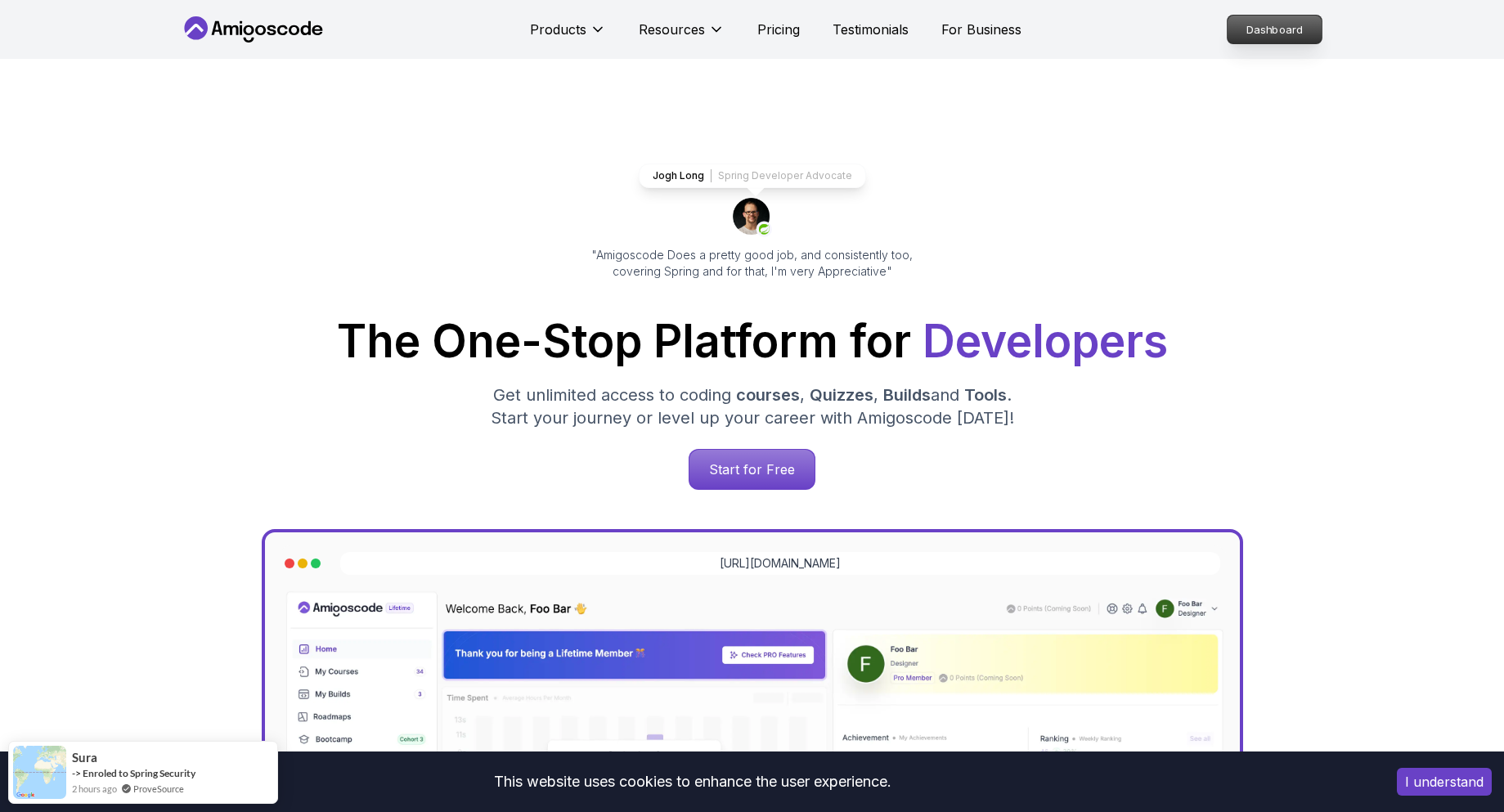
click at [1251, 25] on p "Dashboard" at bounding box center [1274, 29] width 94 height 28
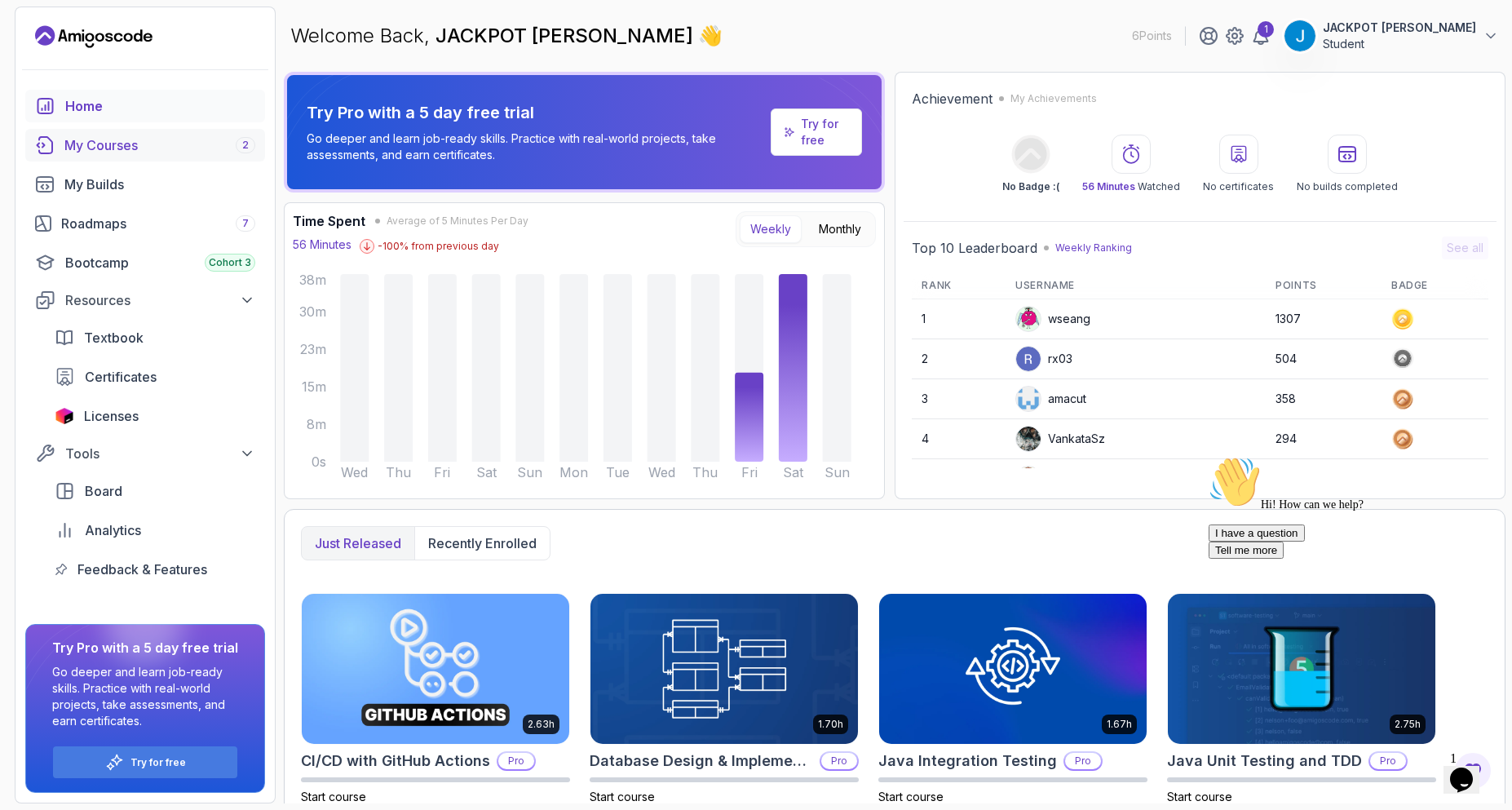
click at [199, 153] on div "My Courses 2" at bounding box center [160, 145] width 191 height 20
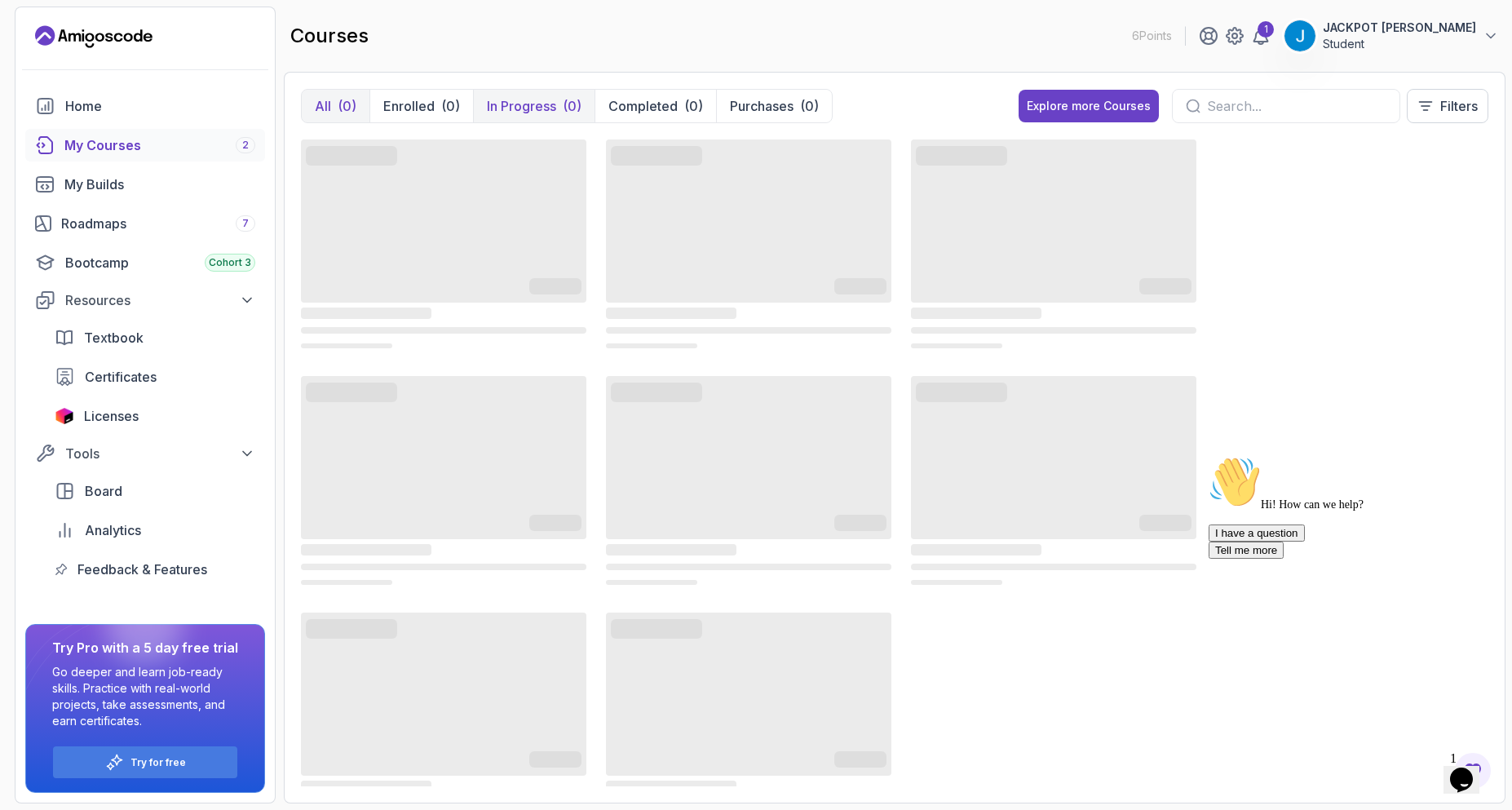
click at [550, 107] on p "In Progress" at bounding box center [521, 105] width 69 height 20
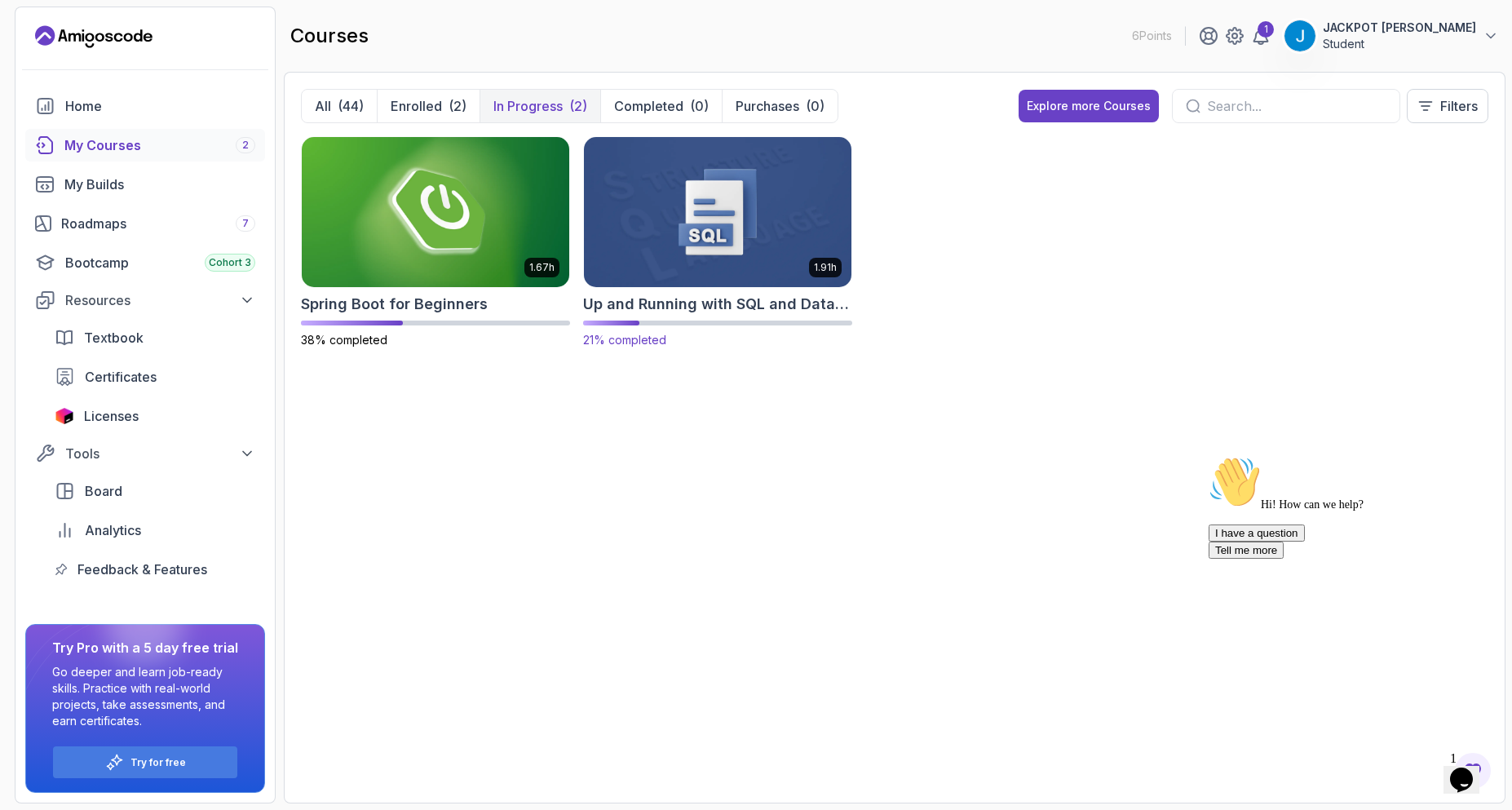
click at [678, 229] on img at bounding box center [717, 212] width 280 height 158
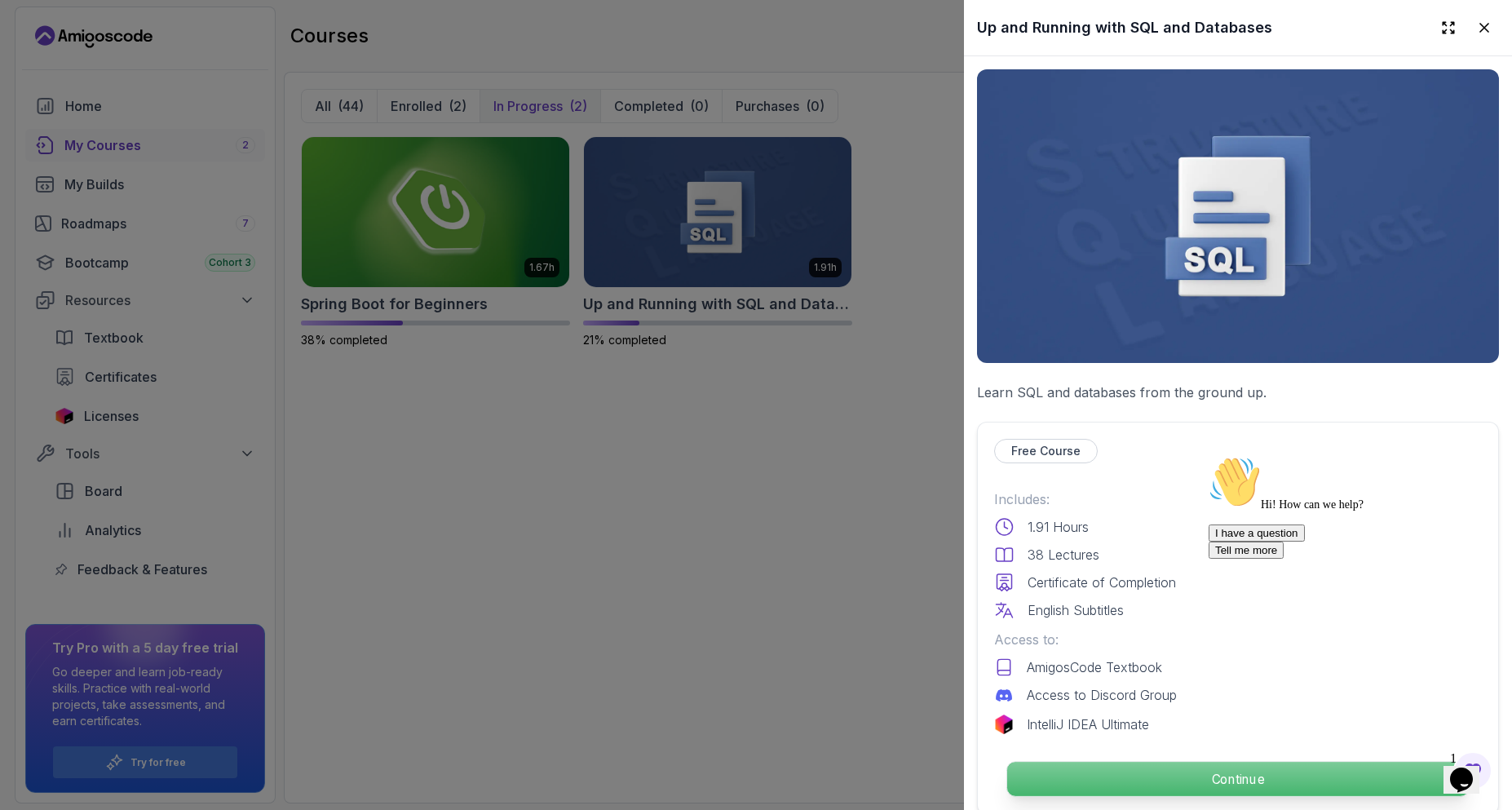
click at [1154, 762] on p "Continue" at bounding box center [1238, 779] width 462 height 34
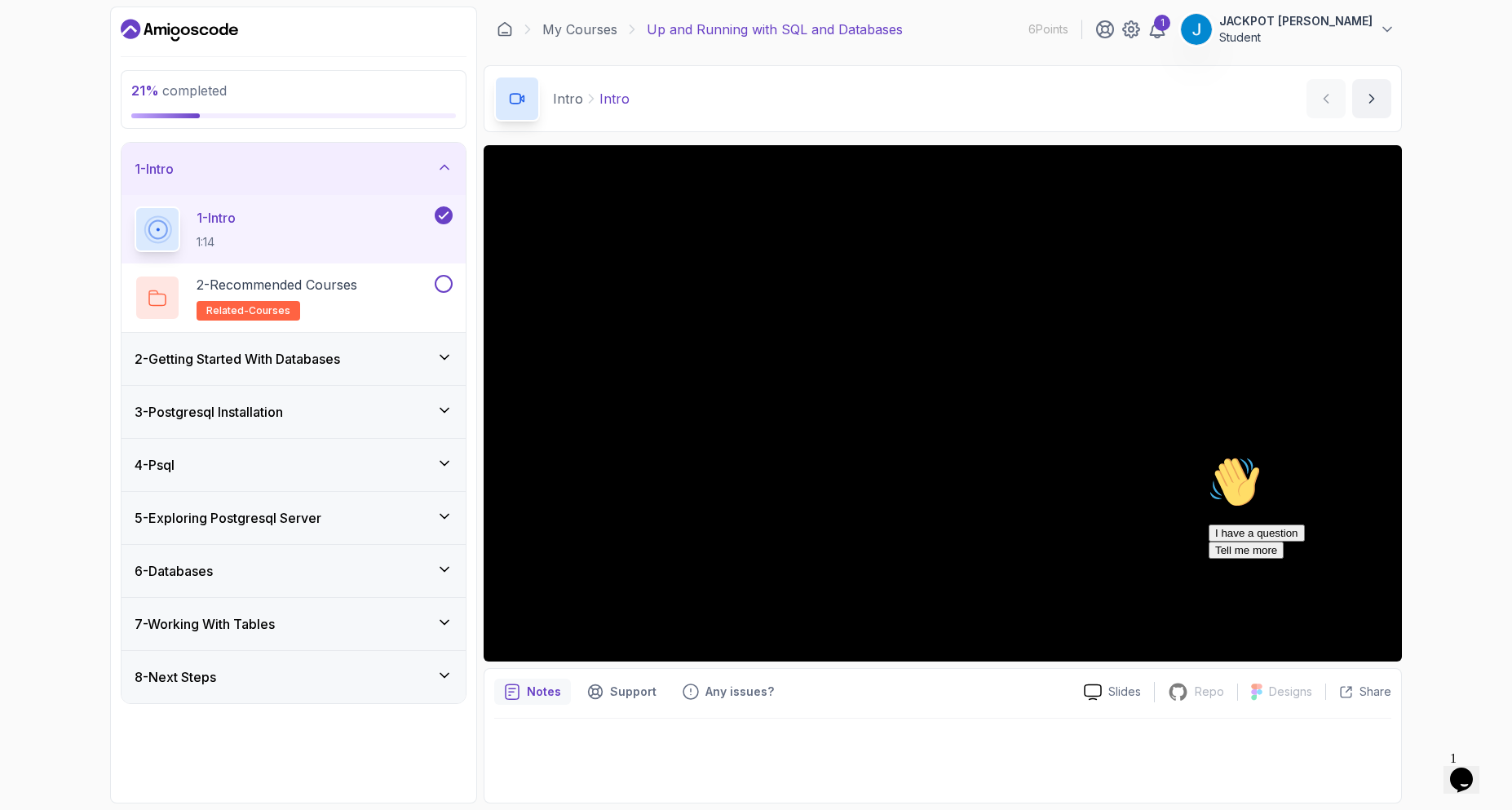
click at [409, 405] on div "3 - Postgresql Installation" at bounding box center [293, 411] width 318 height 20
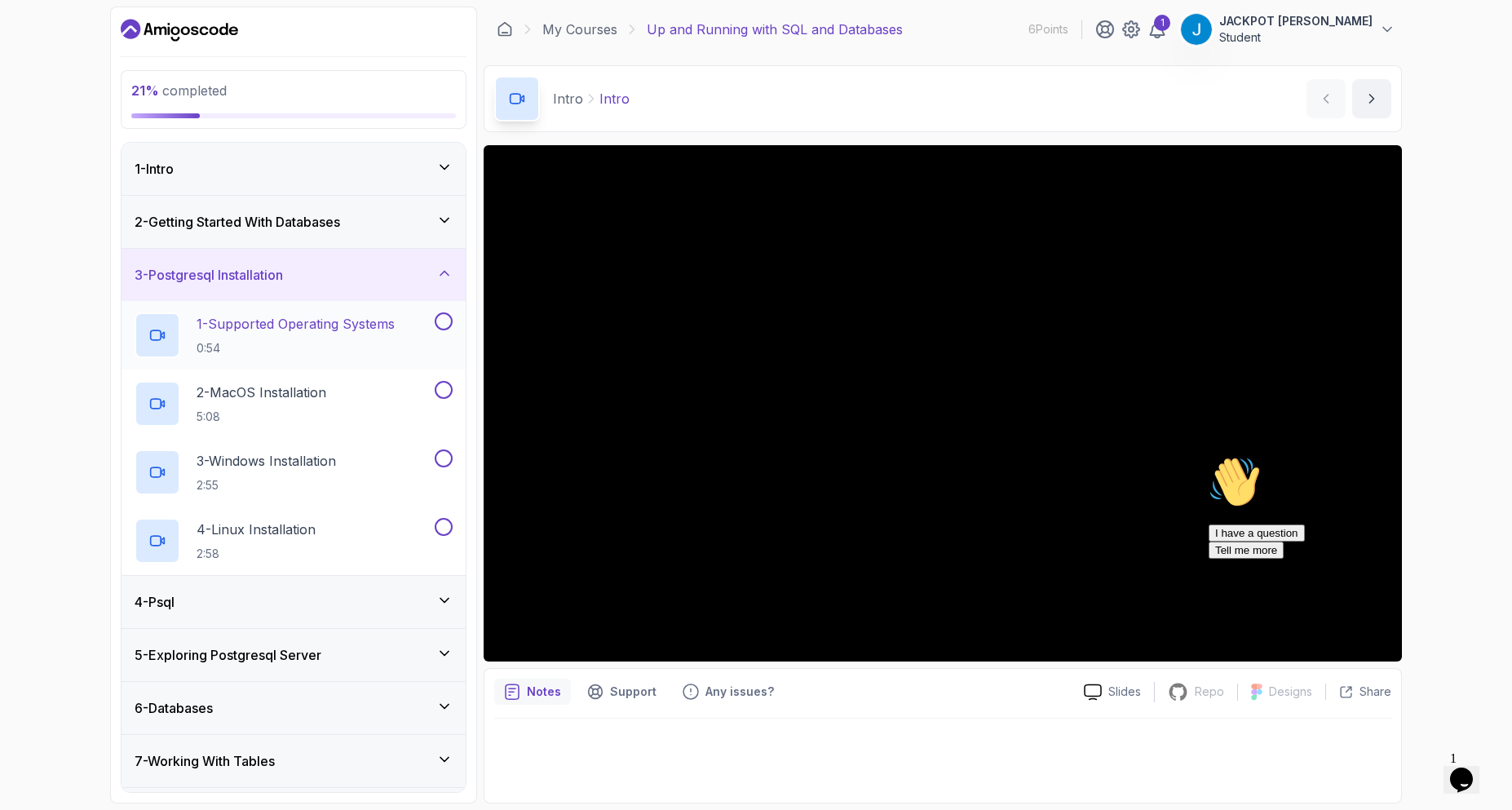
click at [355, 352] on p "0:54" at bounding box center [295, 348] width 198 height 16
click at [1482, 537] on div "Hi! How can we help? I have a question Tell me more" at bounding box center [1355, 507] width 293 height 103
click at [1209, 456] on icon "Chat attention grabber" at bounding box center [1209, 456] width 0 height 0
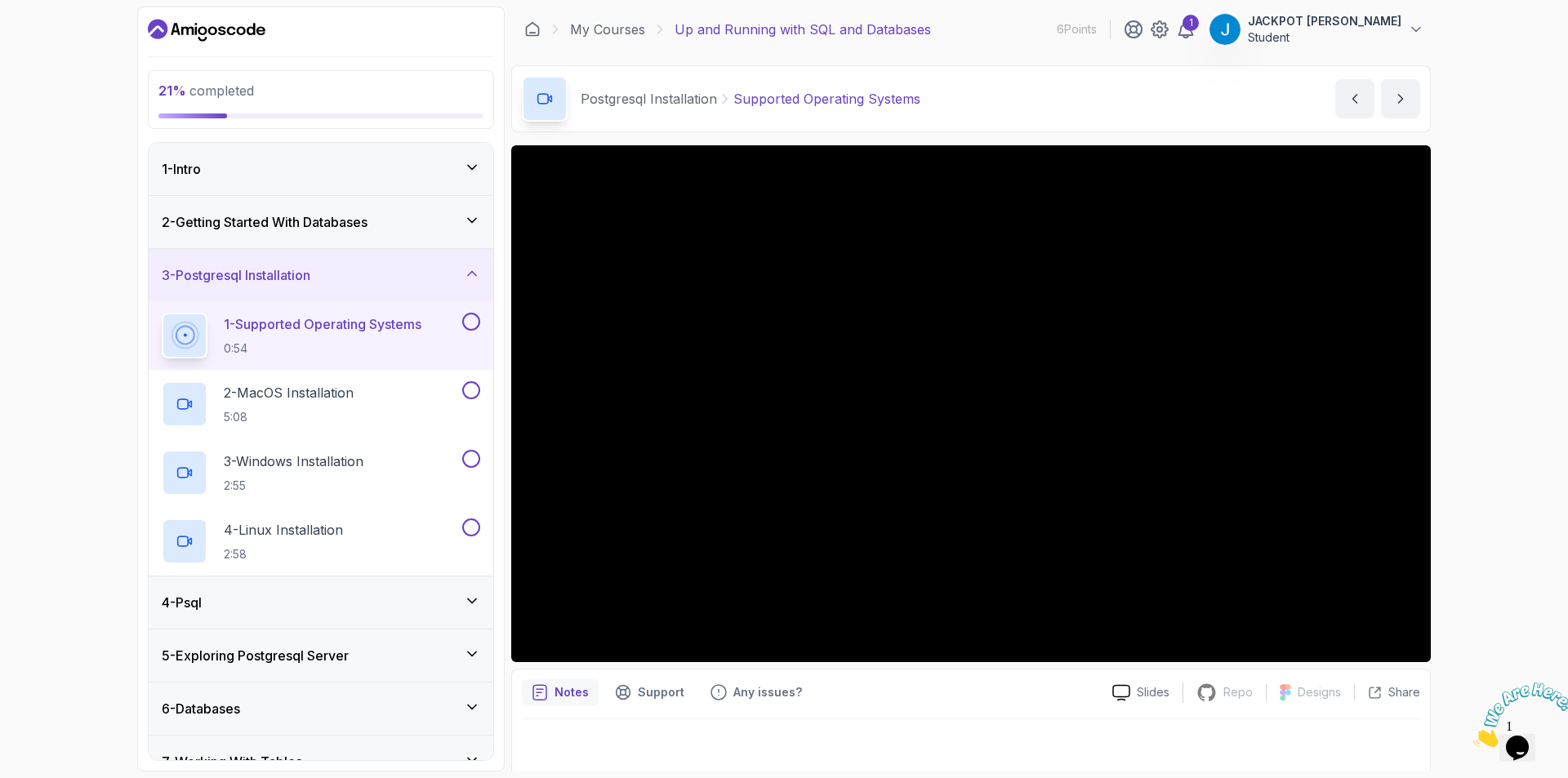
drag, startPoint x: 1131, startPoint y: 126, endPoint x: 1503, endPoint y: 296, distance: 409.0
click at [1501, 296] on div "21 % completed 1 - Intro 2 - Getting Started With Databases 3 - Postgresql Inst…" at bounding box center [784, 389] width 1568 height 778
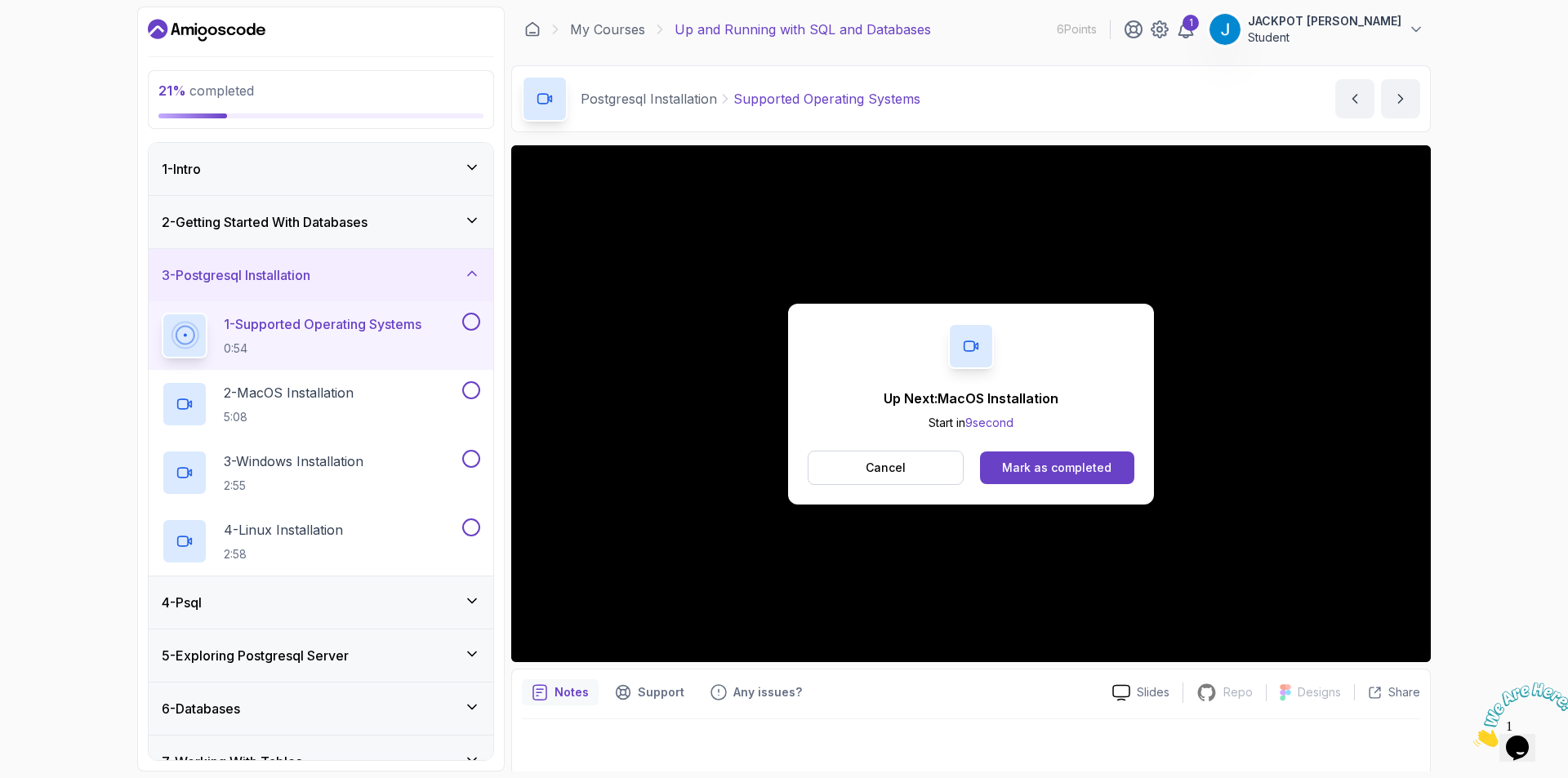
click at [475, 322] on button at bounding box center [471, 321] width 18 height 18
click at [476, 384] on button at bounding box center [471, 390] width 18 height 18
click at [428, 458] on div "3 - Windows Installation 2:55" at bounding box center [310, 473] width 298 height 46
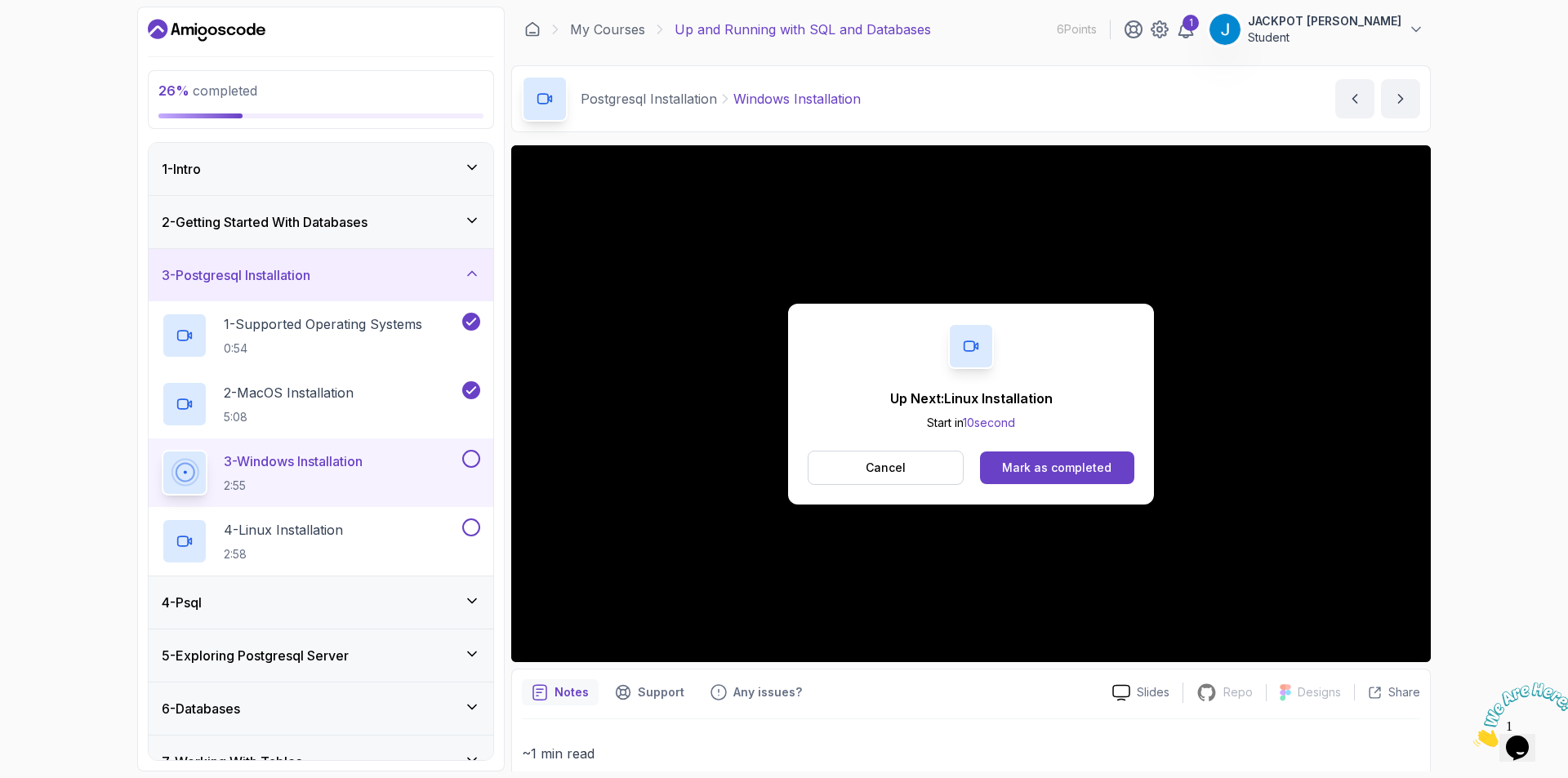
drag, startPoint x: 1426, startPoint y: 395, endPoint x: 793, endPoint y: 424, distance: 633.7
click at [793, 424] on div "Up Next: Linux Installation Start in 10 second Cancel Mark as completed" at bounding box center [971, 403] width 366 height 201
click at [850, 464] on button "Cancel" at bounding box center [885, 468] width 156 height 34
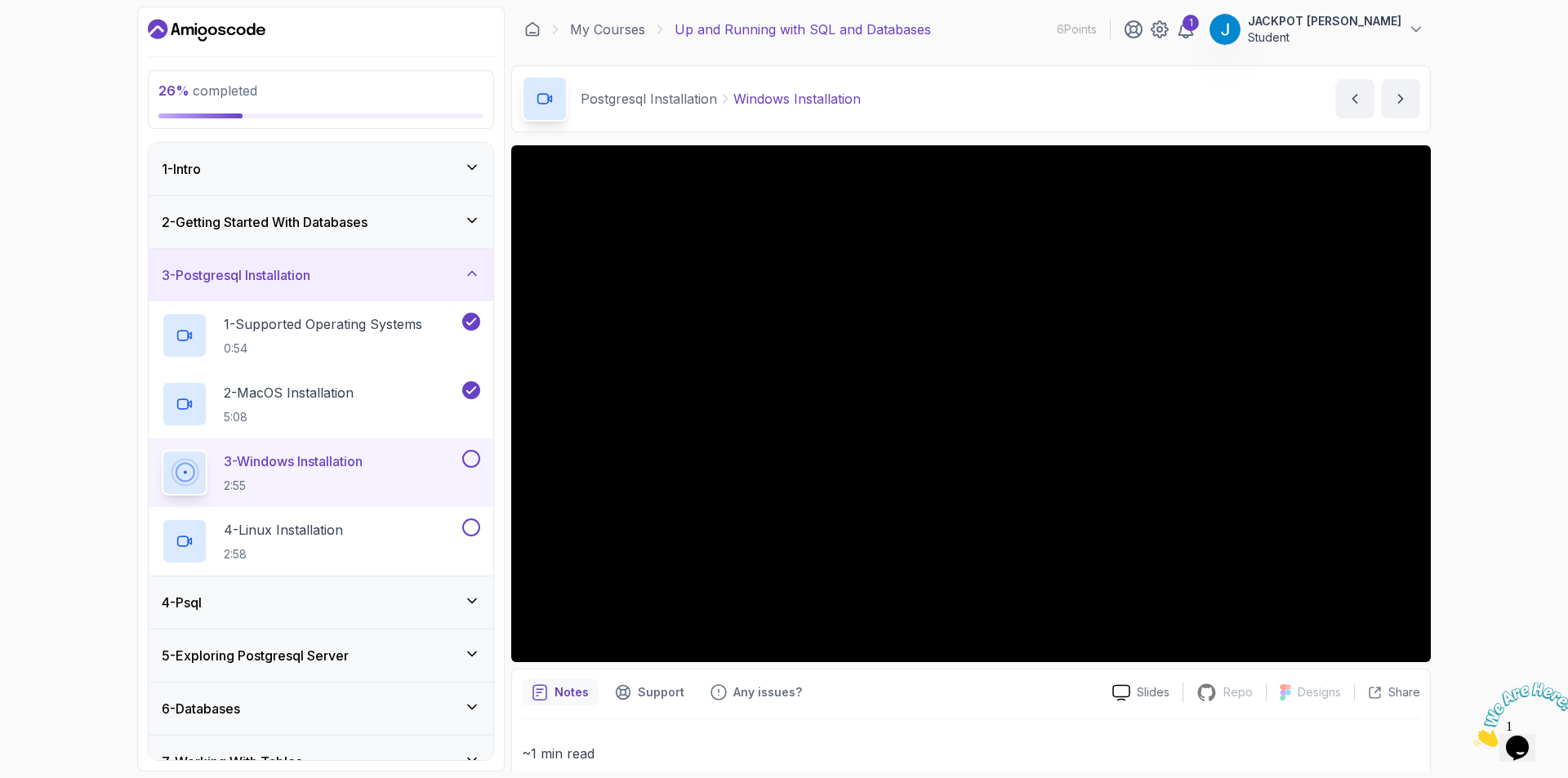
click at [465, 456] on button at bounding box center [471, 458] width 18 height 18
click at [471, 534] on button at bounding box center [471, 527] width 18 height 18
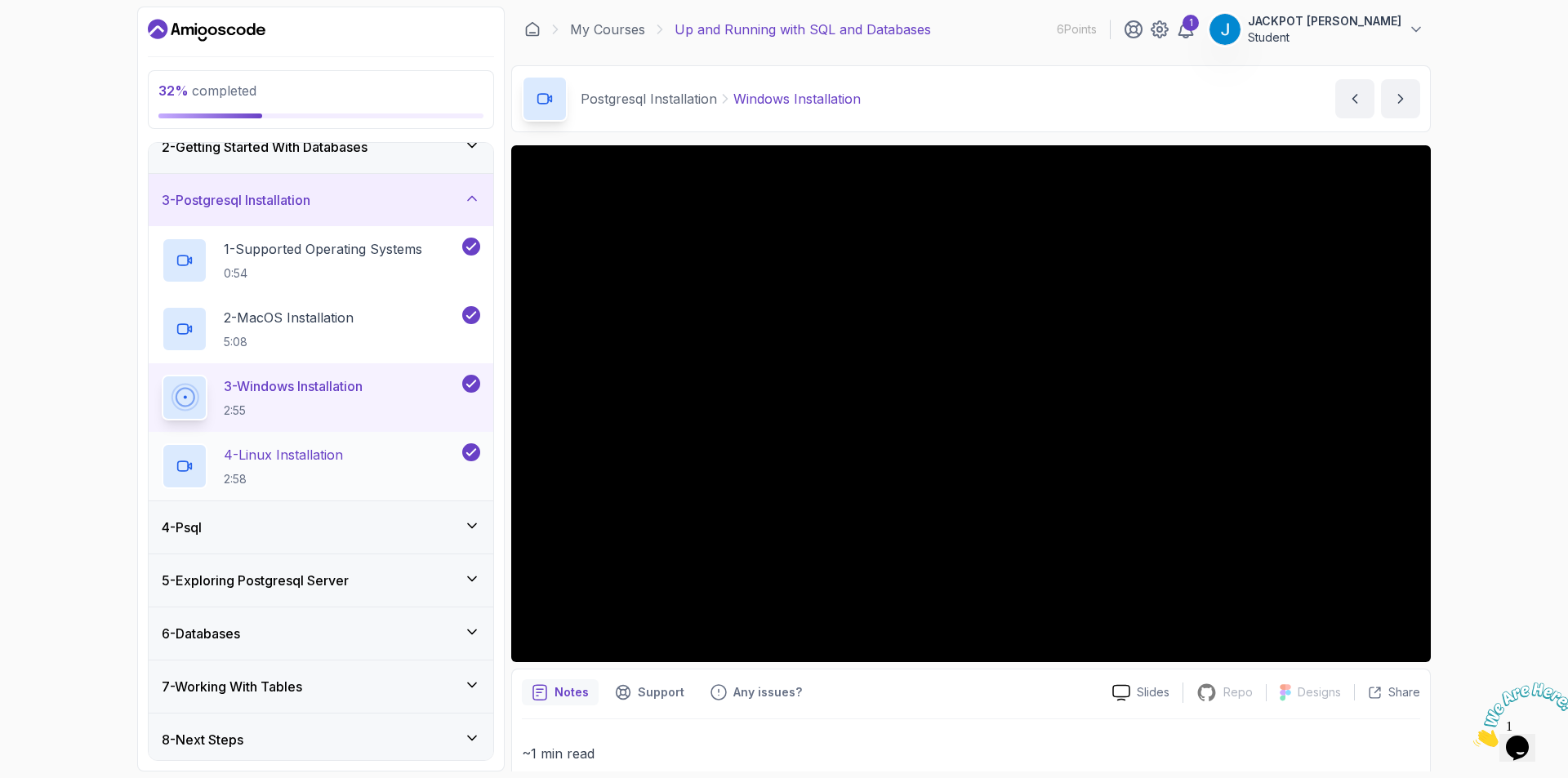
scroll to position [81, 0]
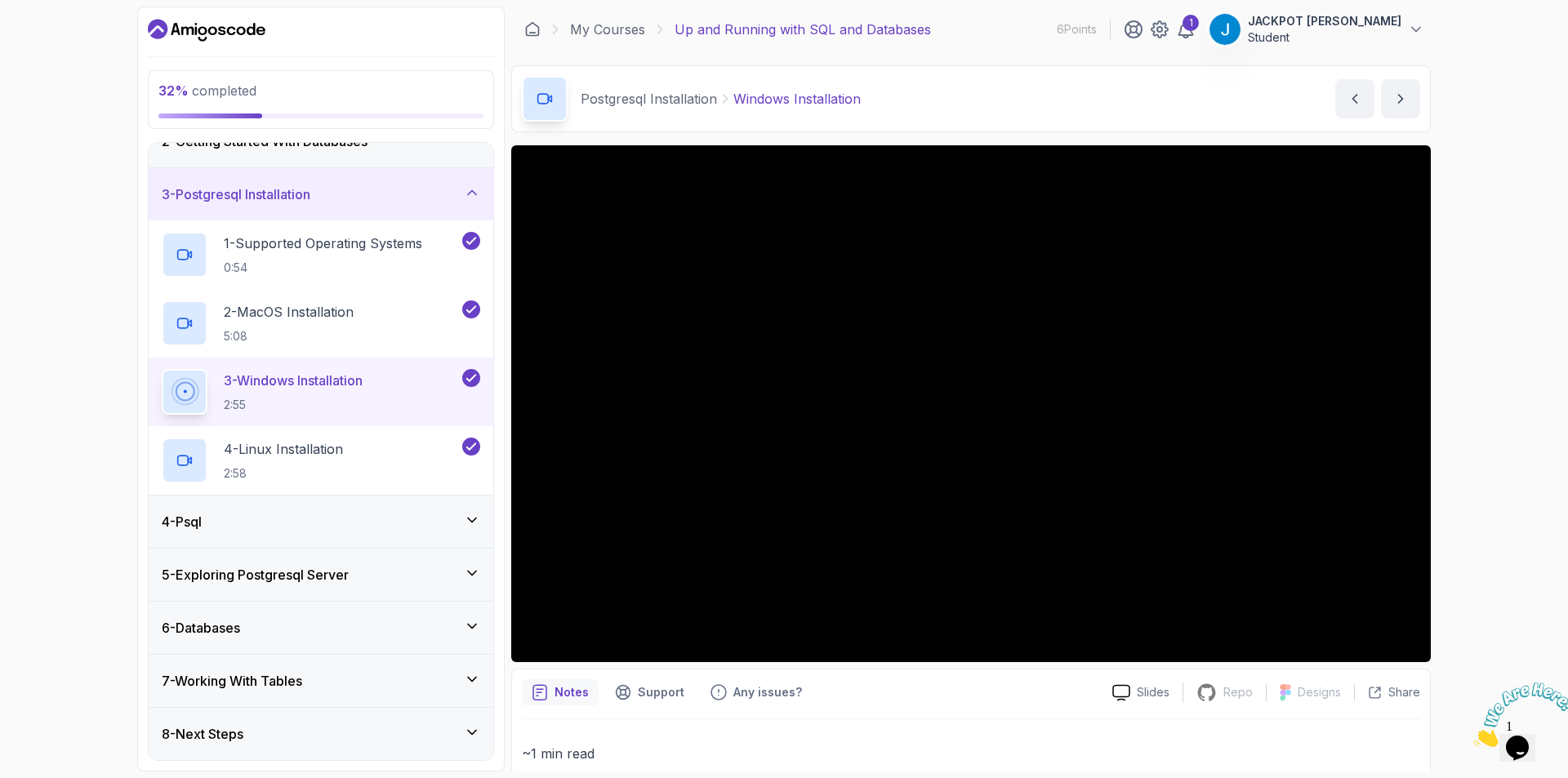
click at [470, 532] on div "4 - Psql" at bounding box center [320, 521] width 344 height 52
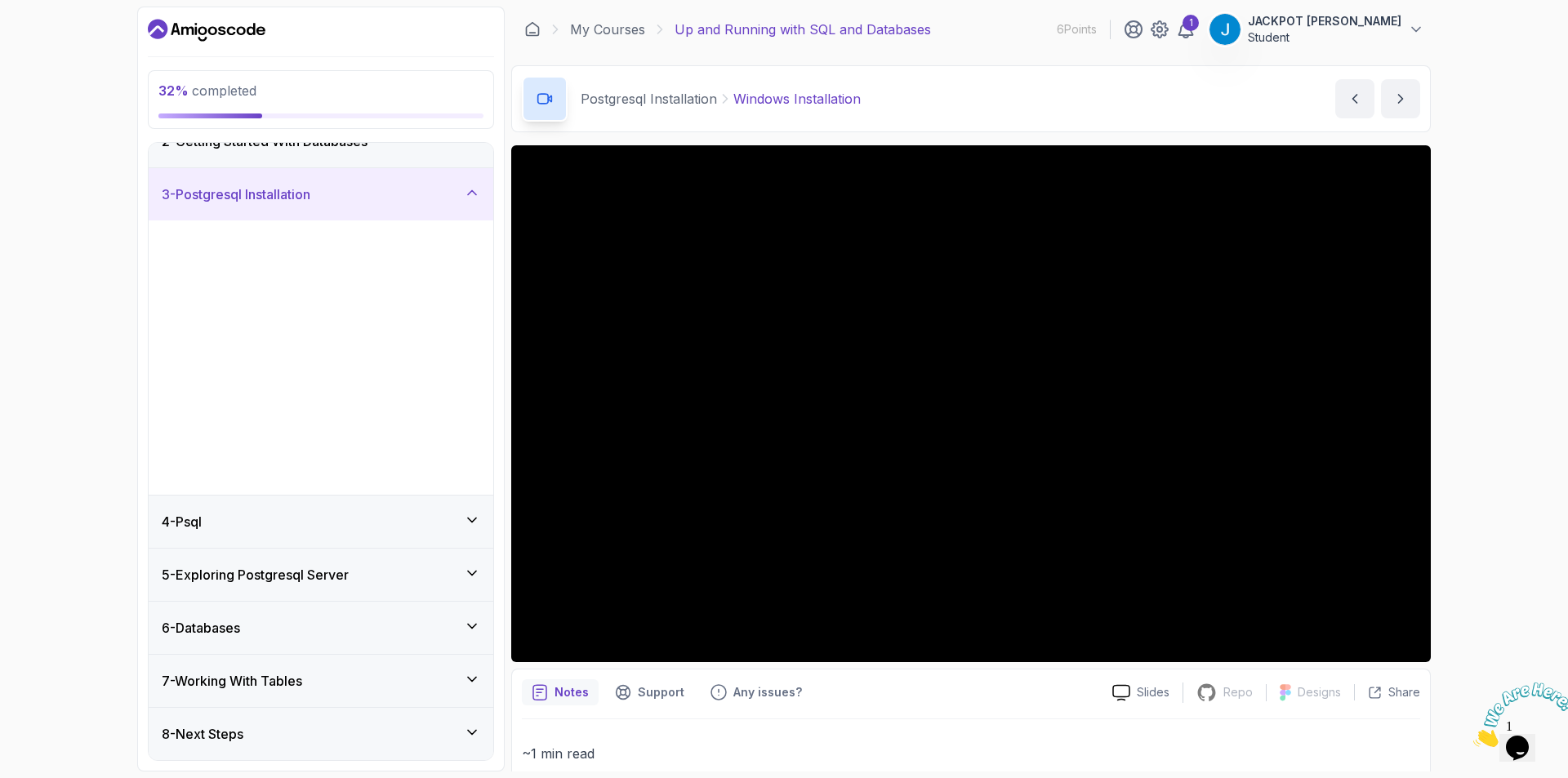
scroll to position [0, 0]
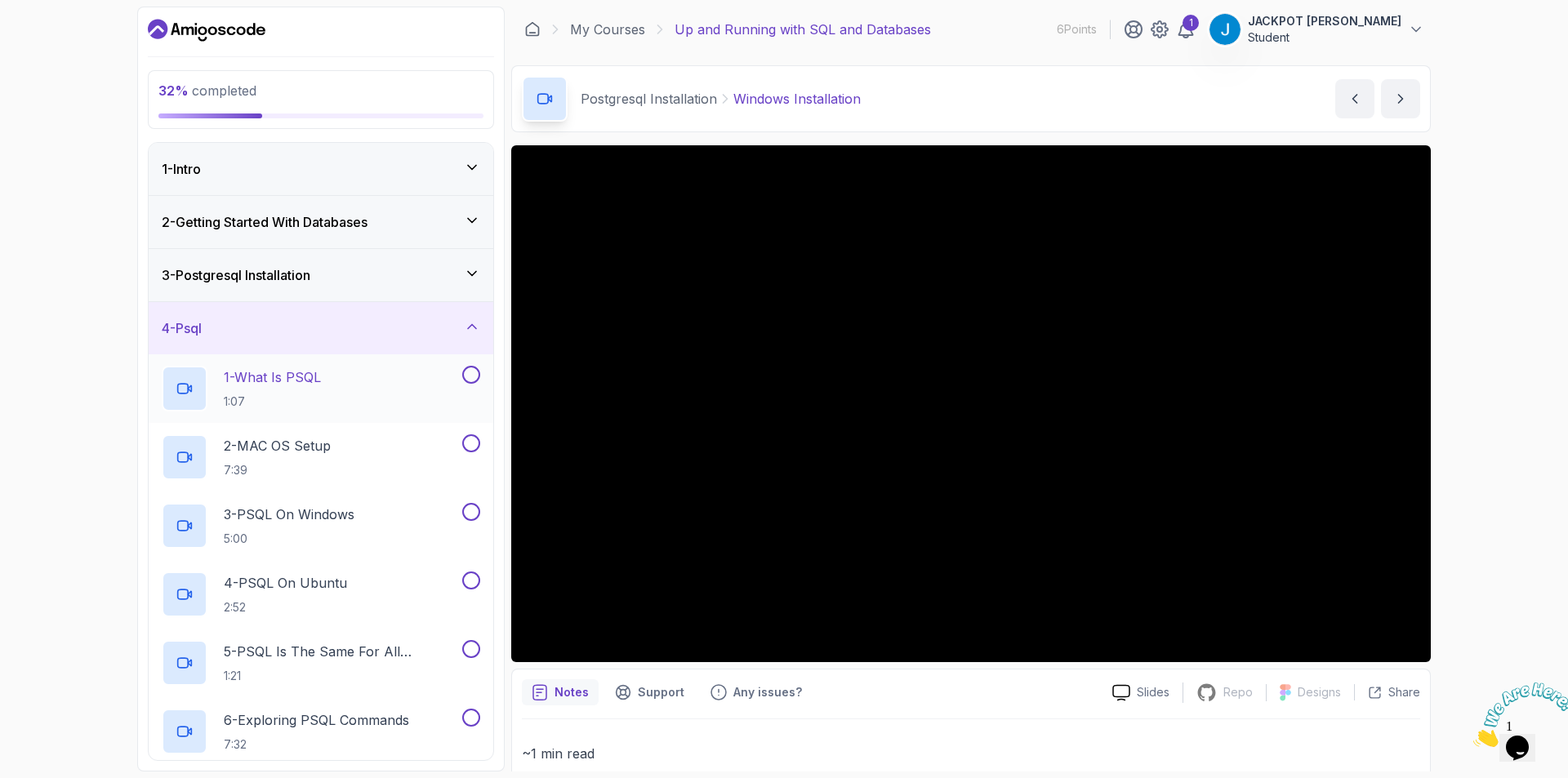
click at [423, 379] on div "1 - What Is PSQL 1:07" at bounding box center [310, 389] width 298 height 46
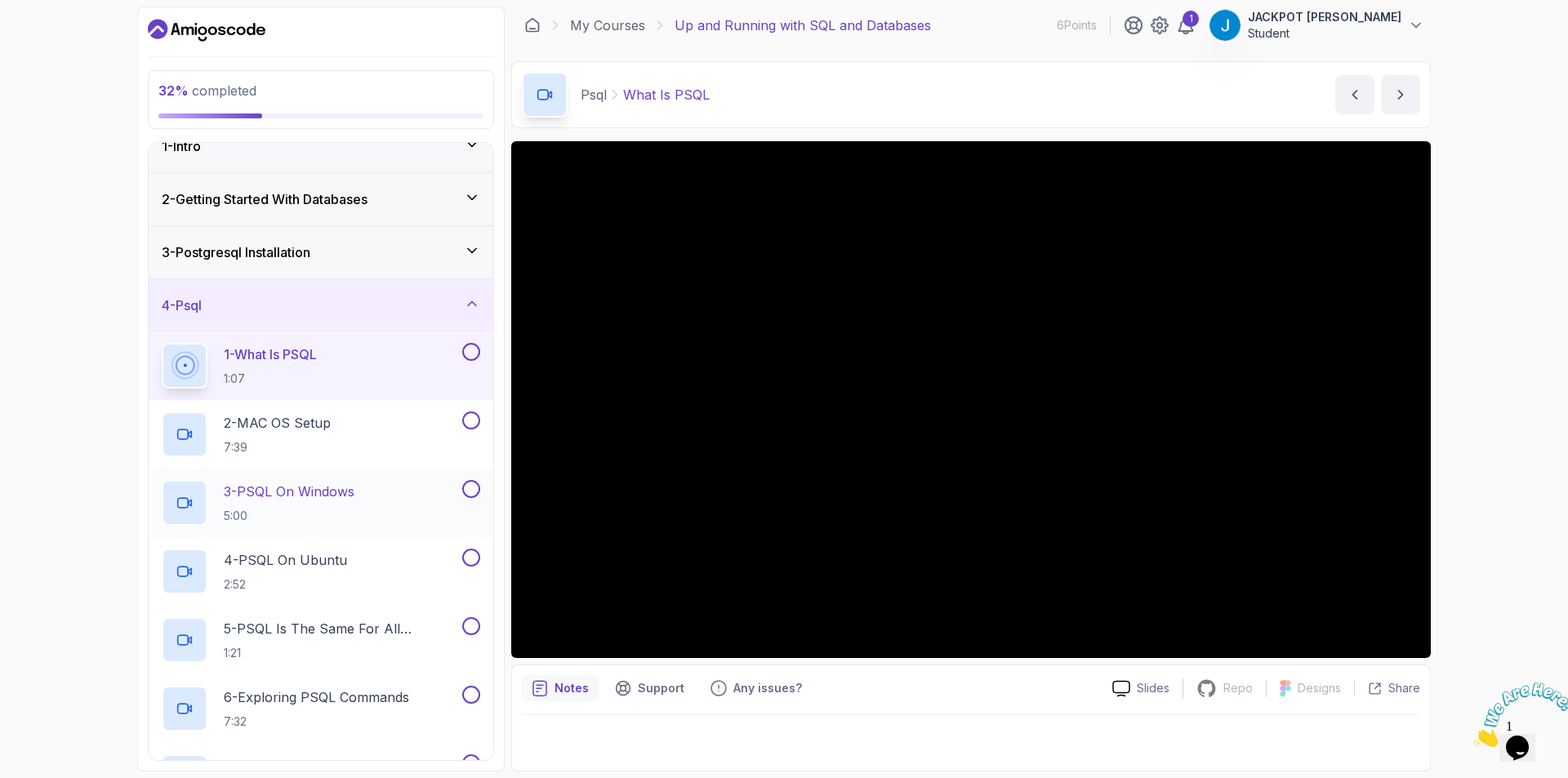
scroll to position [15, 0]
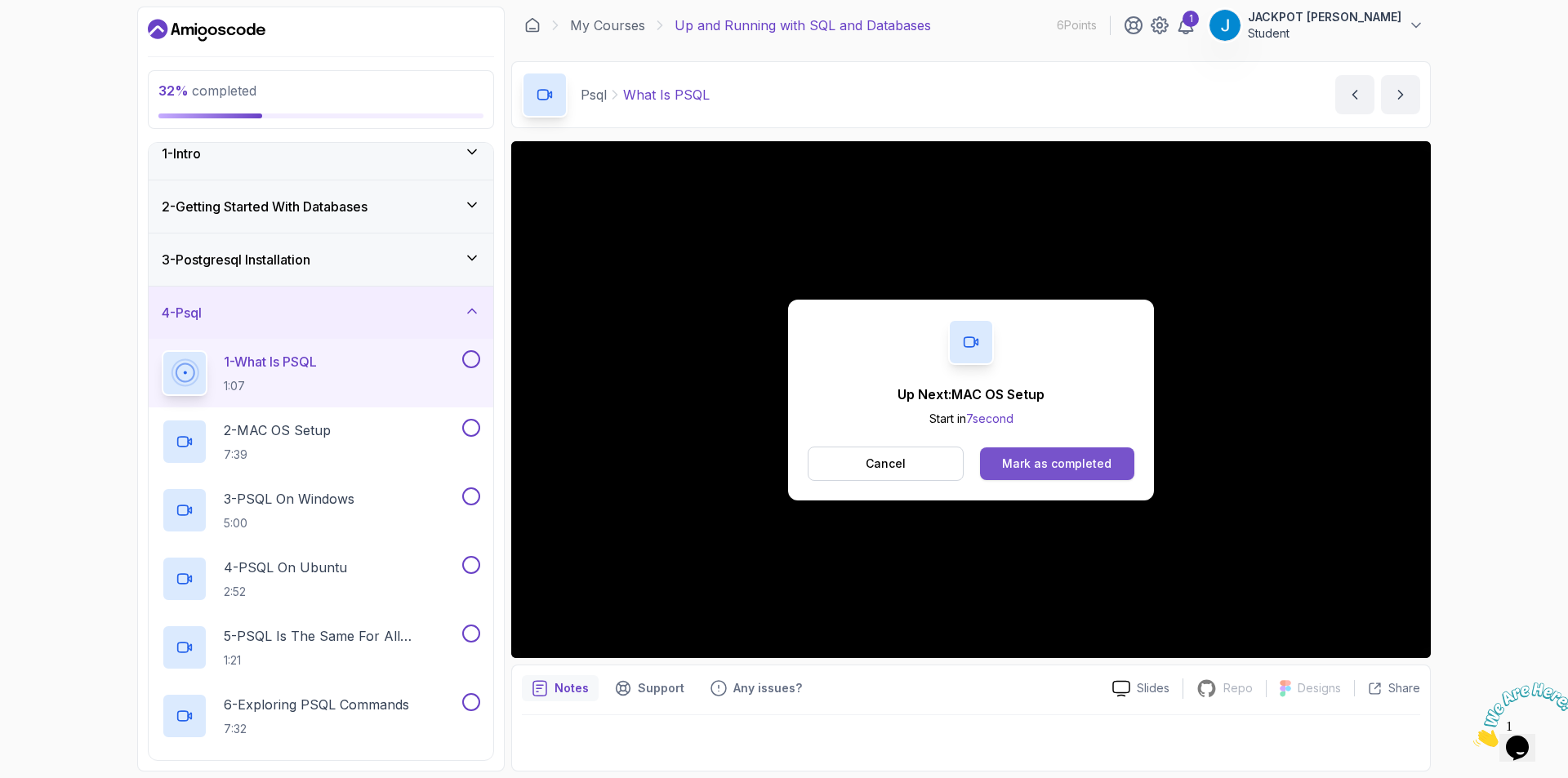
click at [1081, 455] on button "Mark as completed" at bounding box center [1057, 464] width 154 height 32
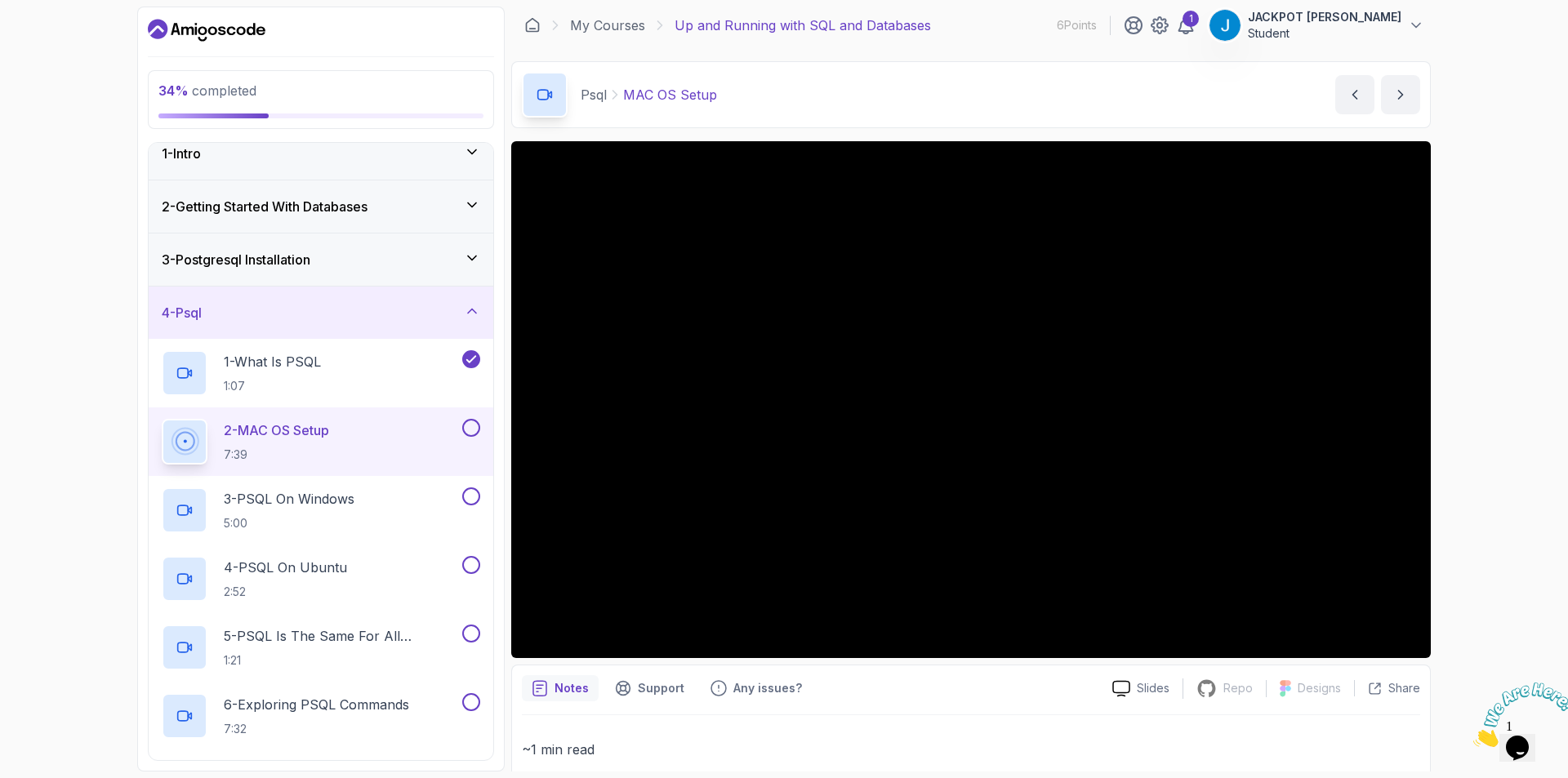
click at [474, 429] on button at bounding box center [471, 428] width 18 height 18
click at [414, 496] on div "3 - PSQL On Windows 5:00" at bounding box center [310, 511] width 298 height 46
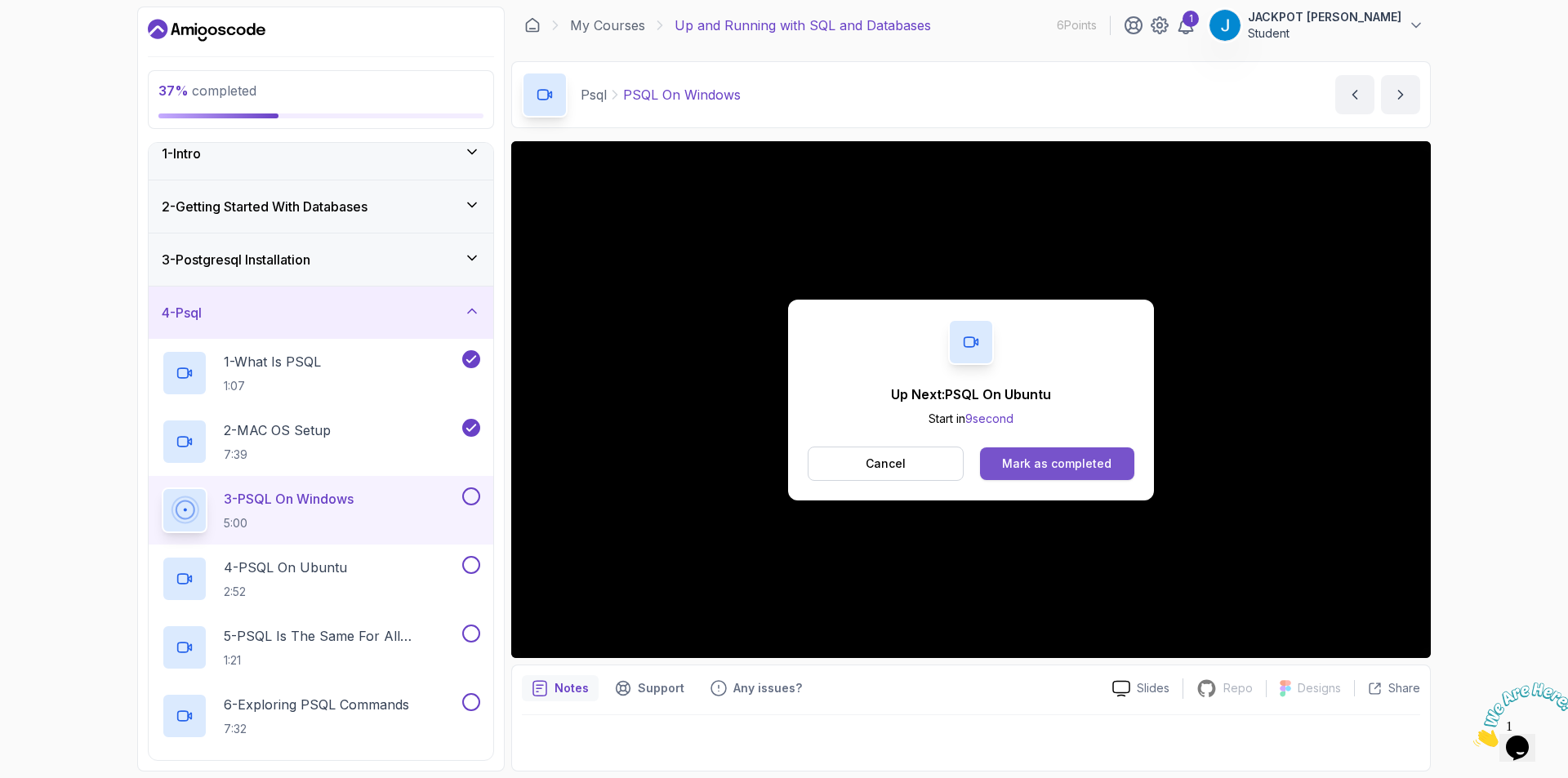
click at [1048, 462] on div "Mark as completed" at bounding box center [1056, 463] width 109 height 16
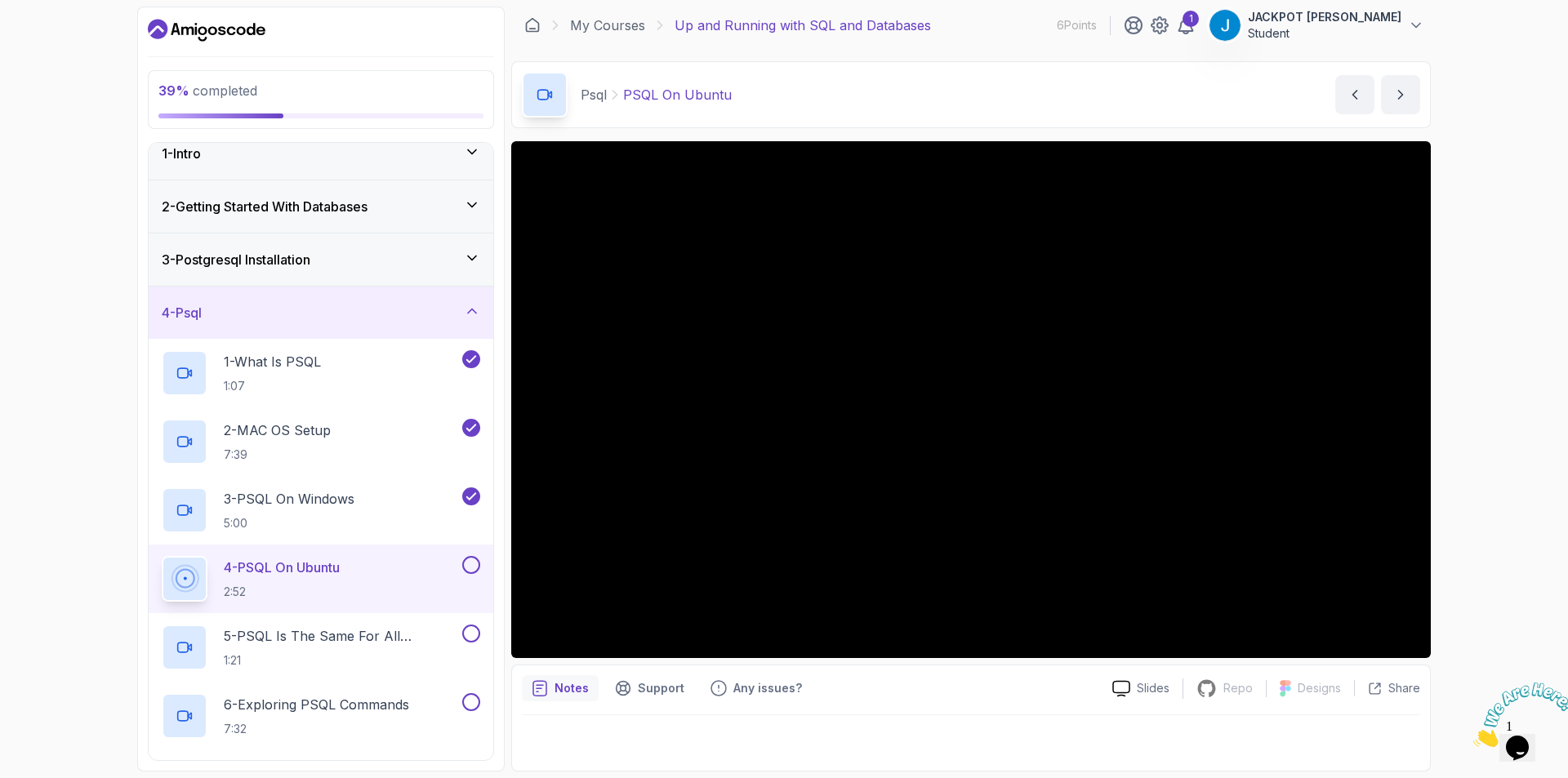
click at [476, 567] on button at bounding box center [471, 565] width 18 height 18
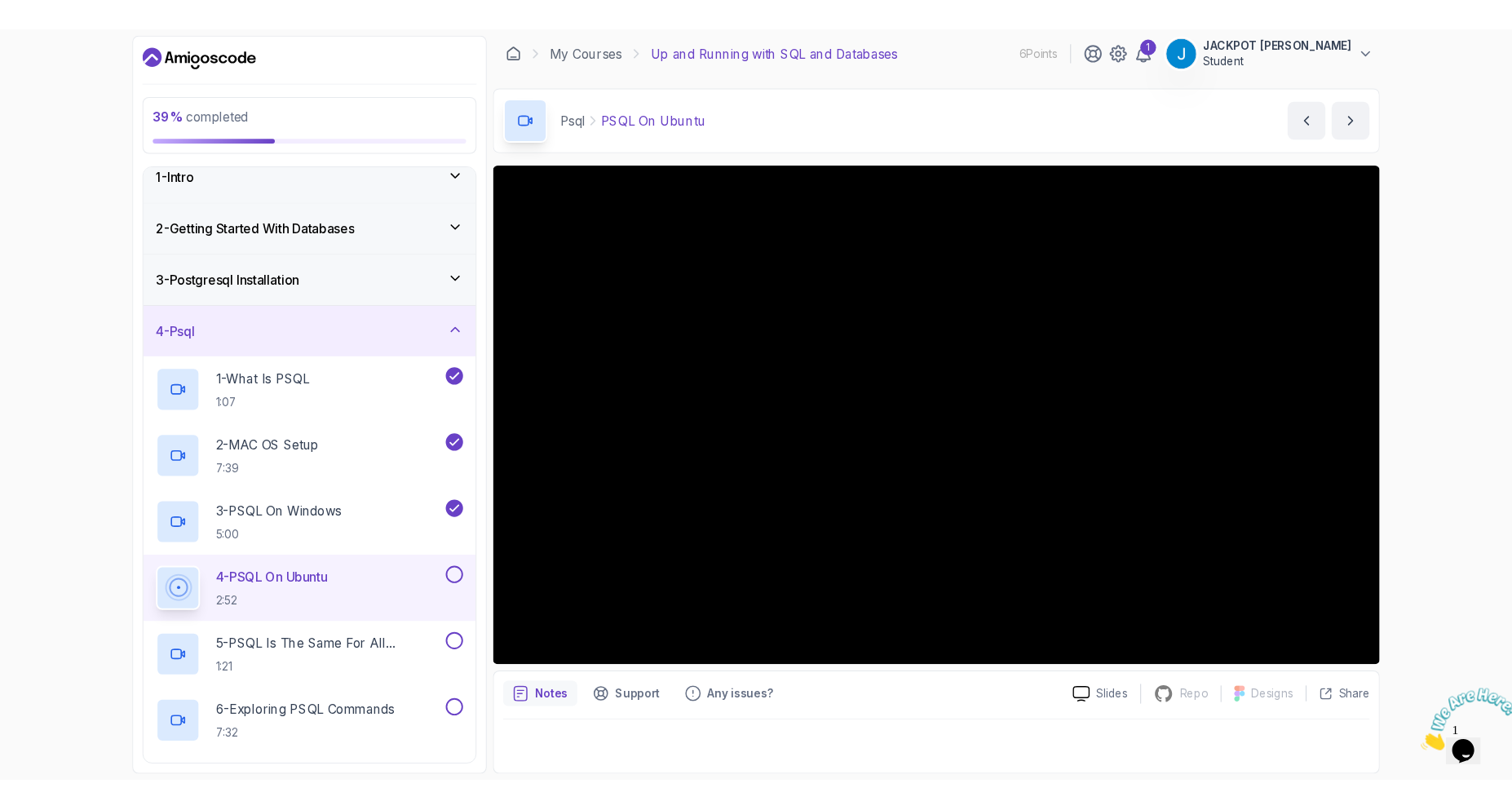
scroll to position [179, 0]
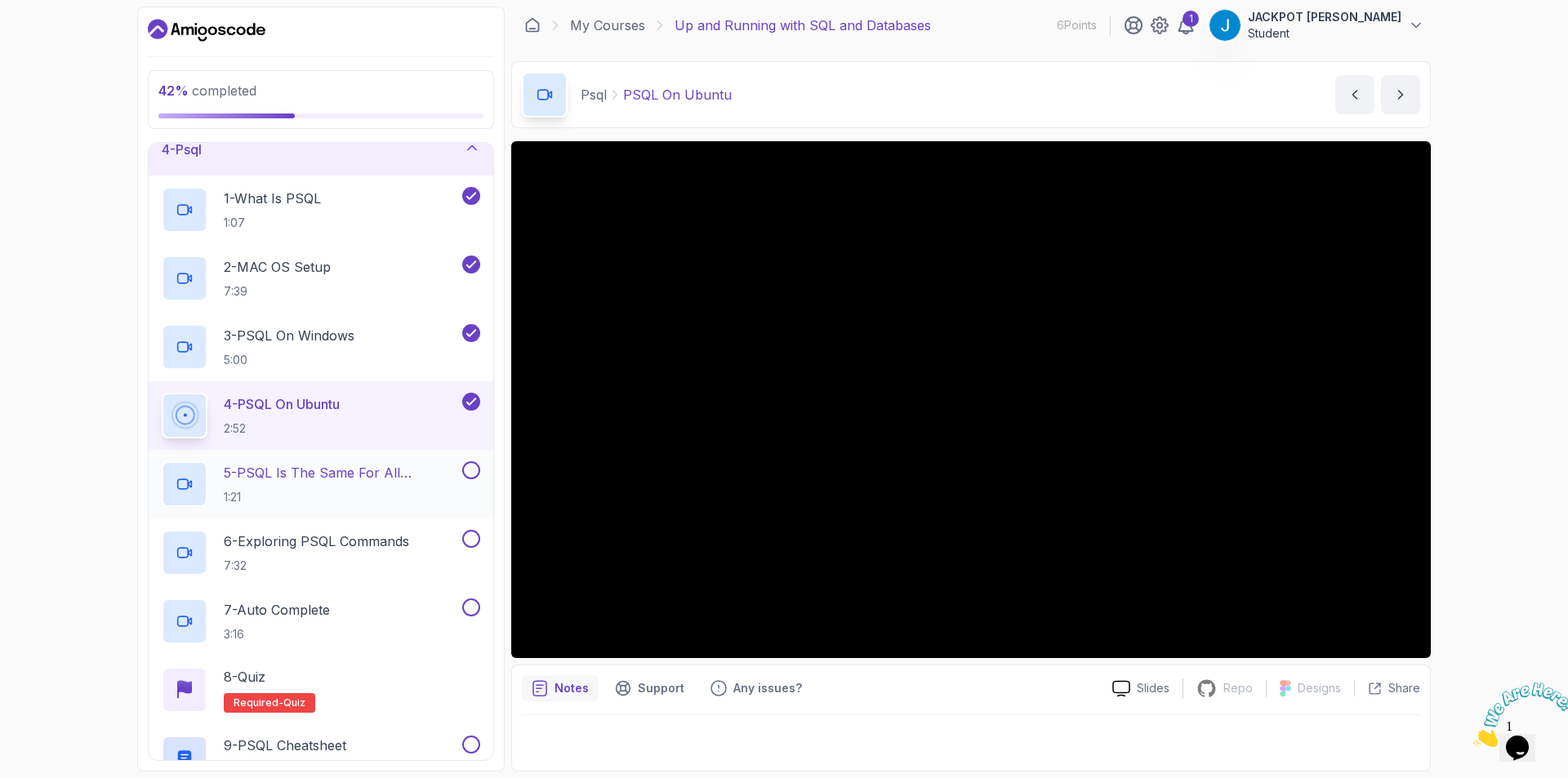
click at [400, 473] on p "5 - PSQL Is The Same For All Operating Systems" at bounding box center [340, 473] width 235 height 20
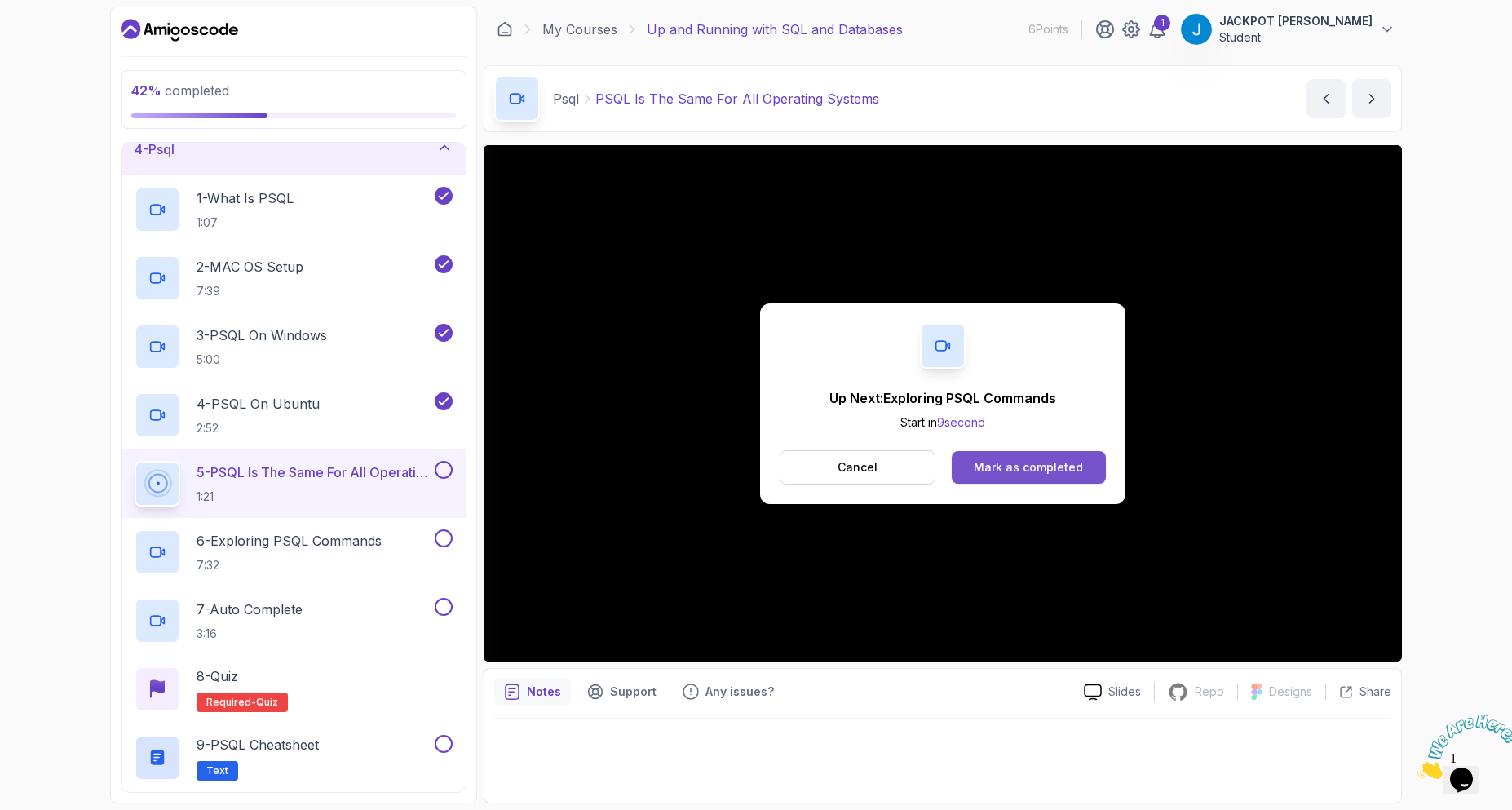
click at [1048, 478] on button "Mark as completed" at bounding box center [1029, 467] width 154 height 32
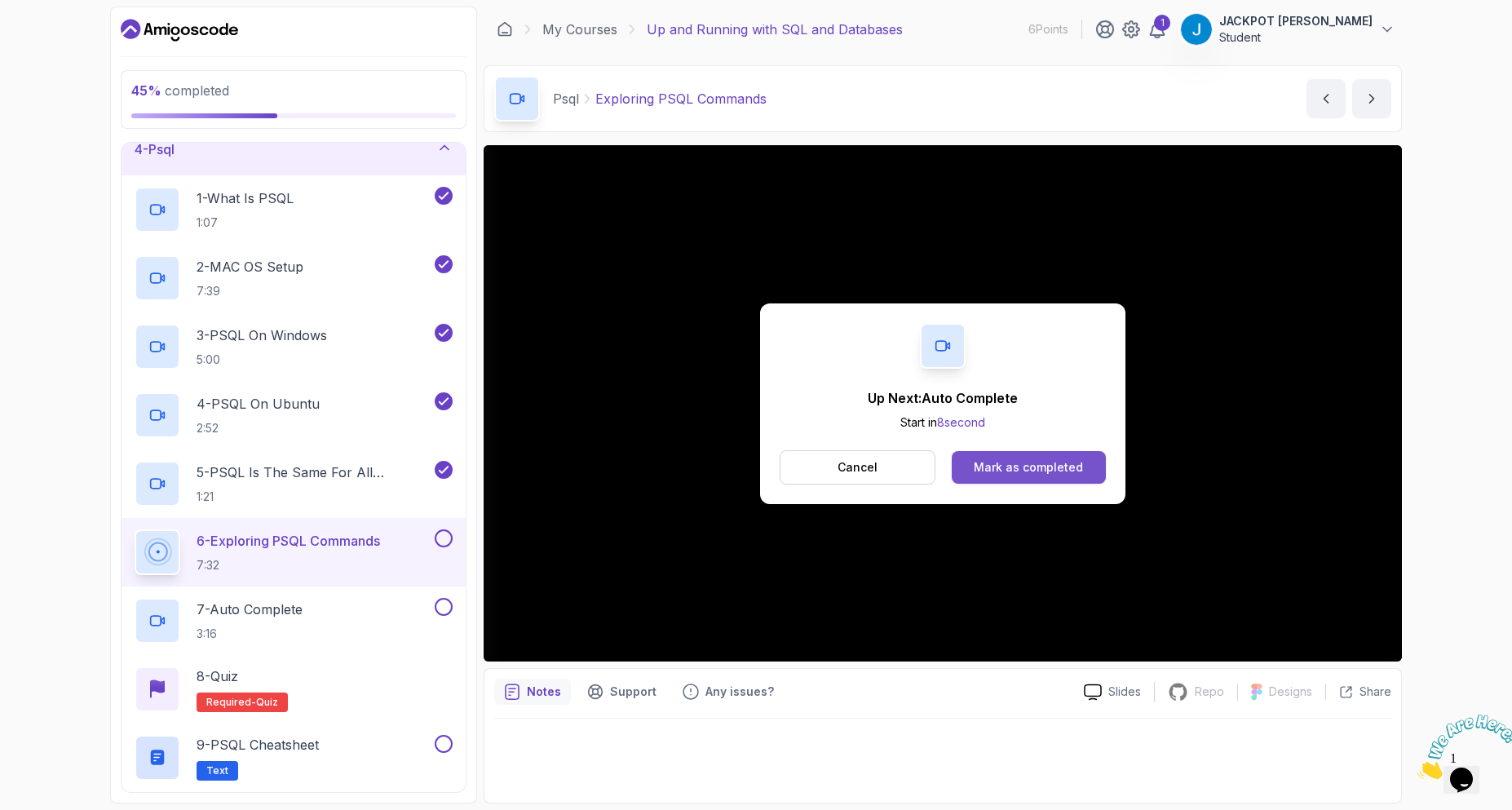
click at [1028, 460] on div "Mark as completed" at bounding box center [1028, 467] width 109 height 16
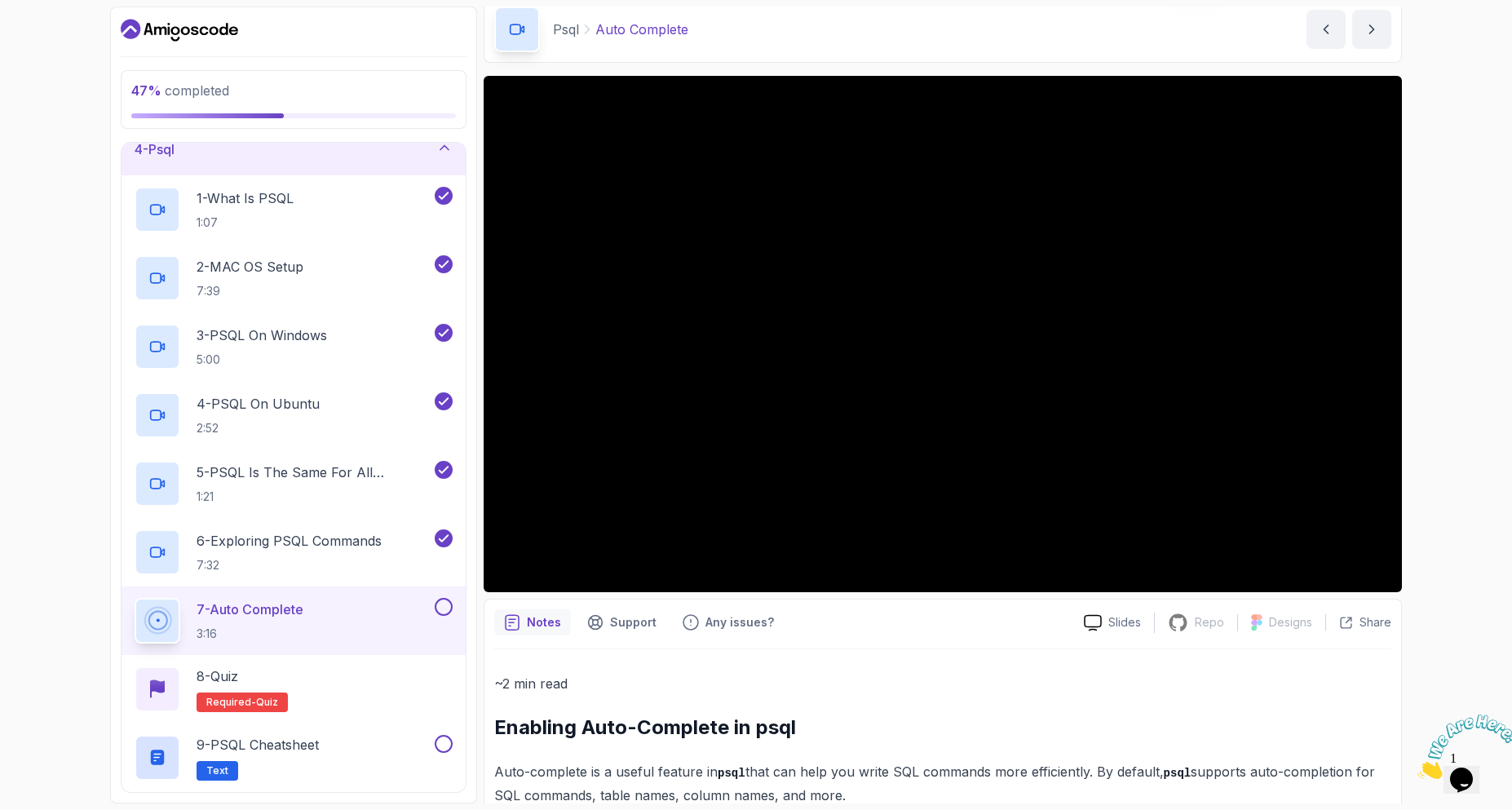
scroll to position [64, 0]
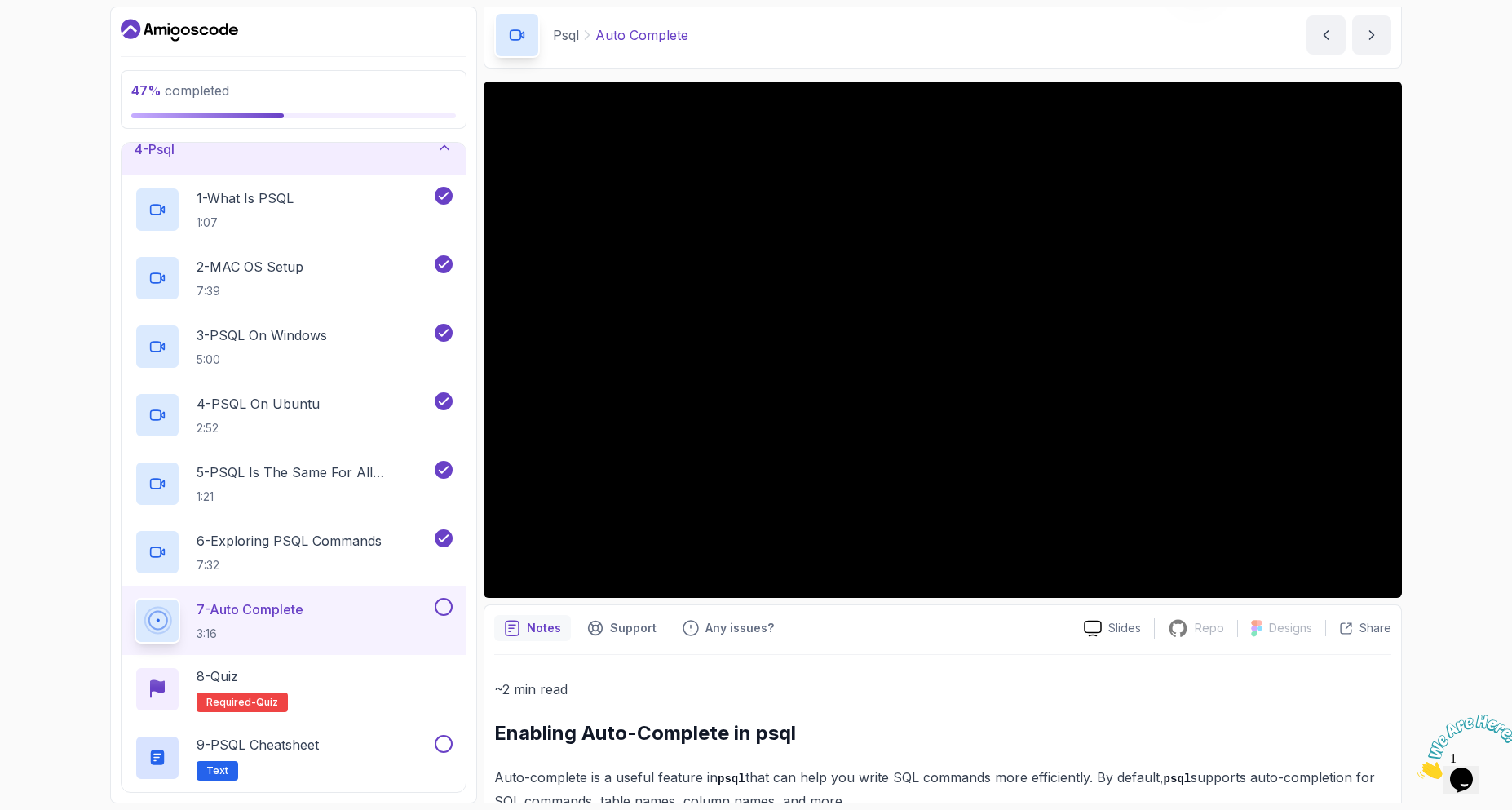
click at [1120, 53] on div "Psql Auto Complete Auto Complete by [PERSON_NAME]" at bounding box center [942, 35] width 918 height 66
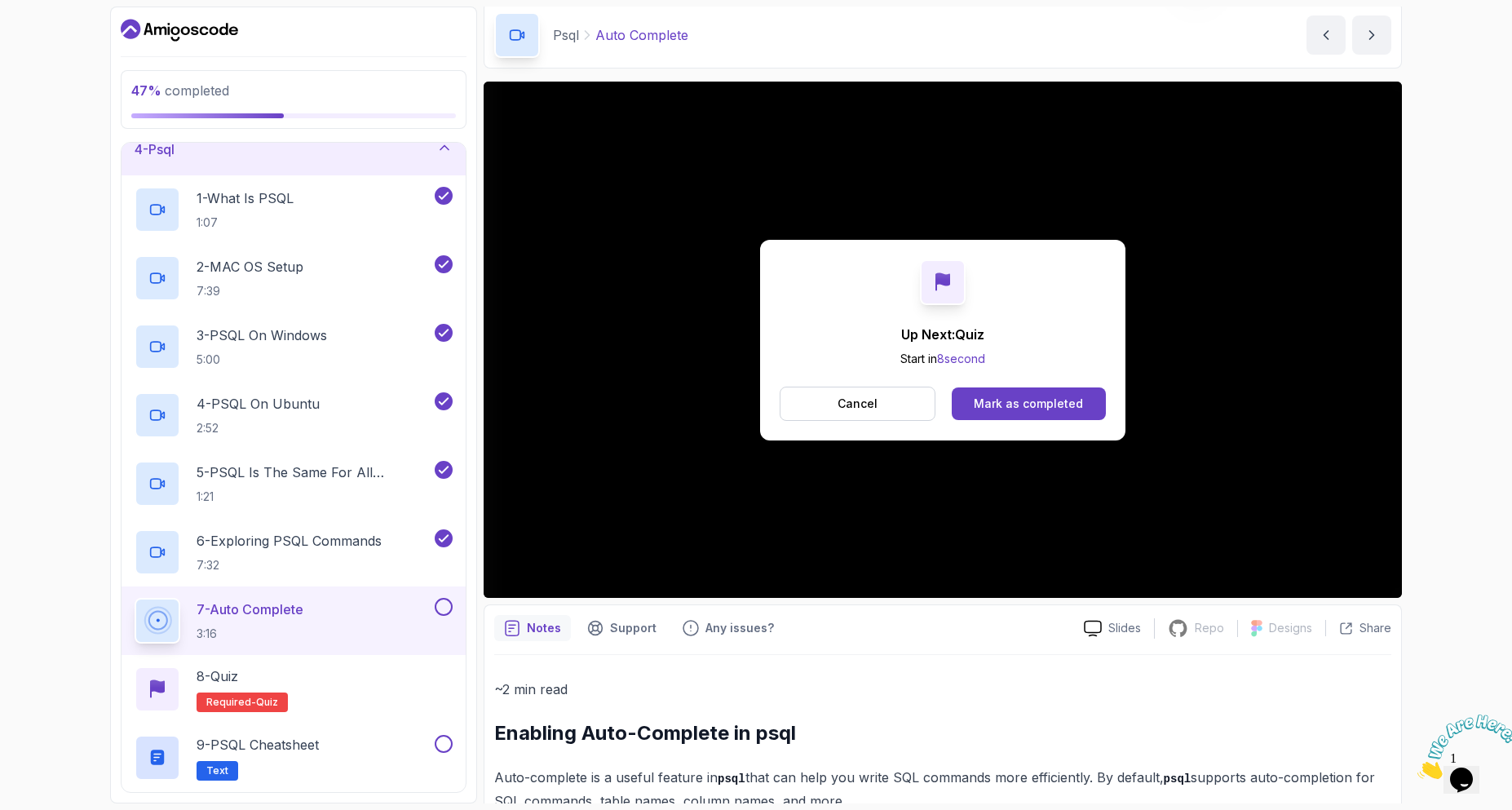
click at [1020, 407] on div "Mark as completed" at bounding box center [1028, 404] width 109 height 16
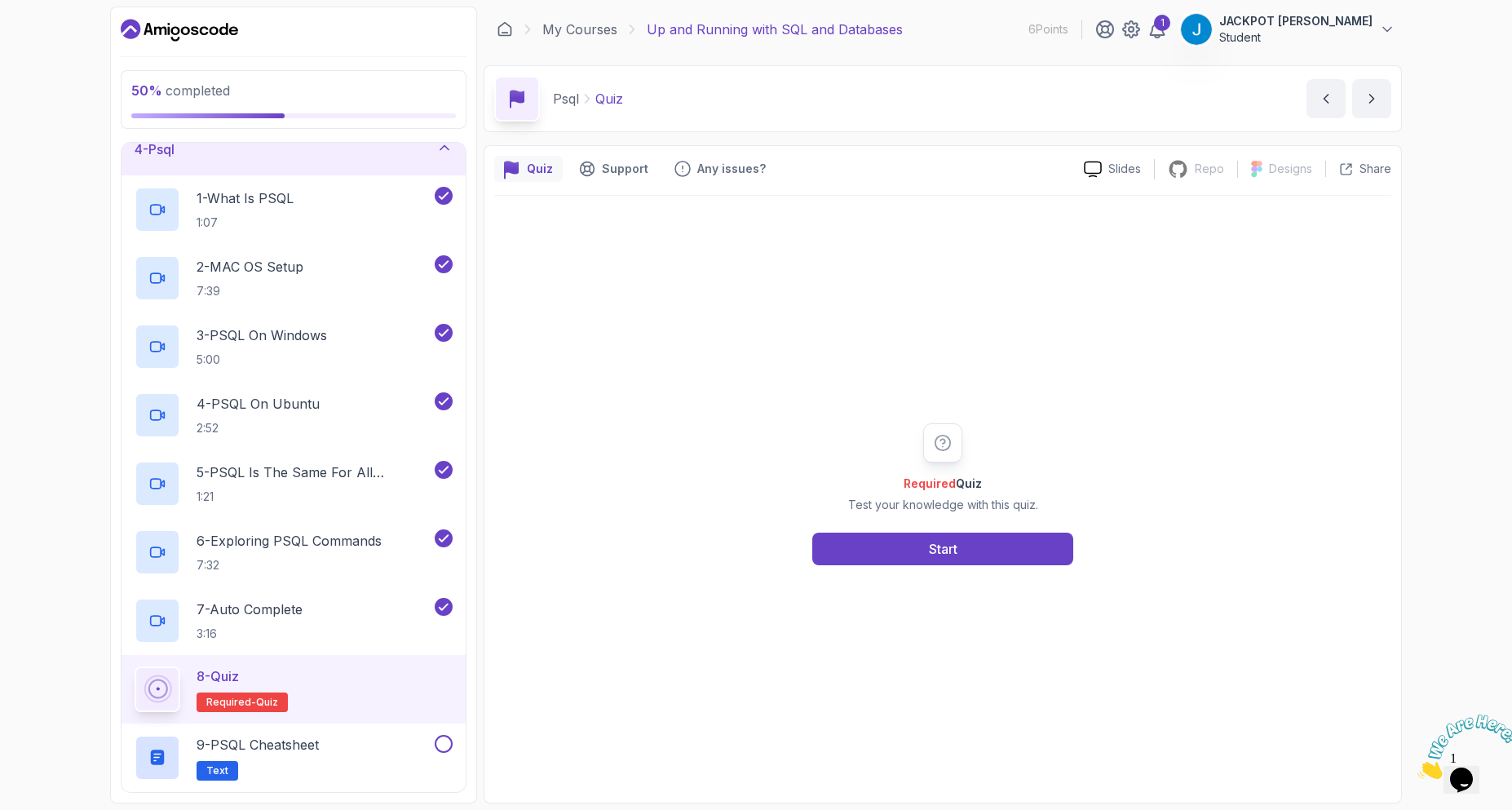
click at [962, 565] on div "Required Quiz Test your knowledge with this quiz. Start" at bounding box center [942, 494] width 898 height 597
click at [952, 562] on button "Start" at bounding box center [942, 549] width 261 height 32
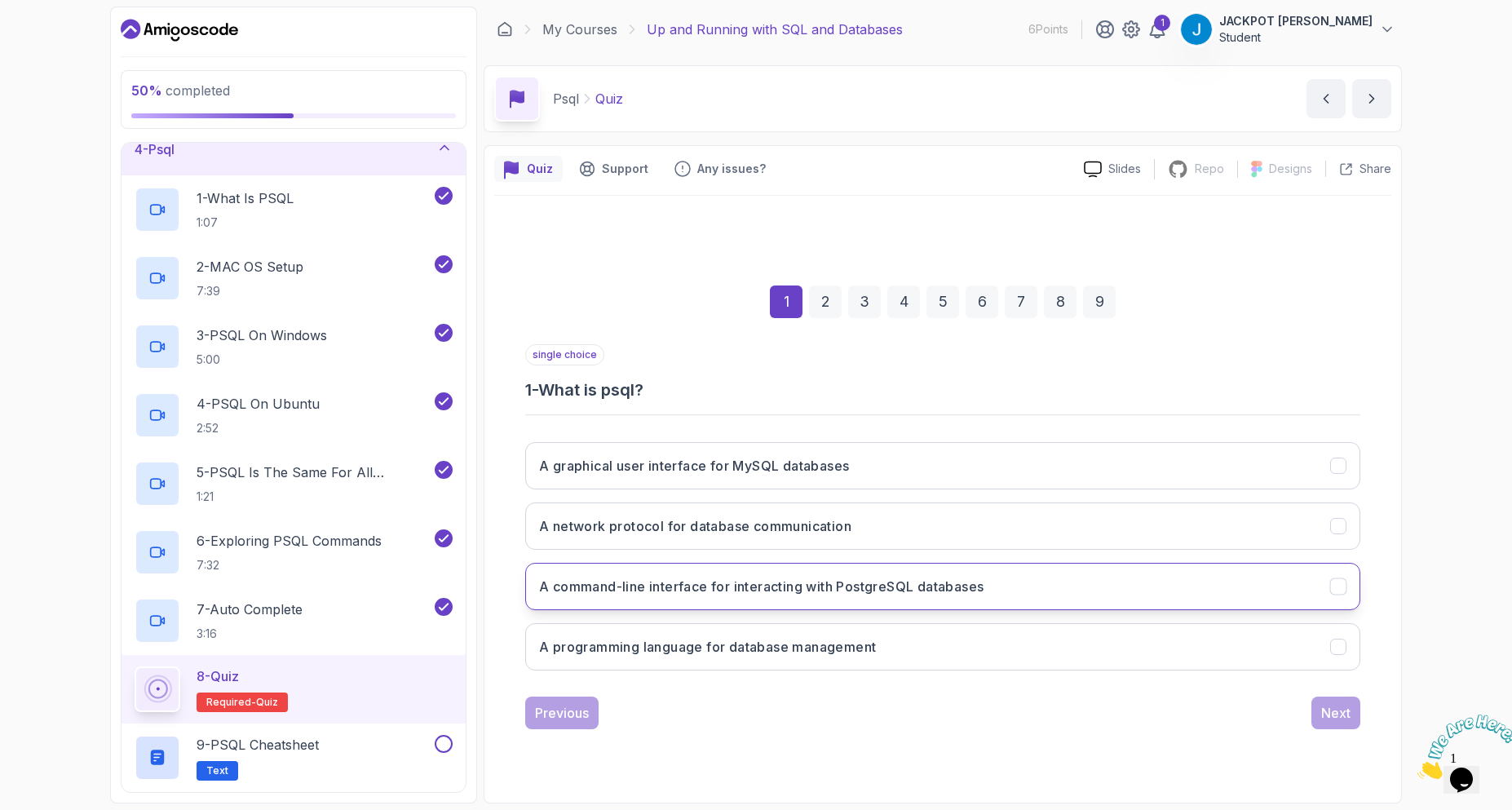
click at [610, 604] on button "A command-line interface for interacting with PostgreSQL databases" at bounding box center [942, 587] width 835 height 47
click at [1332, 718] on div "Next" at bounding box center [1335, 712] width 29 height 20
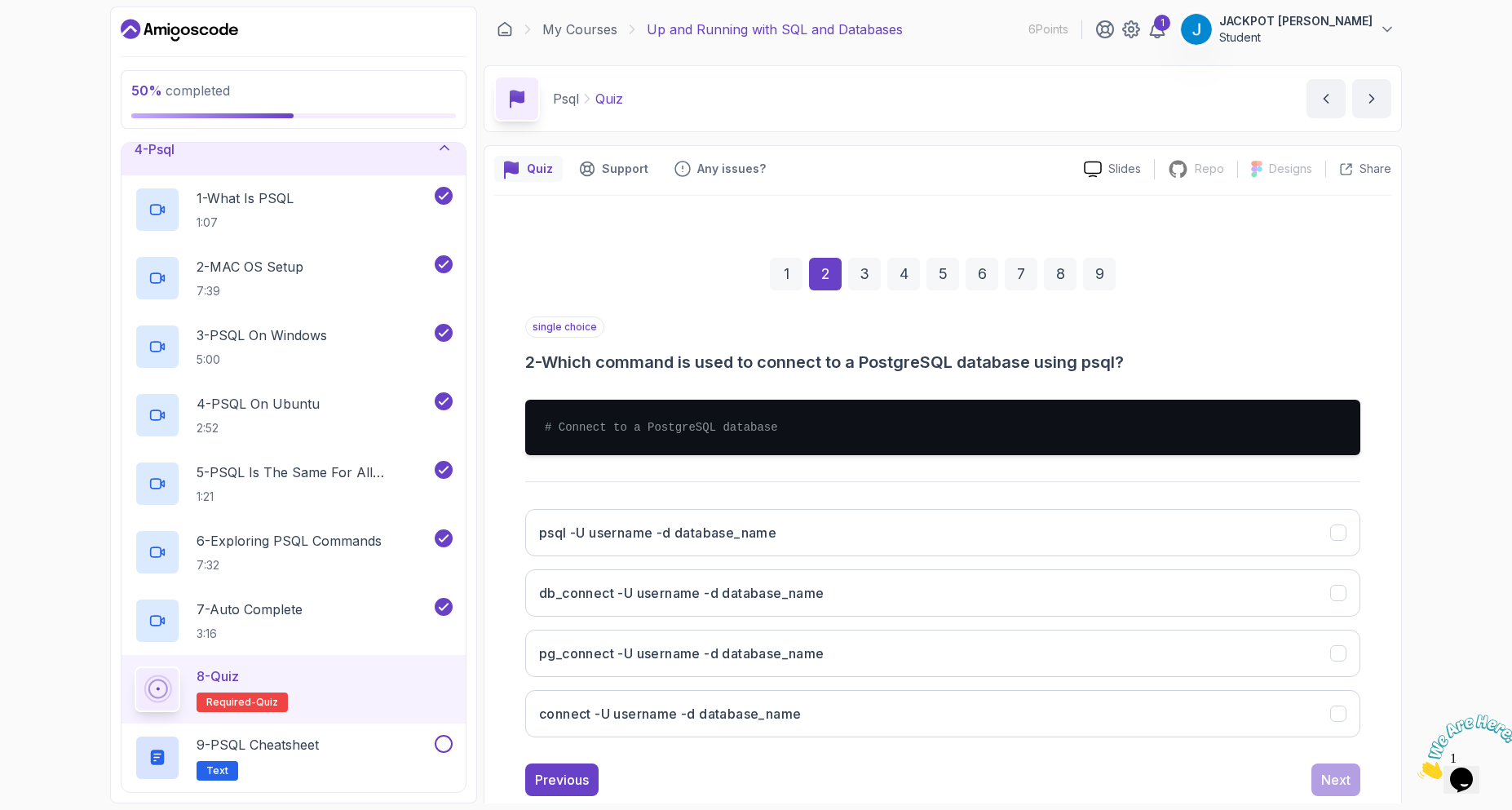
scroll to position [39, 0]
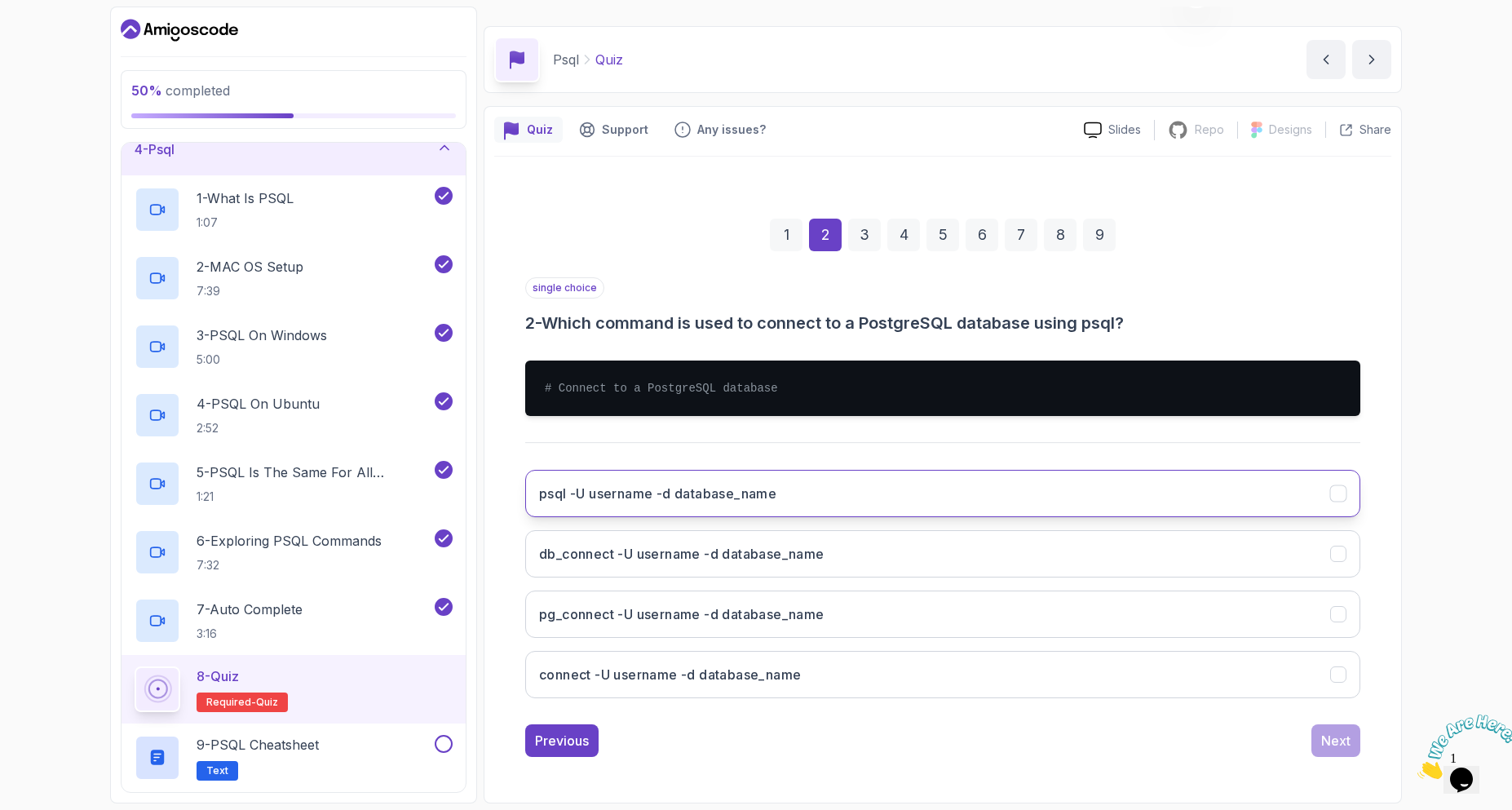
click at [713, 505] on button "psql -U username -d database_name" at bounding box center [942, 494] width 835 height 47
click at [1345, 744] on div "Next" at bounding box center [1335, 741] width 29 height 20
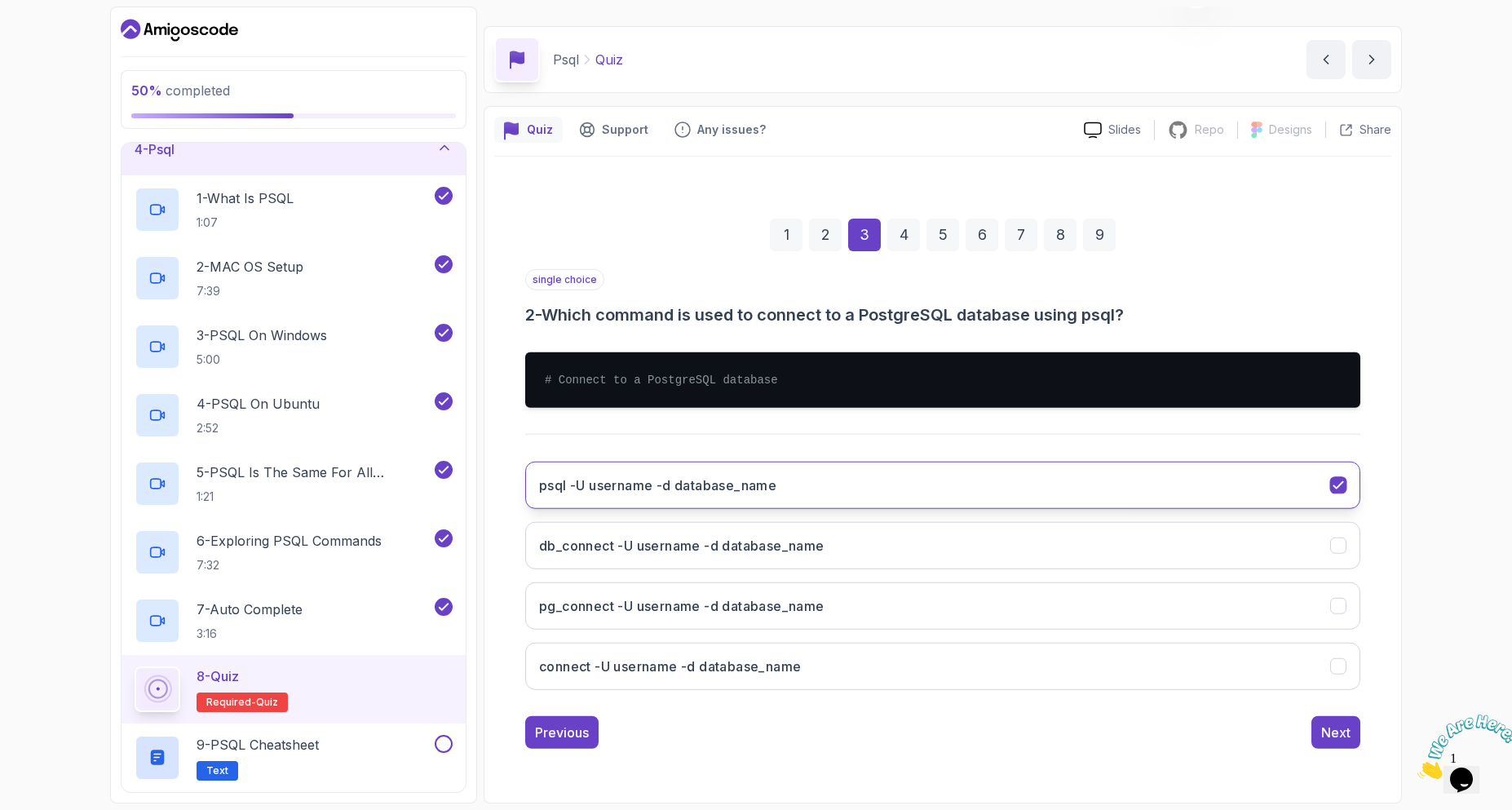
scroll to position [0, 0]
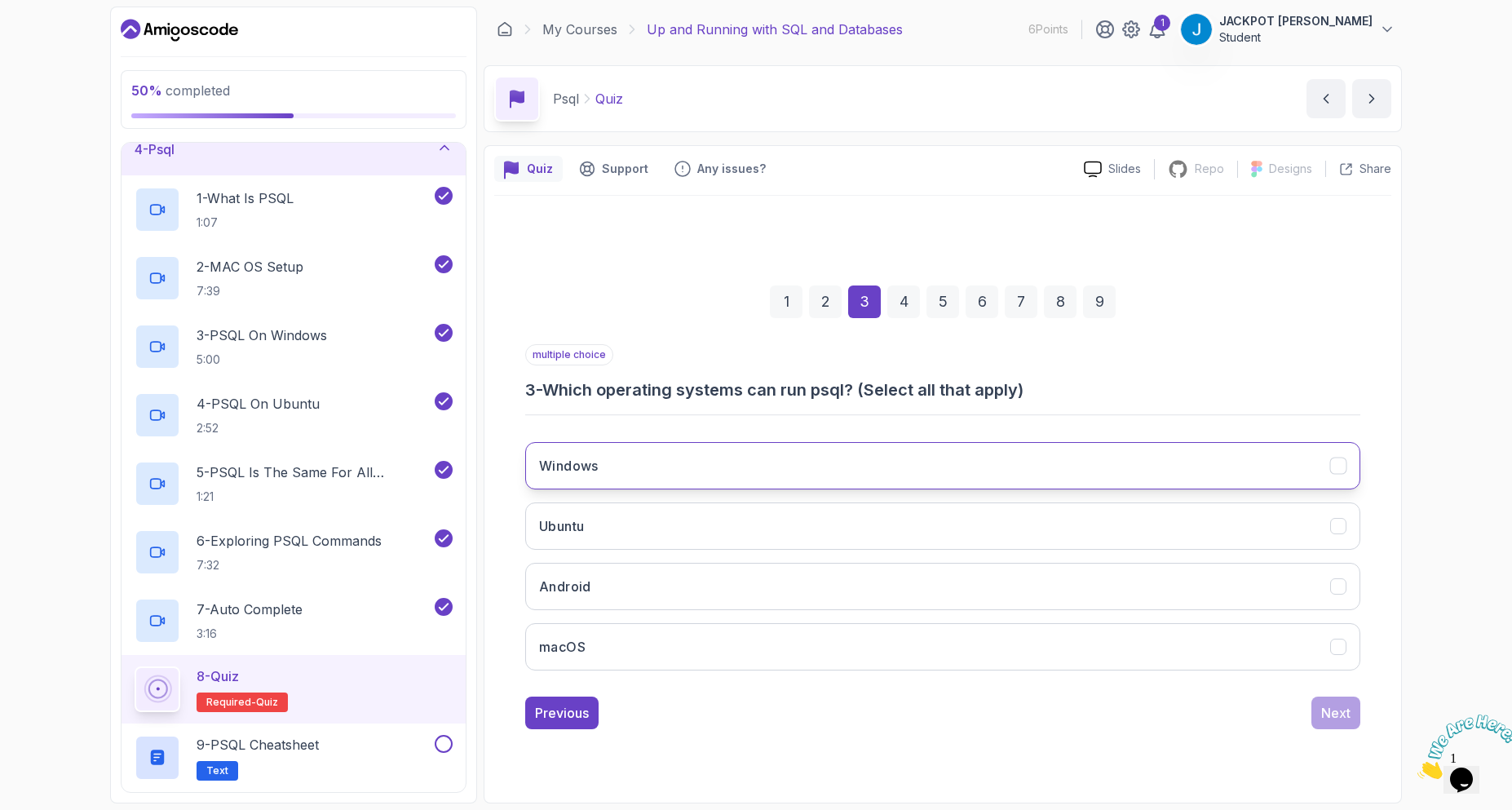
click at [689, 468] on button "Windows" at bounding box center [942, 465] width 835 height 47
click at [692, 530] on button "Ubuntu" at bounding box center [942, 526] width 835 height 47
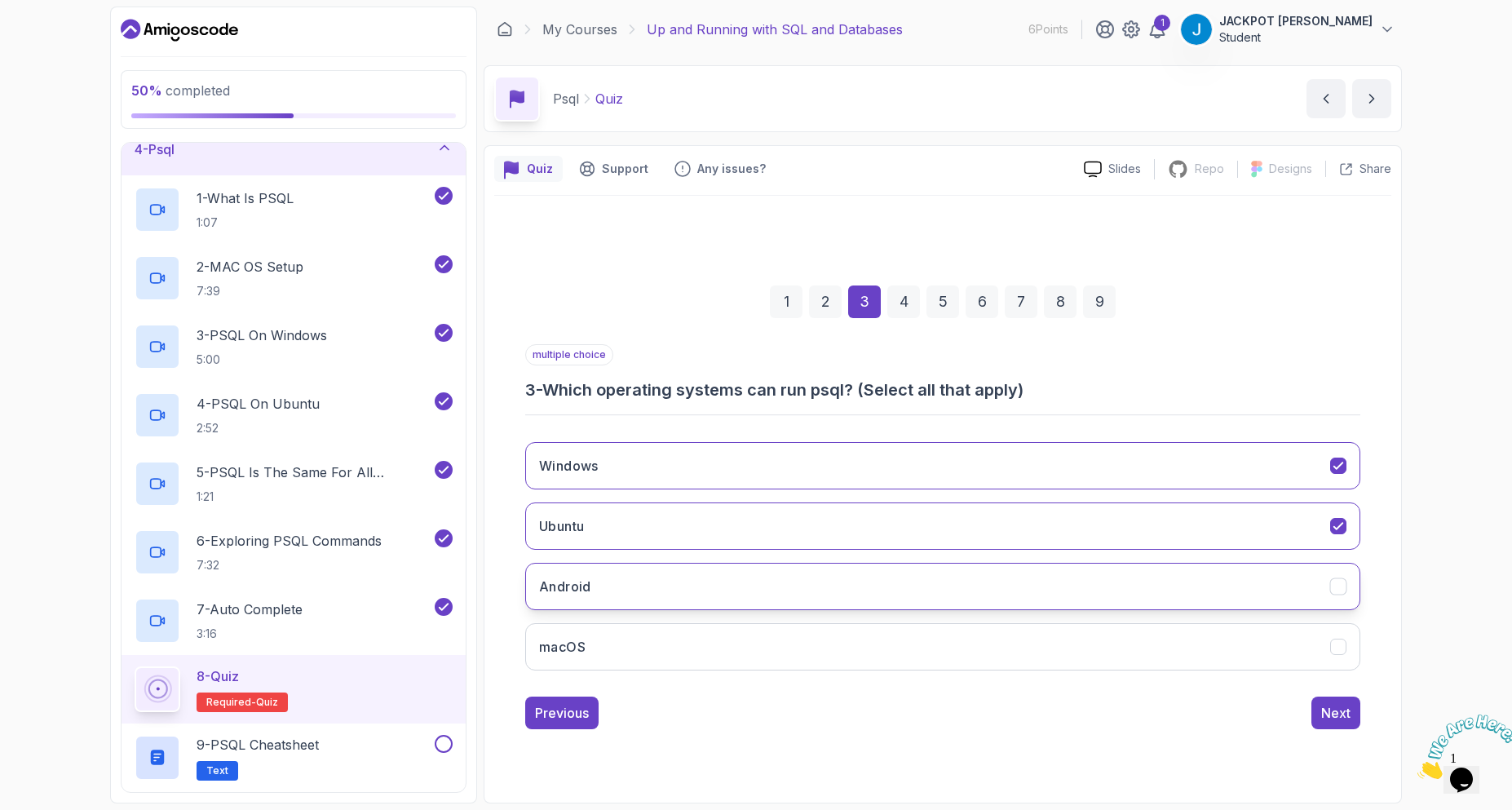
click at [701, 591] on button "Android" at bounding box center [942, 587] width 835 height 47
click at [706, 594] on button "Android" at bounding box center [942, 587] width 835 height 47
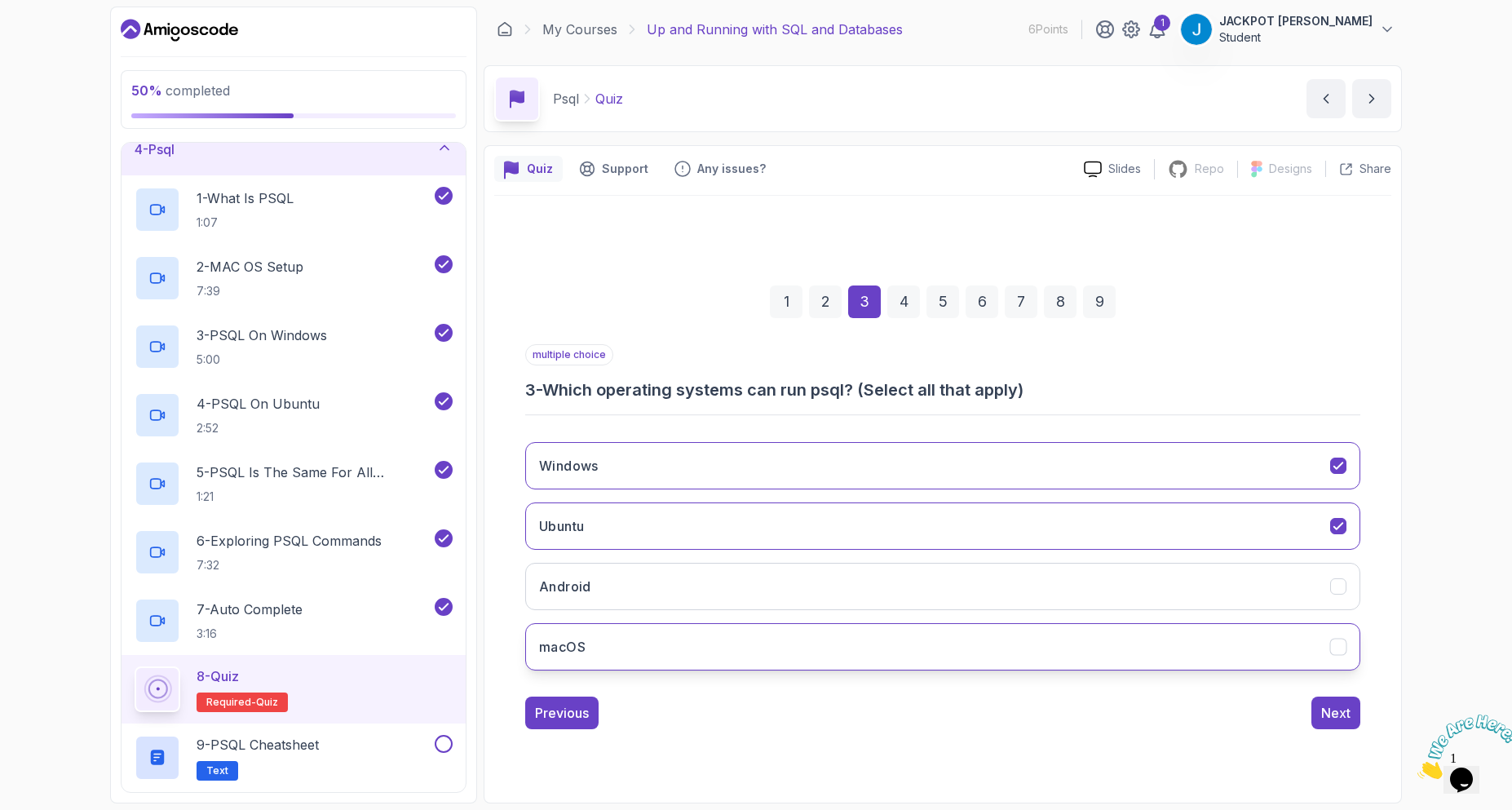
click at [720, 639] on button "macOS" at bounding box center [942, 647] width 835 height 47
click at [1333, 711] on div "Next" at bounding box center [1335, 712] width 29 height 20
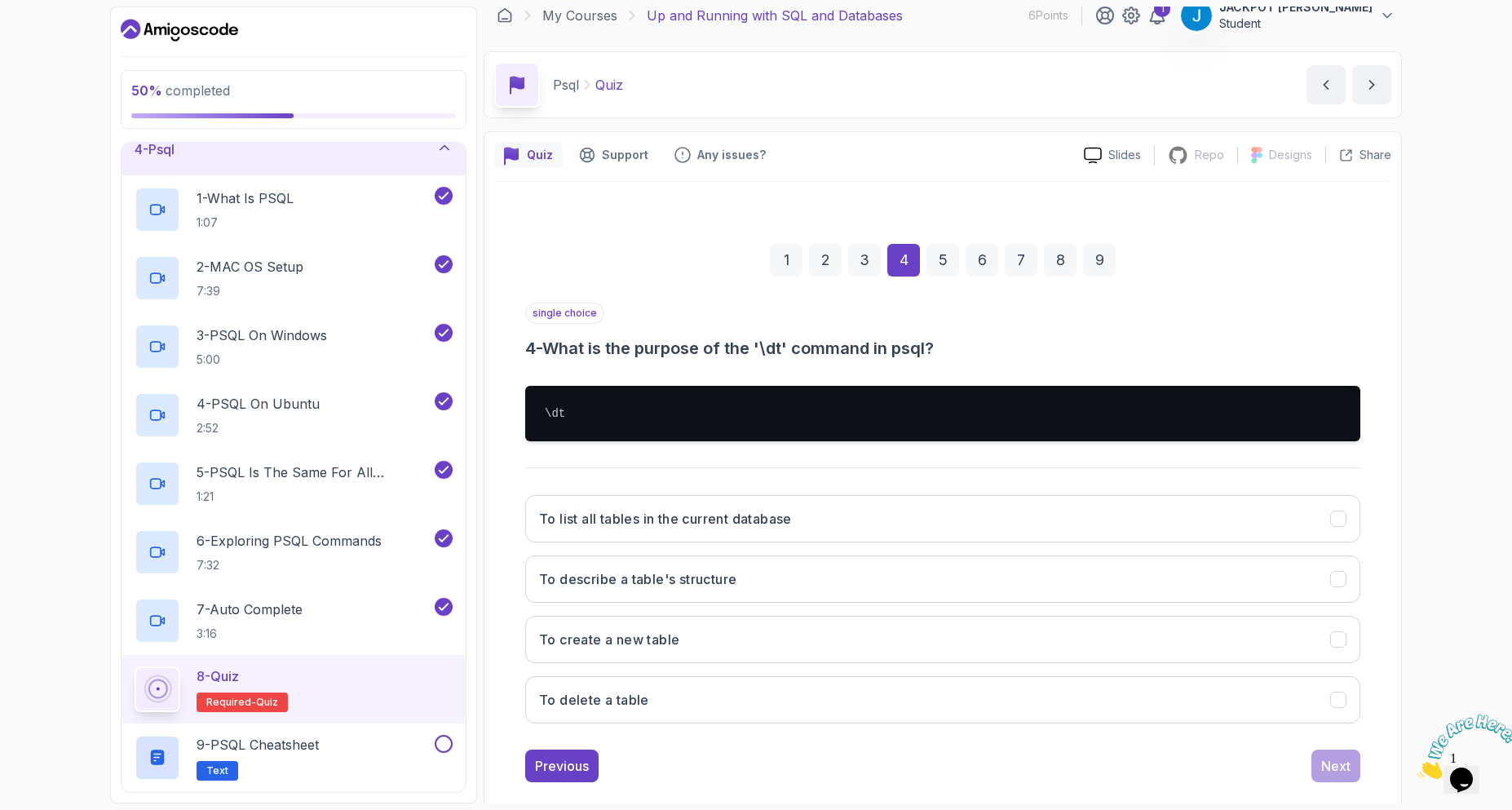
scroll to position [39, 0]
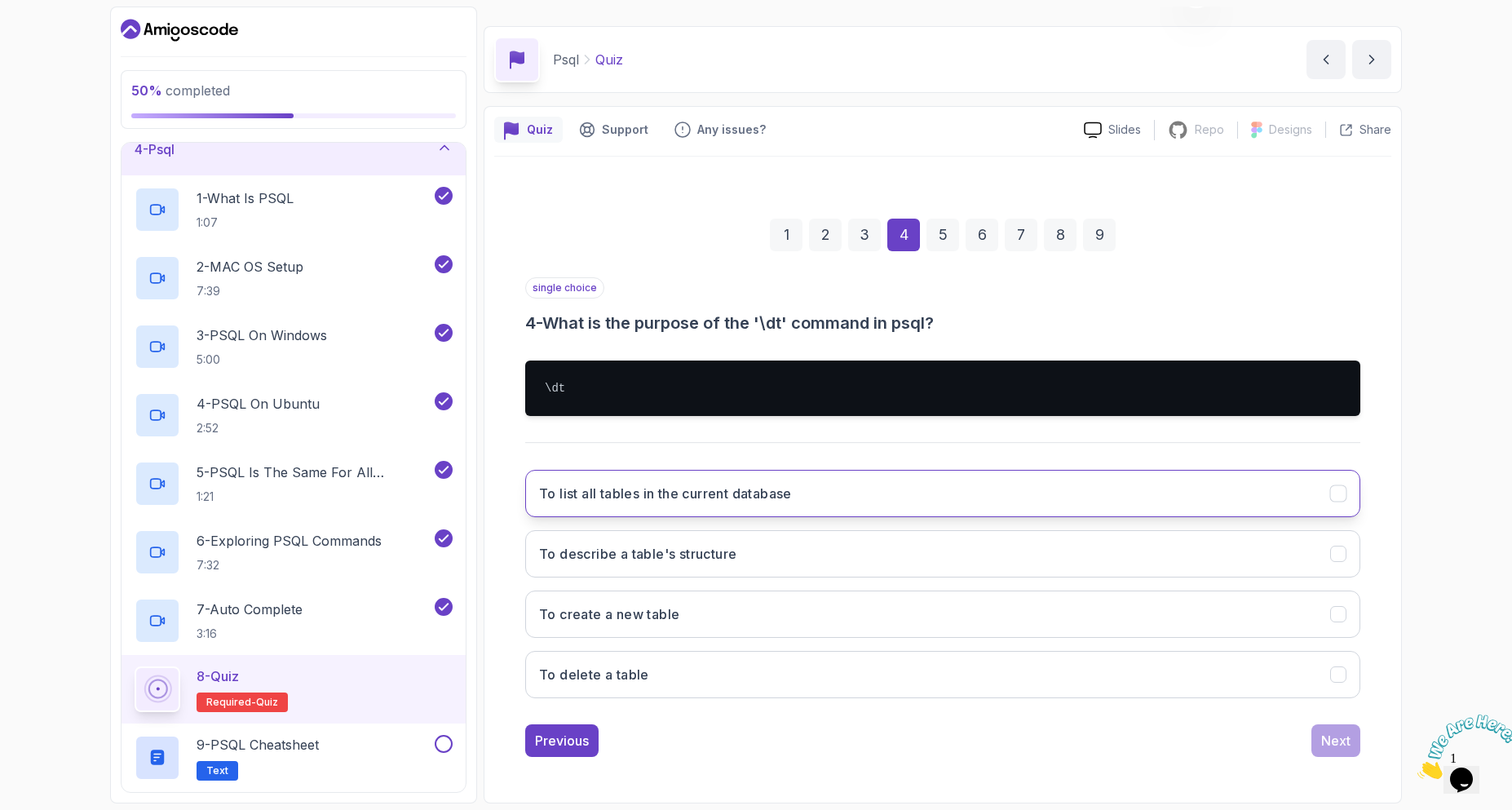
click at [674, 515] on button "To list all tables in the current database" at bounding box center [942, 494] width 835 height 47
click at [1331, 744] on div "Next" at bounding box center [1335, 741] width 29 height 20
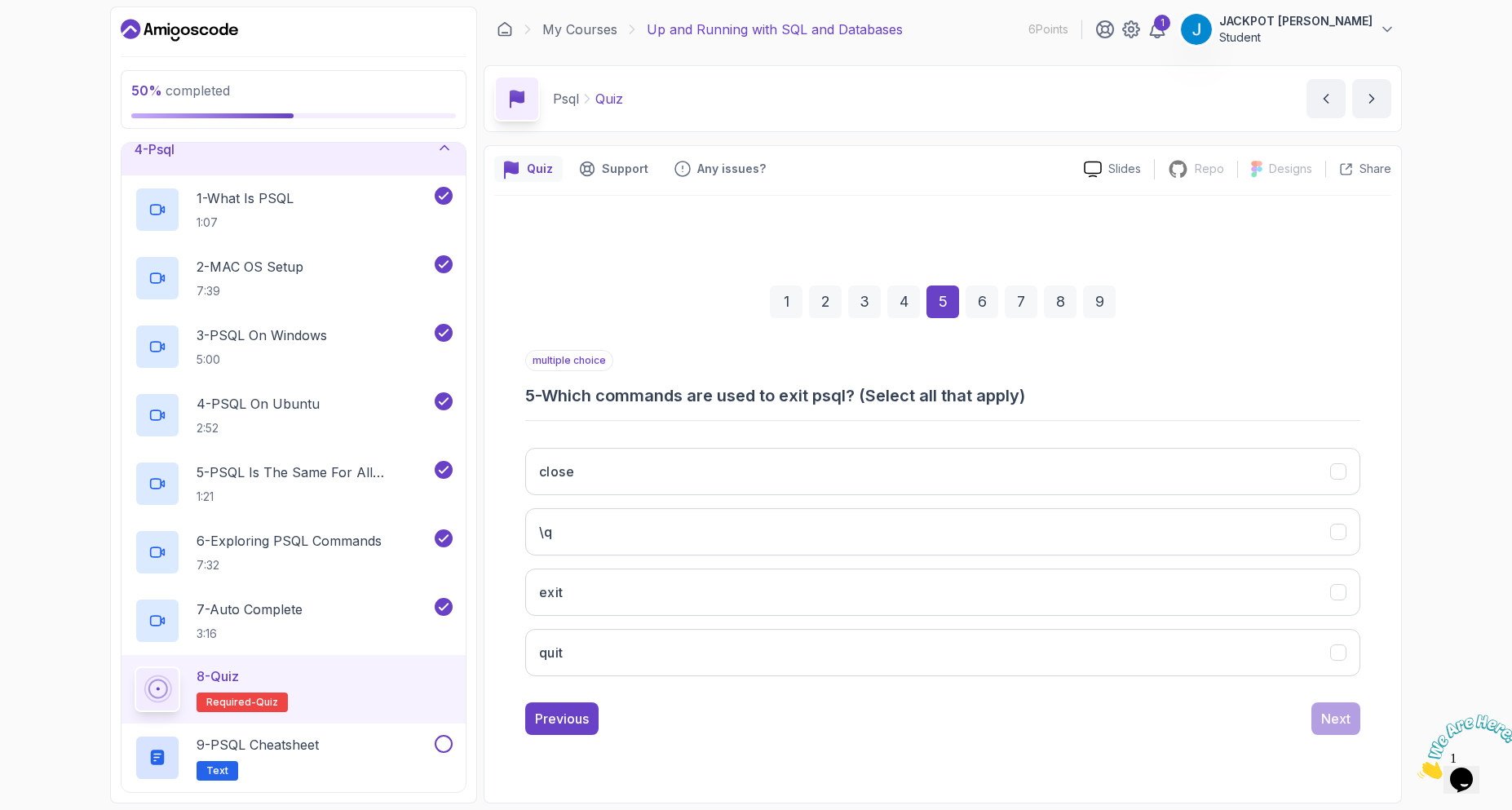
scroll to position [0, 0]
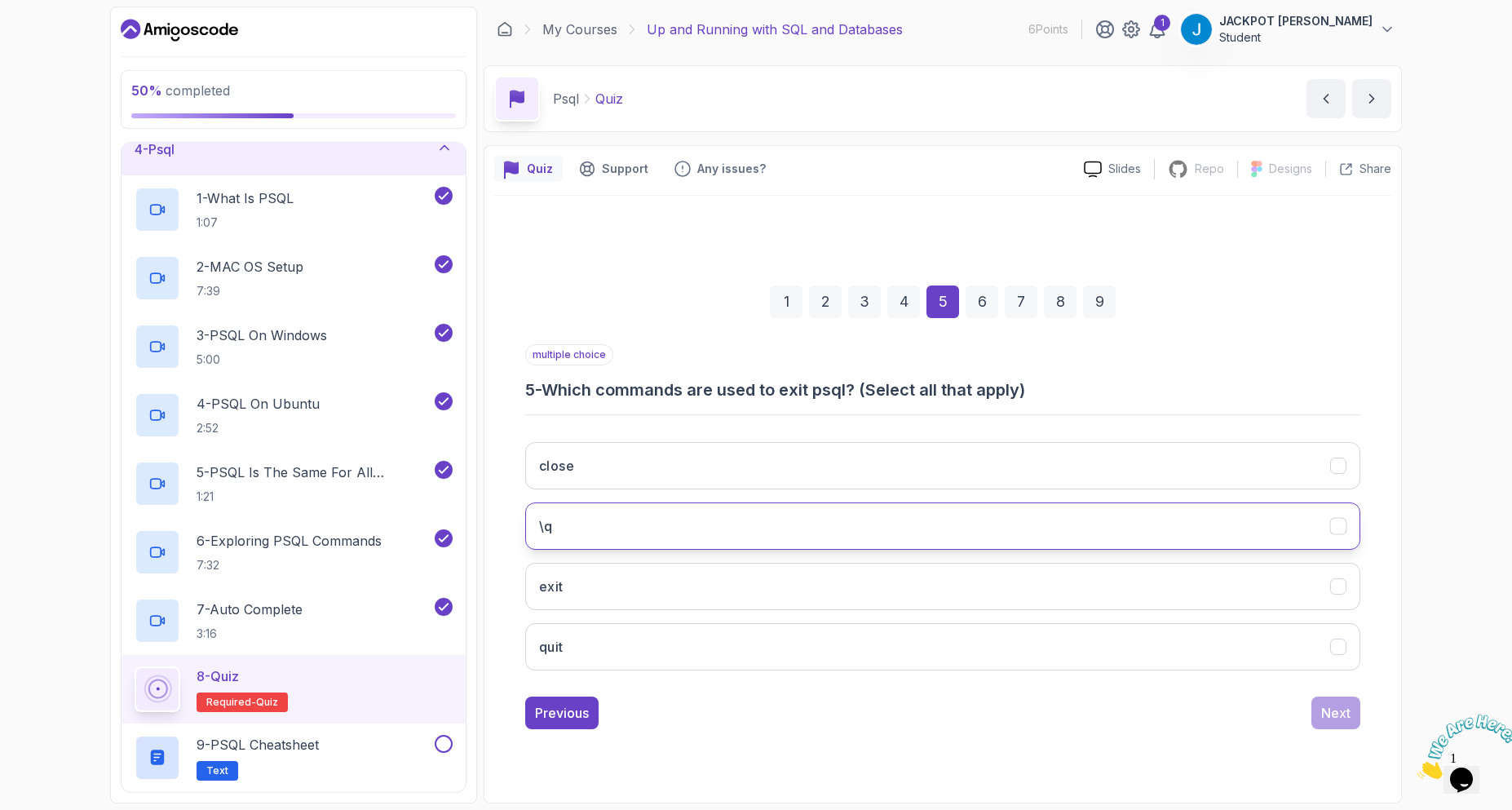
click at [654, 515] on button "\q" at bounding box center [942, 526] width 835 height 47
click at [1347, 712] on div "Next" at bounding box center [1335, 712] width 29 height 20
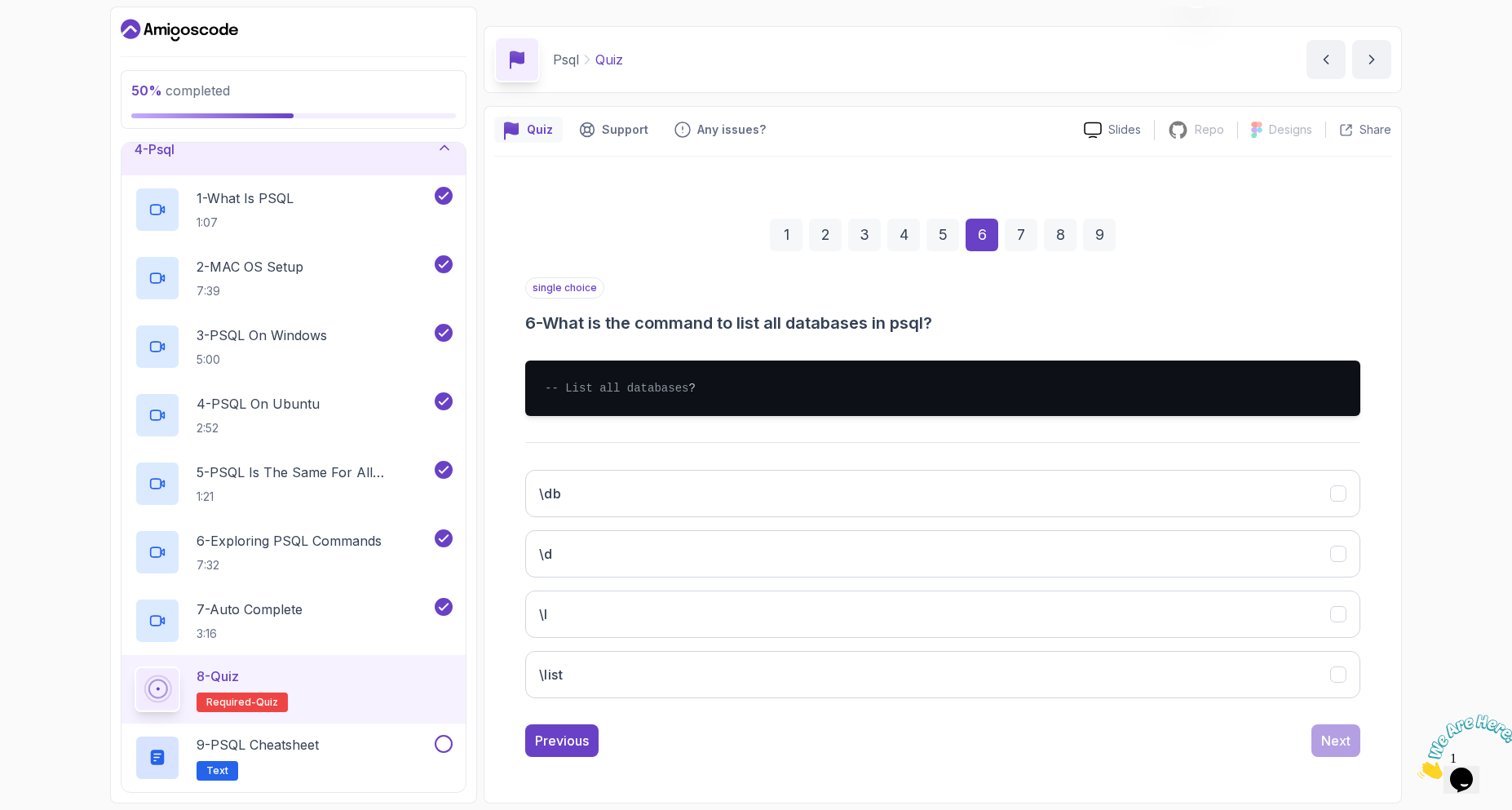
scroll to position [55, 0]
click at [660, 483] on button "\db" at bounding box center [942, 494] width 835 height 47
click at [1357, 752] on button "Next" at bounding box center [1336, 741] width 49 height 32
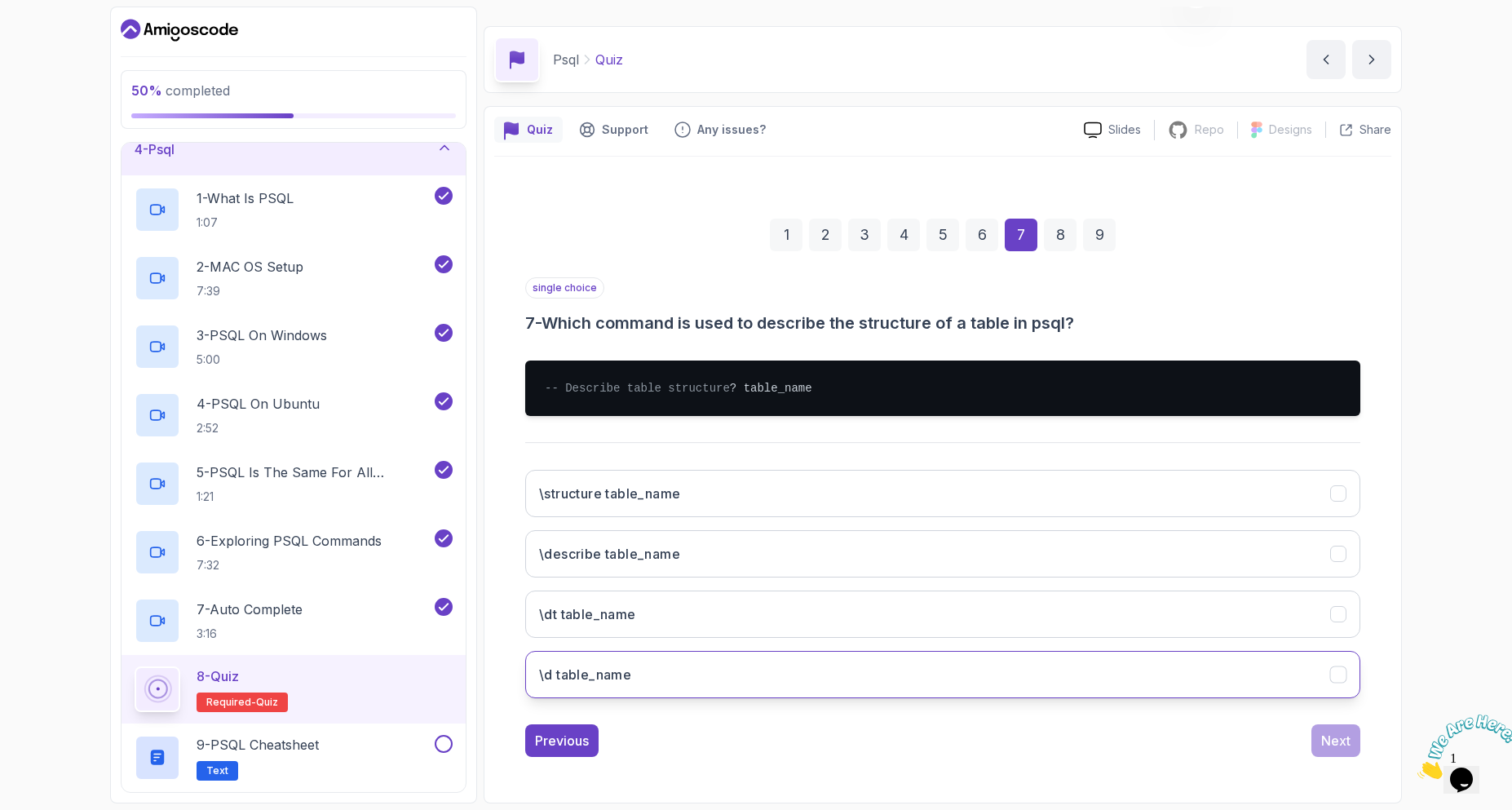
drag, startPoint x: 706, startPoint y: 670, endPoint x: 895, endPoint y: 684, distance: 189.5
click at [706, 670] on button "\d table_name" at bounding box center [942, 674] width 835 height 47
click at [1340, 742] on div "Next" at bounding box center [1335, 741] width 29 height 20
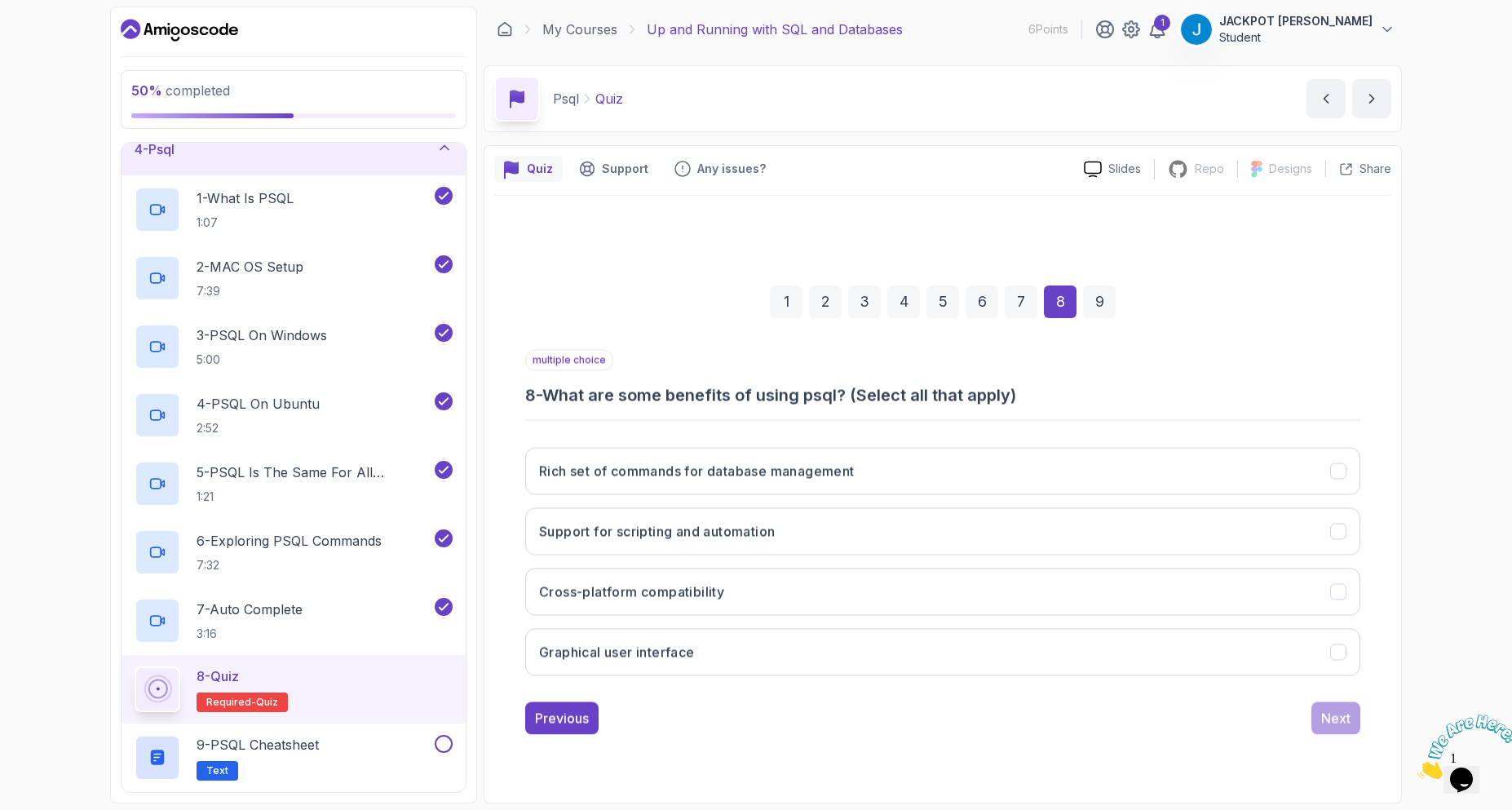
scroll to position [0, 0]
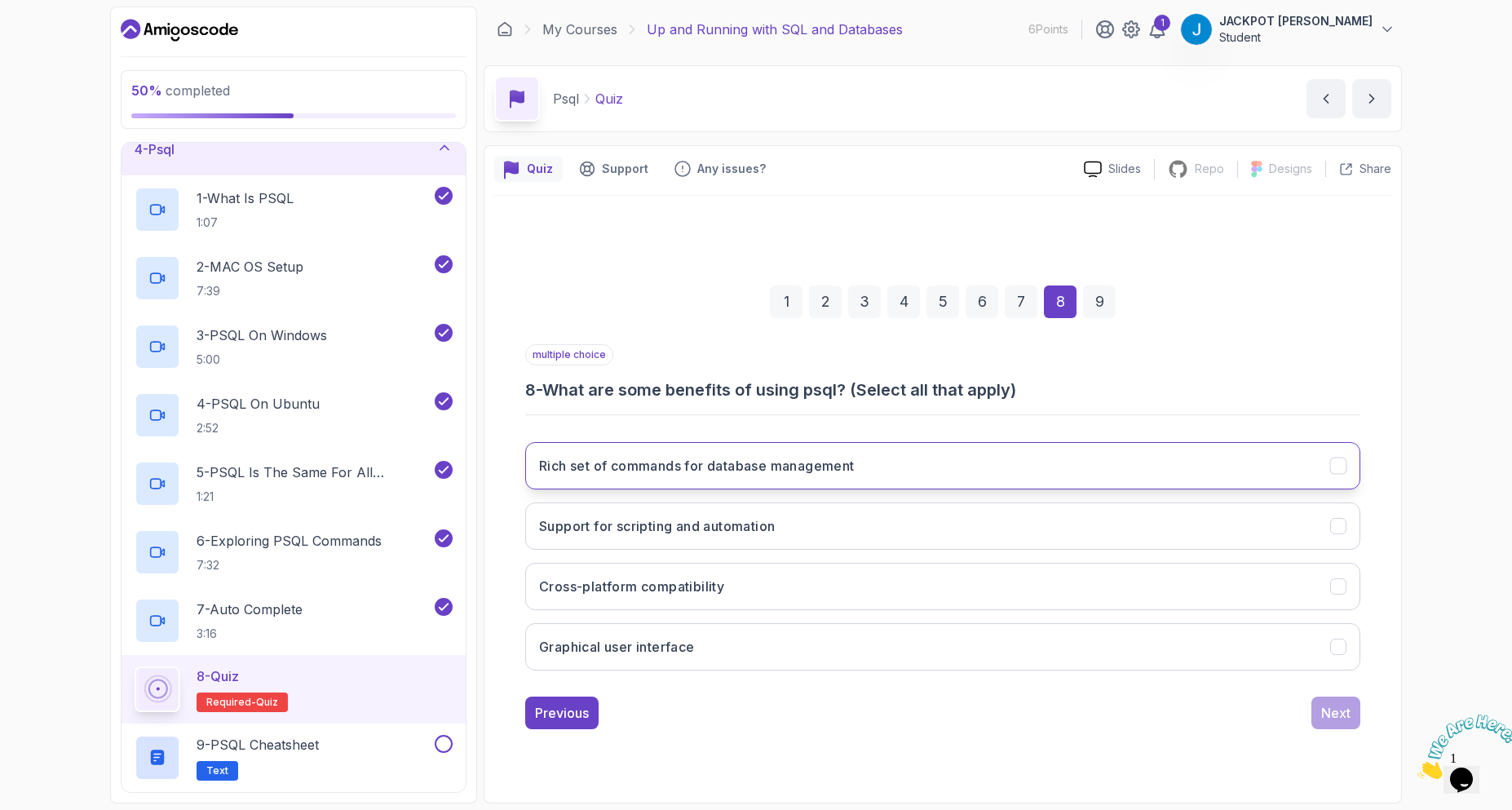
click at [690, 480] on button "Rich set of commands for database management" at bounding box center [942, 465] width 835 height 47
click at [718, 523] on h3 "Support for scripting and automation" at bounding box center [657, 526] width 236 height 20
click at [733, 604] on button "Cross-platform compatibility" at bounding box center [942, 587] width 835 height 47
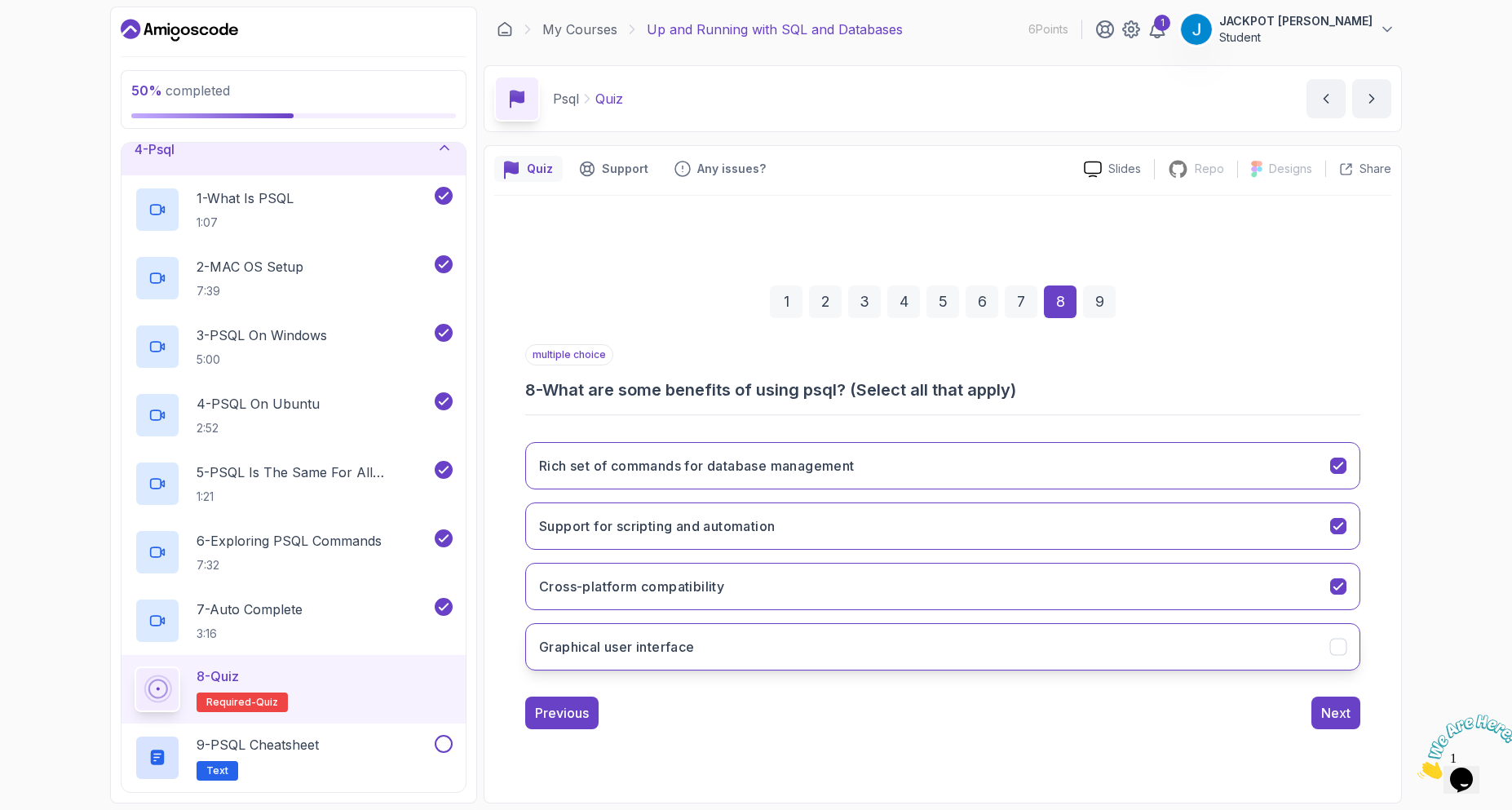
drag, startPoint x: 756, startPoint y: 642, endPoint x: 845, endPoint y: 653, distance: 89.7
click at [757, 642] on button "Graphical user interface" at bounding box center [942, 647] width 835 height 47
click at [906, 660] on button "Graphical user interface" at bounding box center [942, 647] width 835 height 47
click at [1328, 722] on div "Next" at bounding box center [1335, 712] width 29 height 20
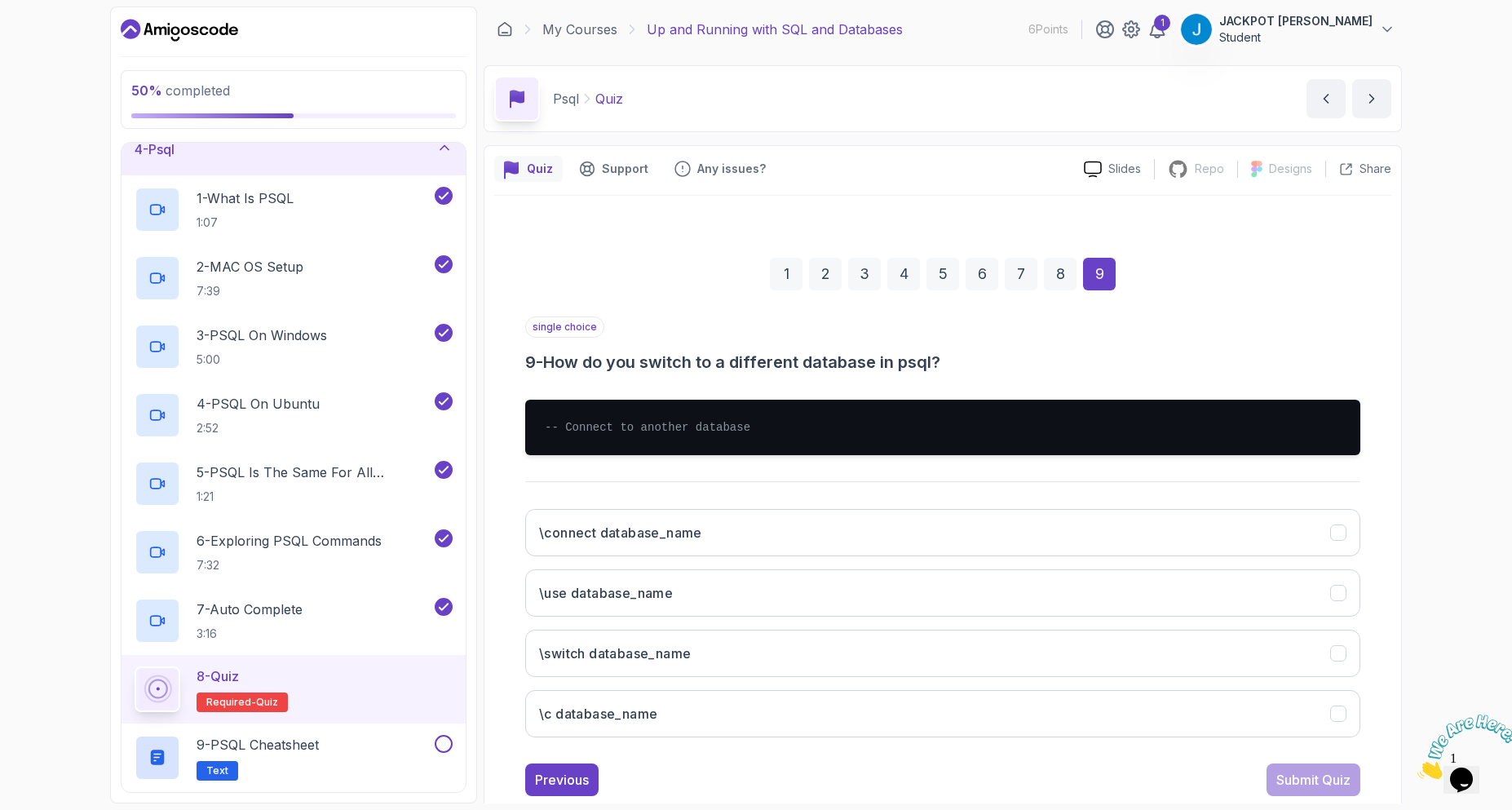
scroll to position [39, 0]
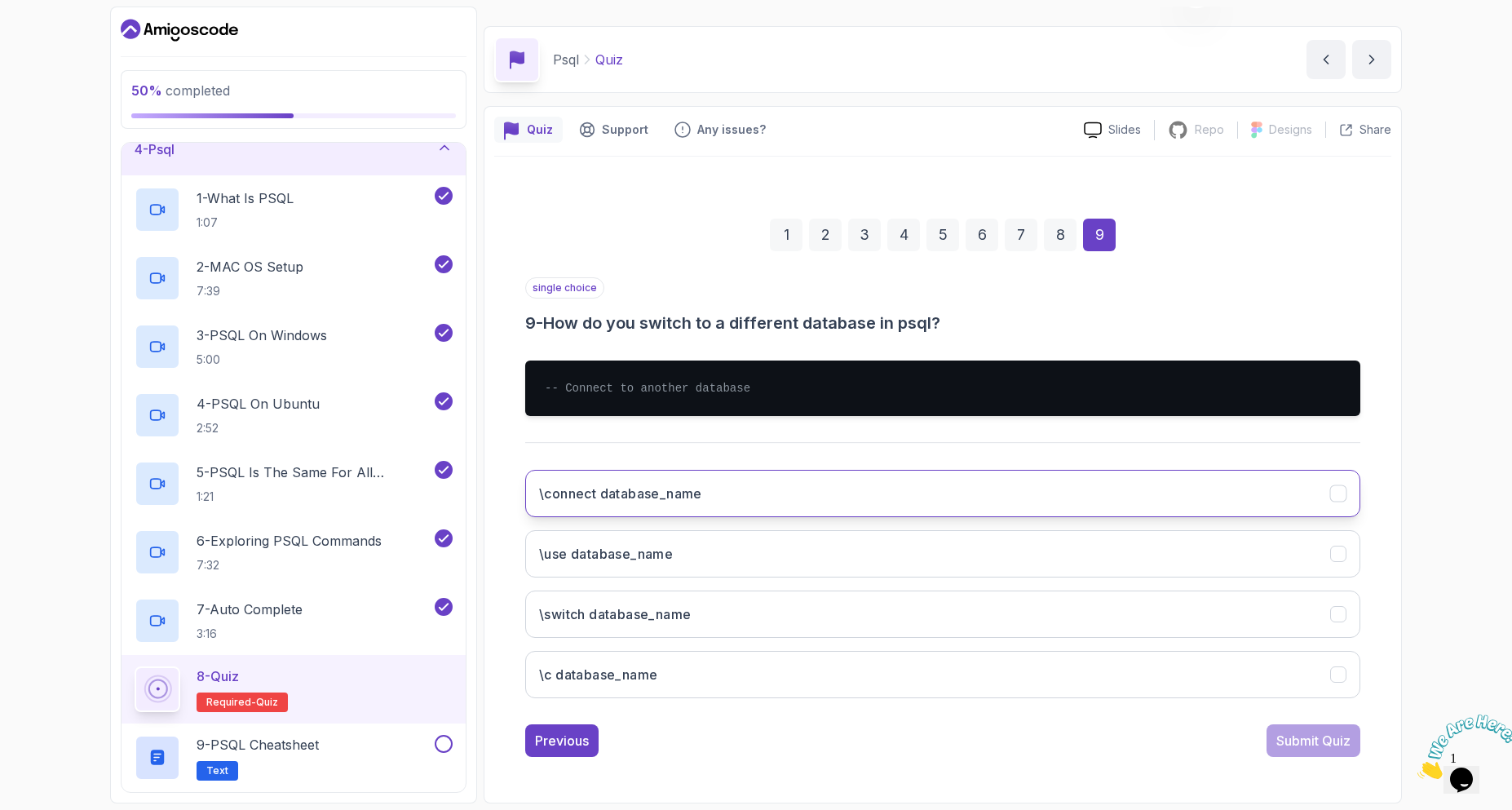
click at [610, 513] on button "\connect database_name" at bounding box center [942, 494] width 835 height 47
click at [1326, 749] on div "Submit Quiz" at bounding box center [1314, 741] width 74 height 20
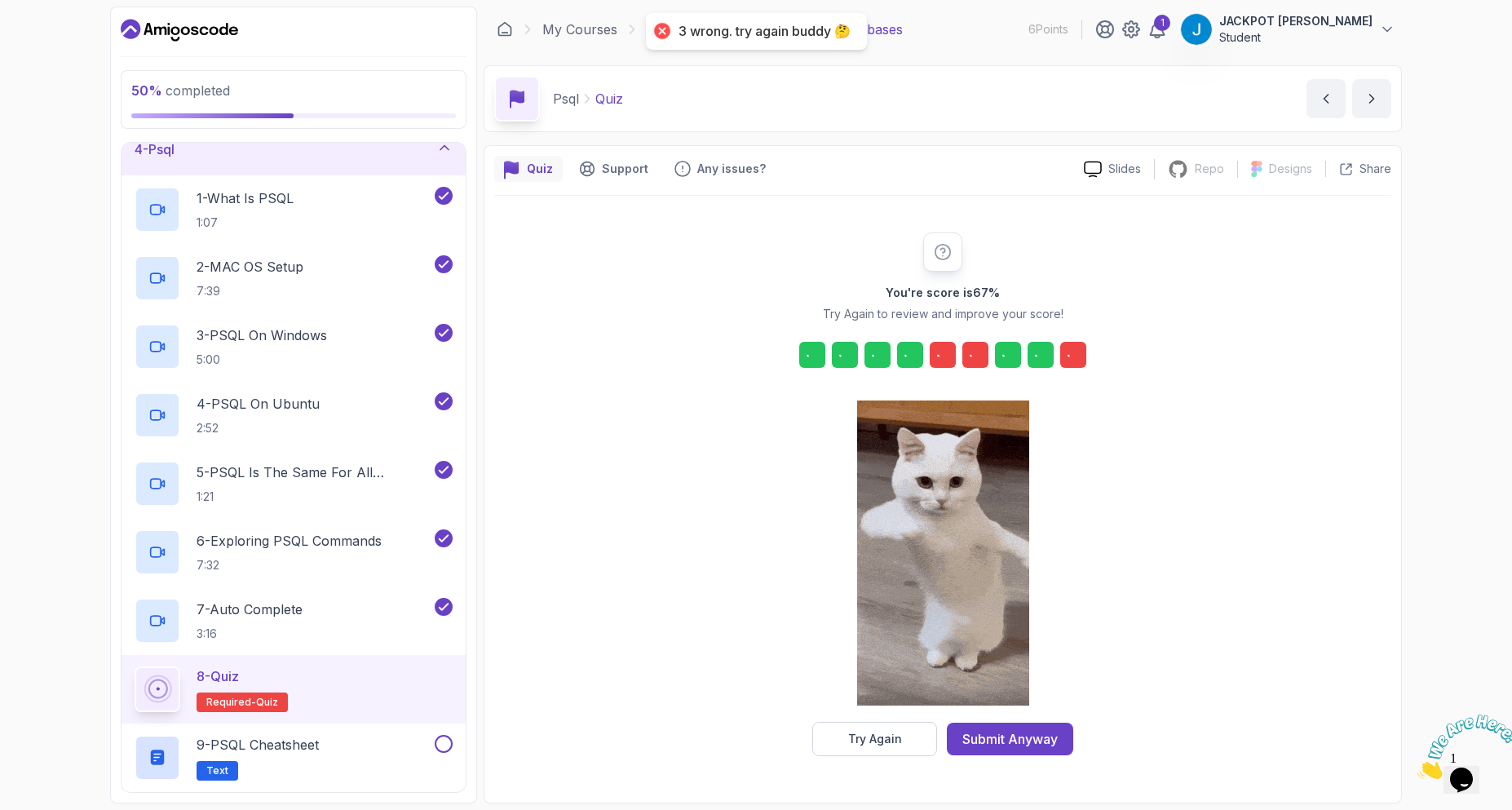
scroll to position [0, 0]
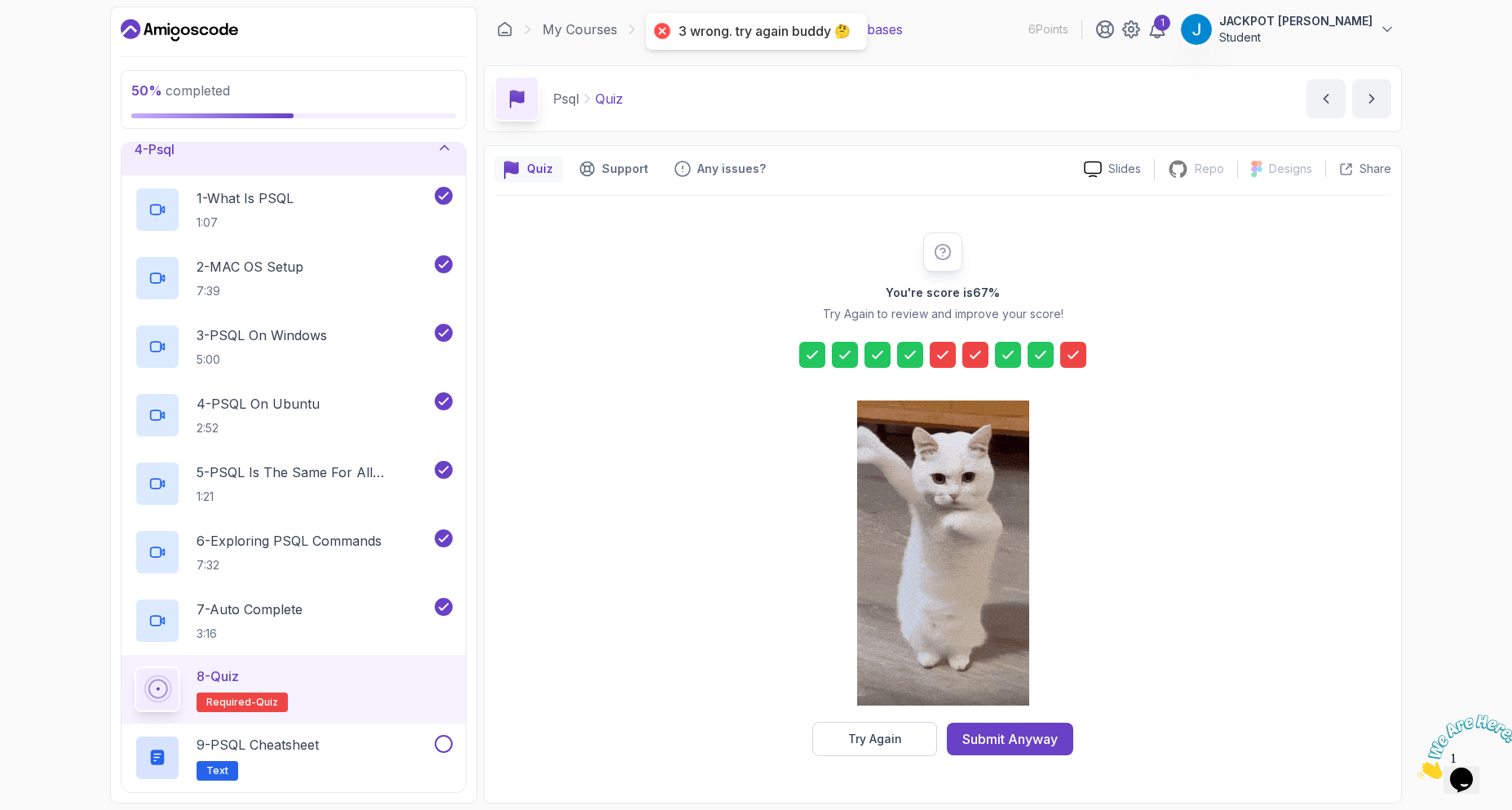
click at [951, 356] on icon at bounding box center [942, 354] width 16 height 16
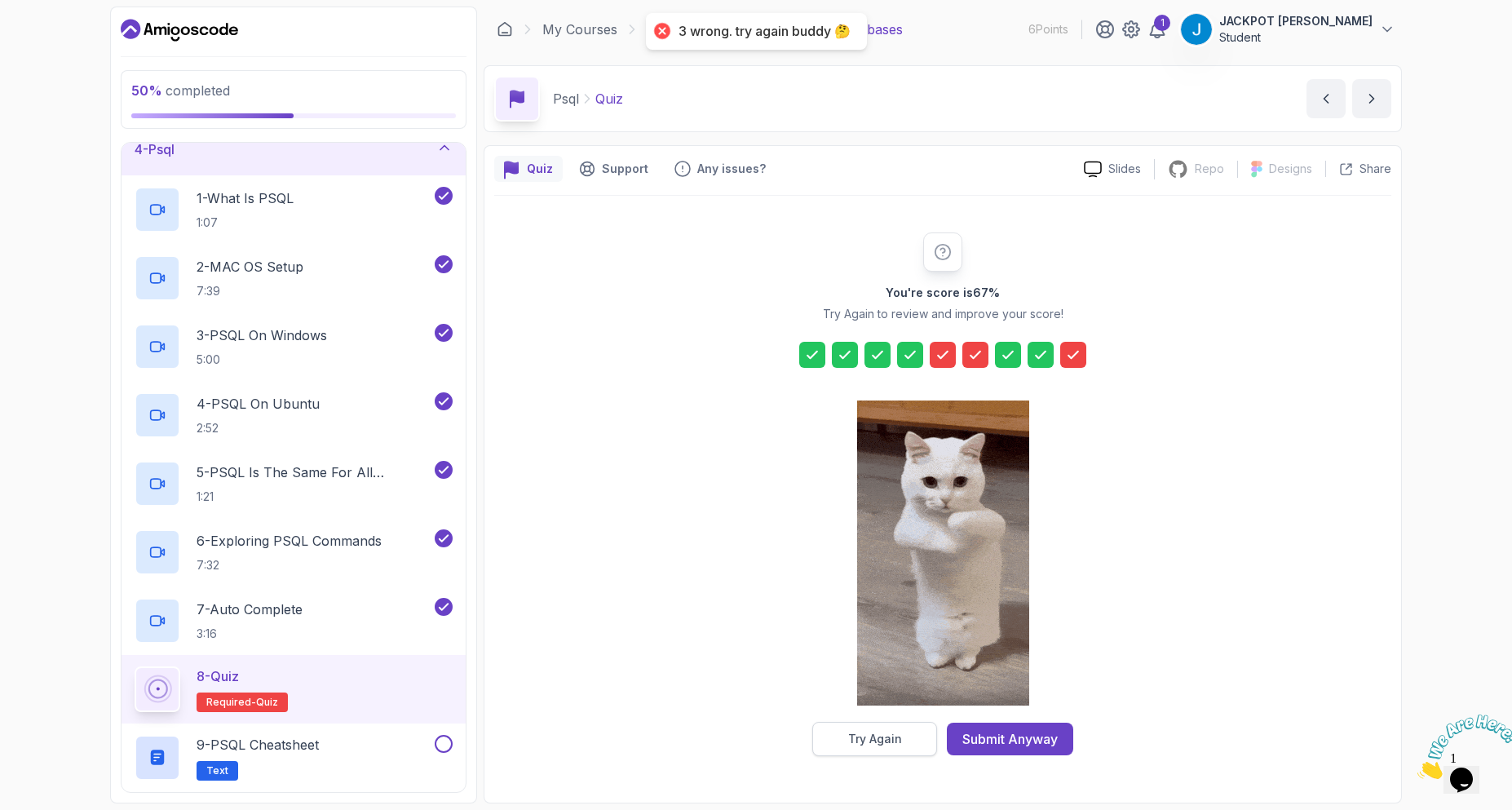
click at [898, 736] on div "Try Again" at bounding box center [875, 739] width 54 height 16
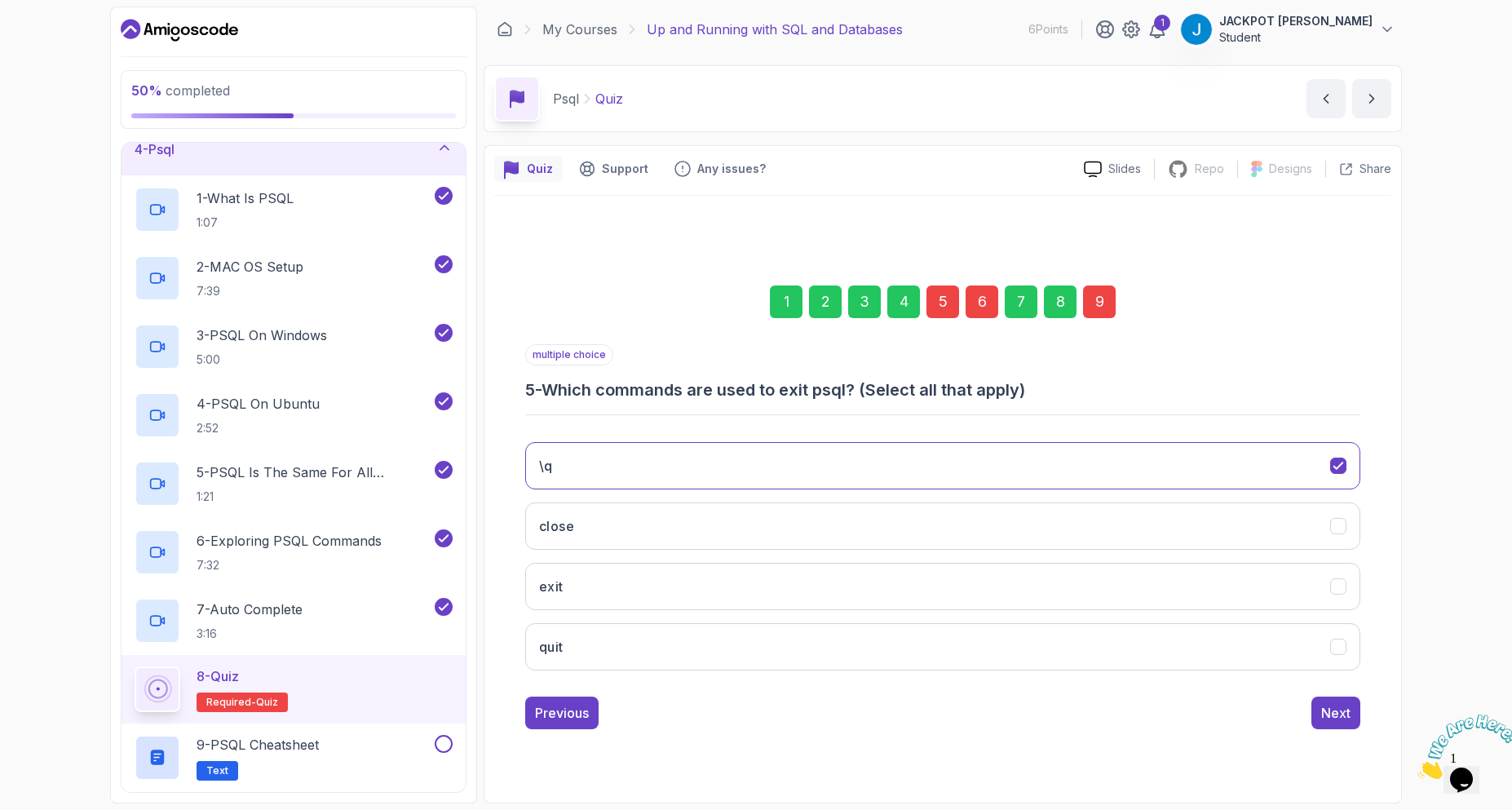
click at [945, 294] on div "5" at bounding box center [943, 302] width 32 height 32
click at [685, 510] on button "close" at bounding box center [942, 526] width 835 height 47
click at [688, 516] on button "close" at bounding box center [942, 526] width 835 height 47
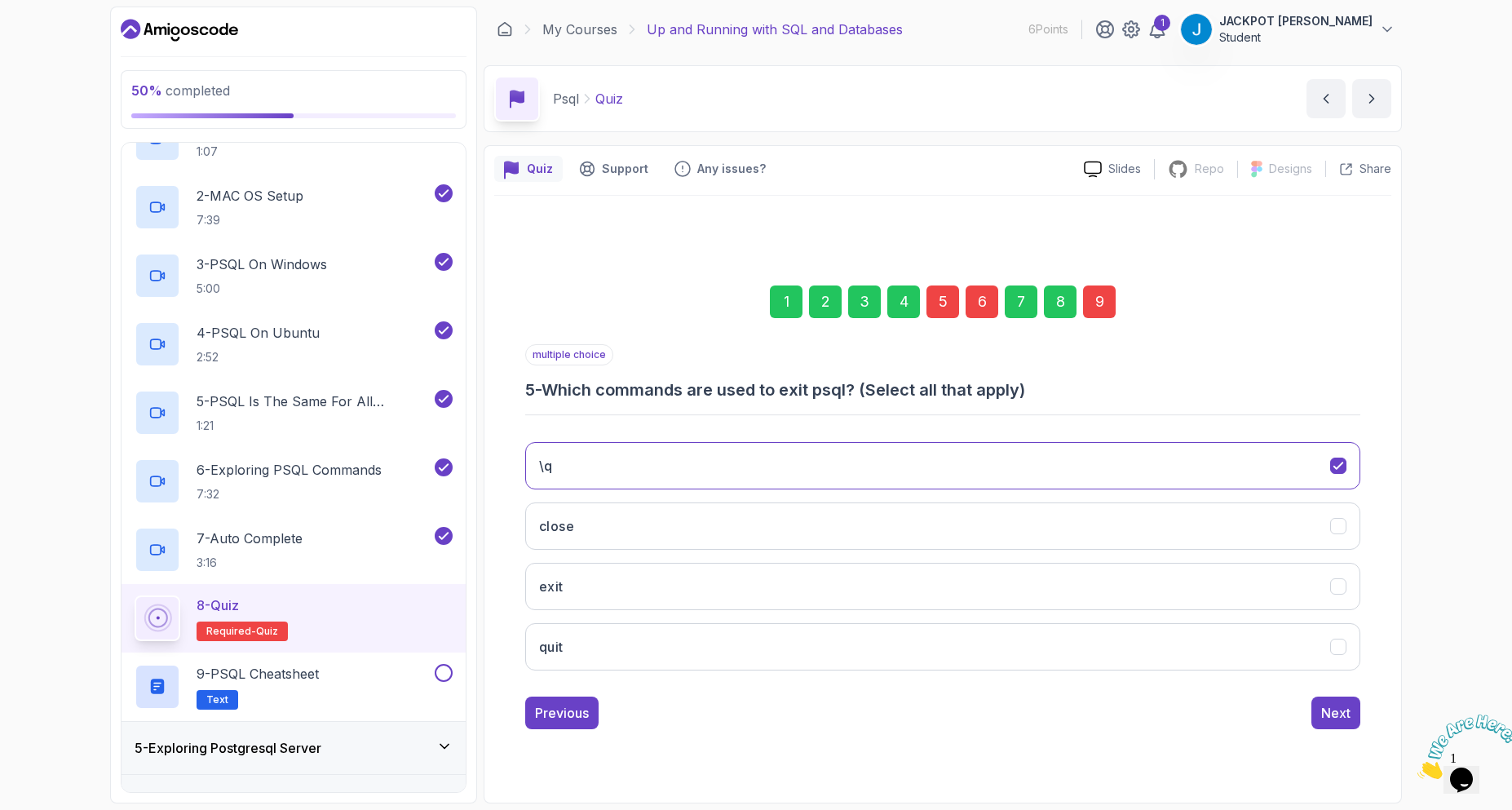
scroll to position [260, 0]
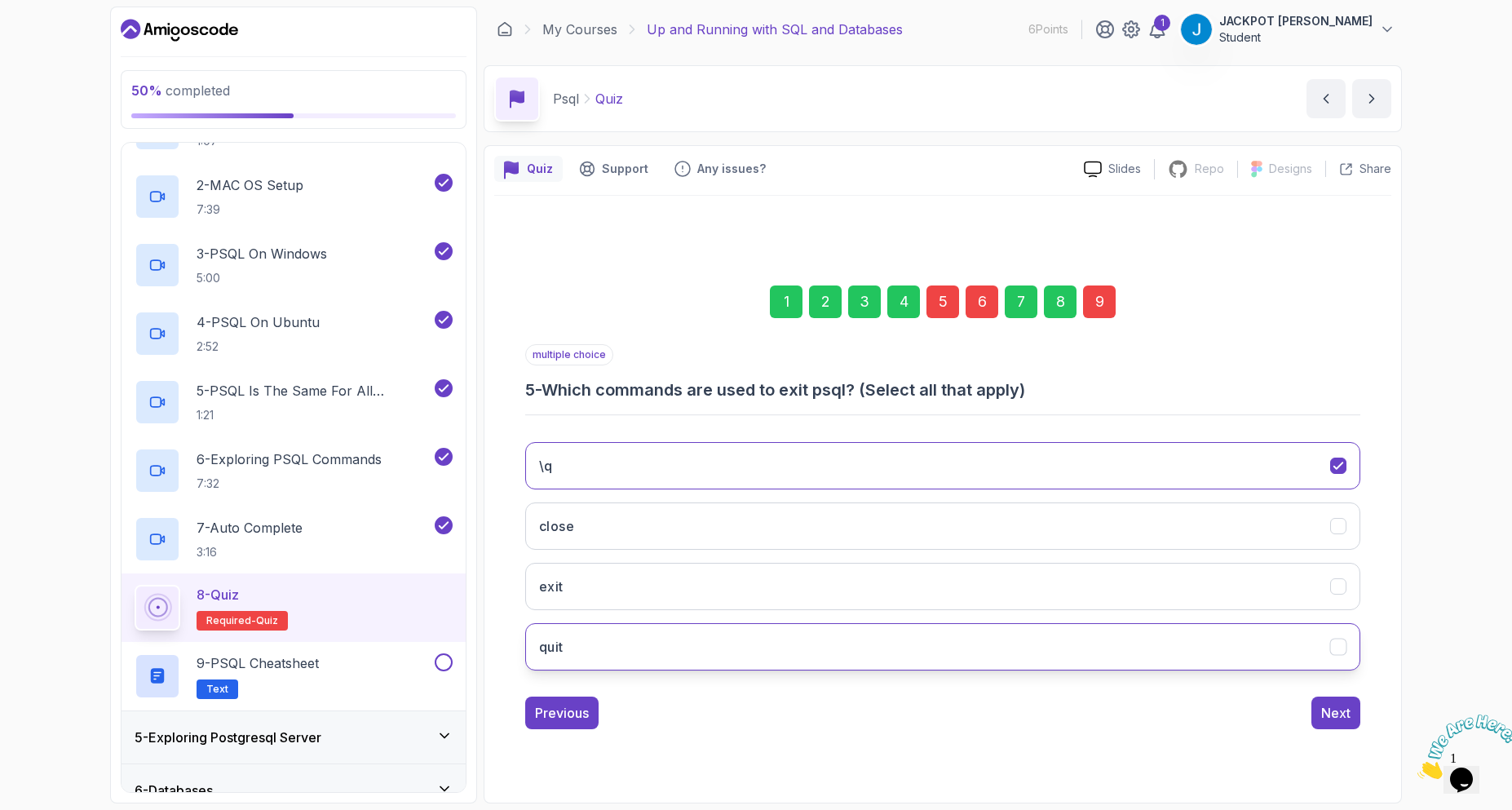
click at [658, 665] on button "quit" at bounding box center [942, 647] width 835 height 47
click at [977, 292] on div "6" at bounding box center [982, 302] width 32 height 32
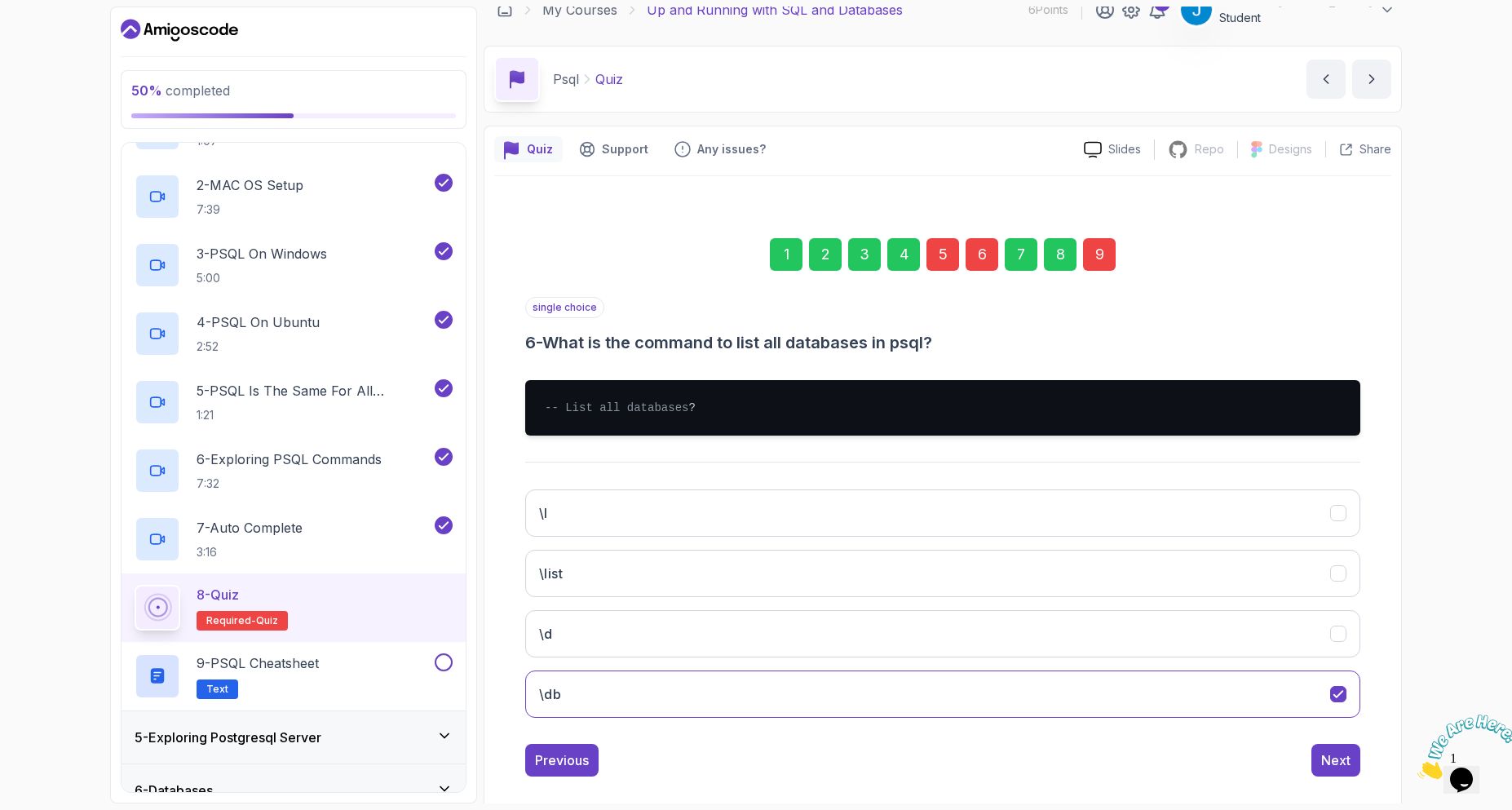
scroll to position [55, 0]
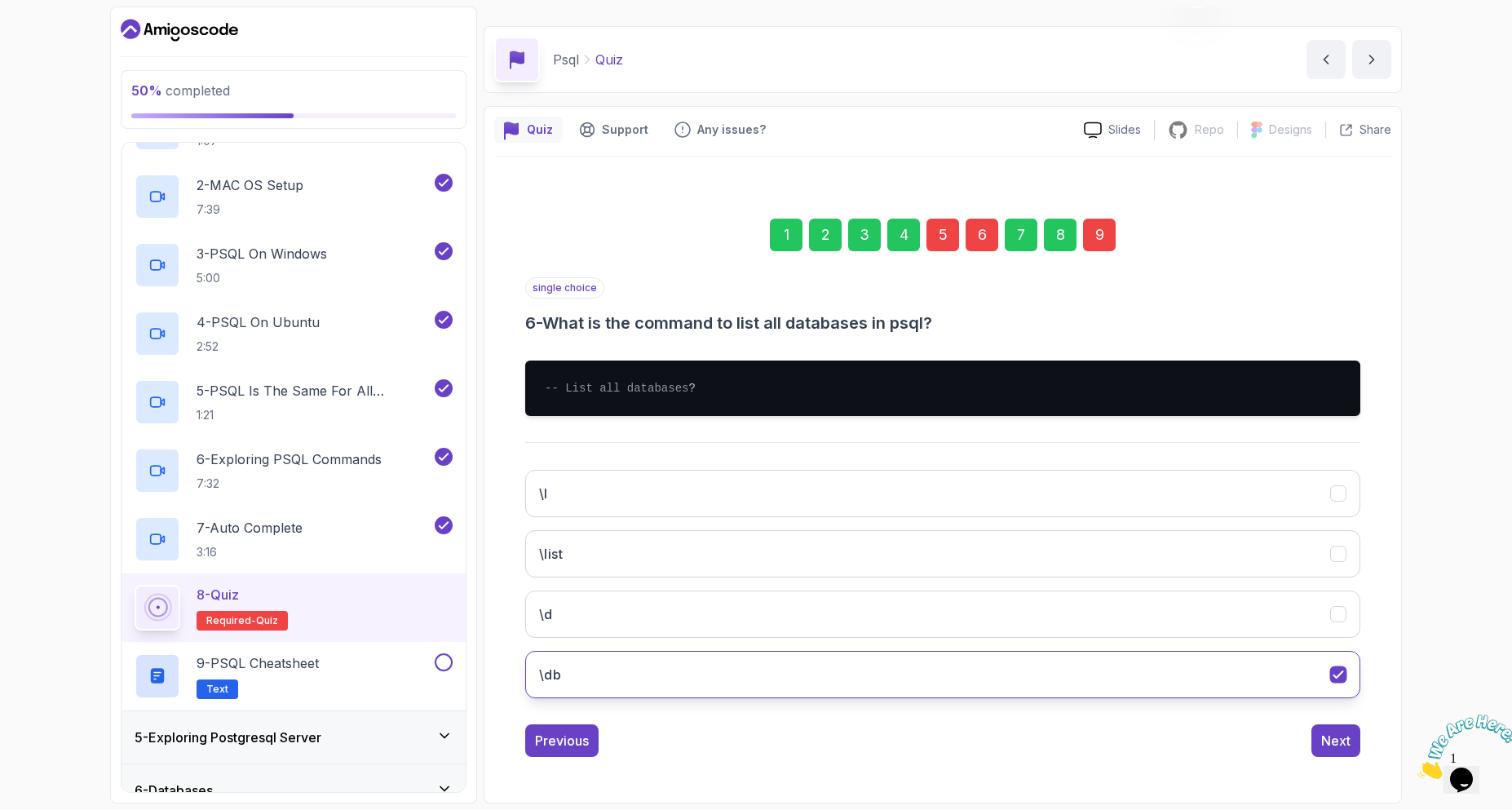
click at [889, 676] on button "\db" at bounding box center [942, 674] width 835 height 47
click at [800, 610] on button "\d" at bounding box center [942, 614] width 835 height 47
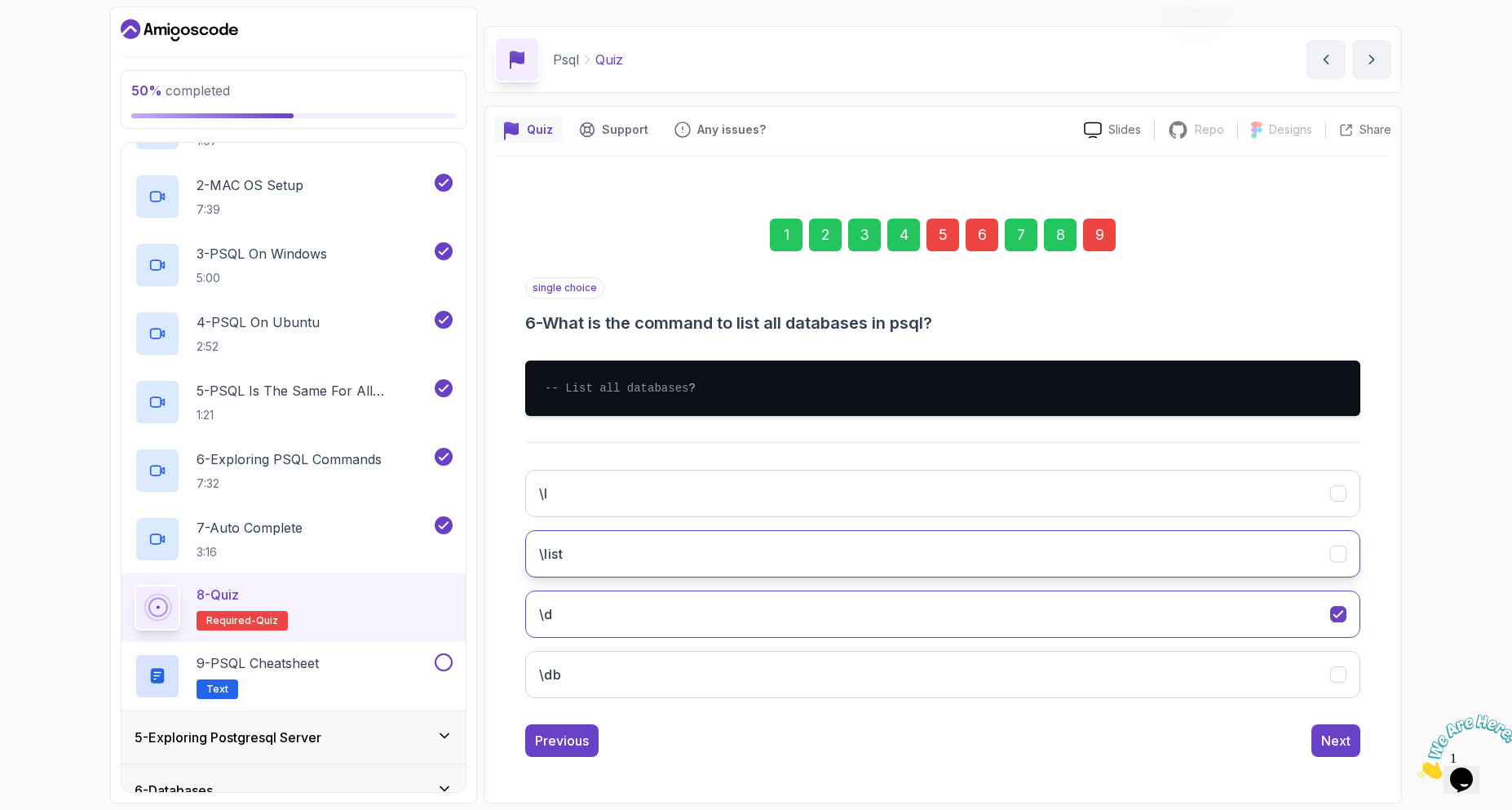
click at [915, 560] on button "\list" at bounding box center [942, 554] width 835 height 47
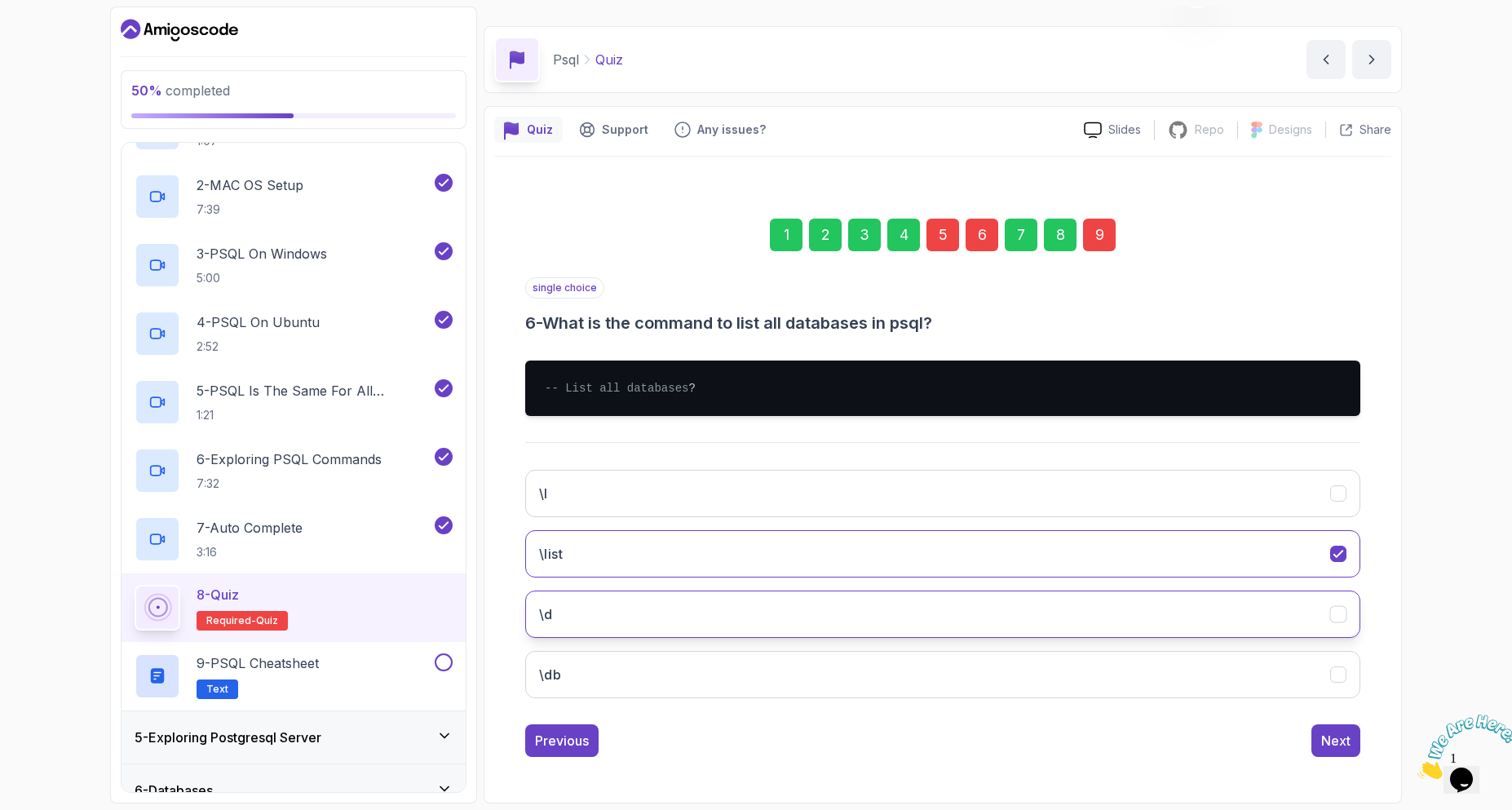
click at [911, 615] on button "\d" at bounding box center [942, 614] width 835 height 47
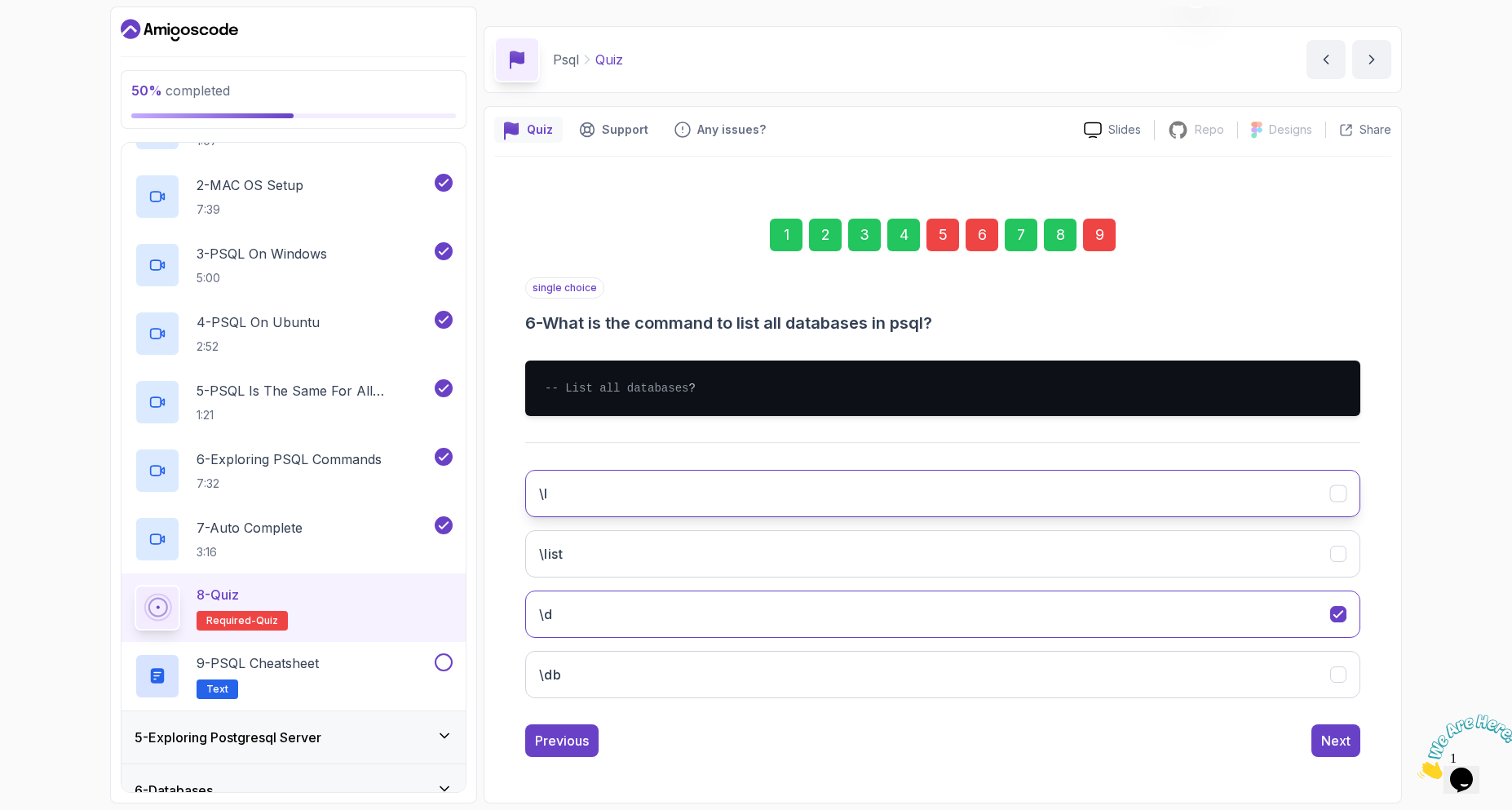
click at [597, 496] on button "\l" at bounding box center [942, 494] width 835 height 47
click at [1348, 737] on div "Next" at bounding box center [1335, 741] width 29 height 20
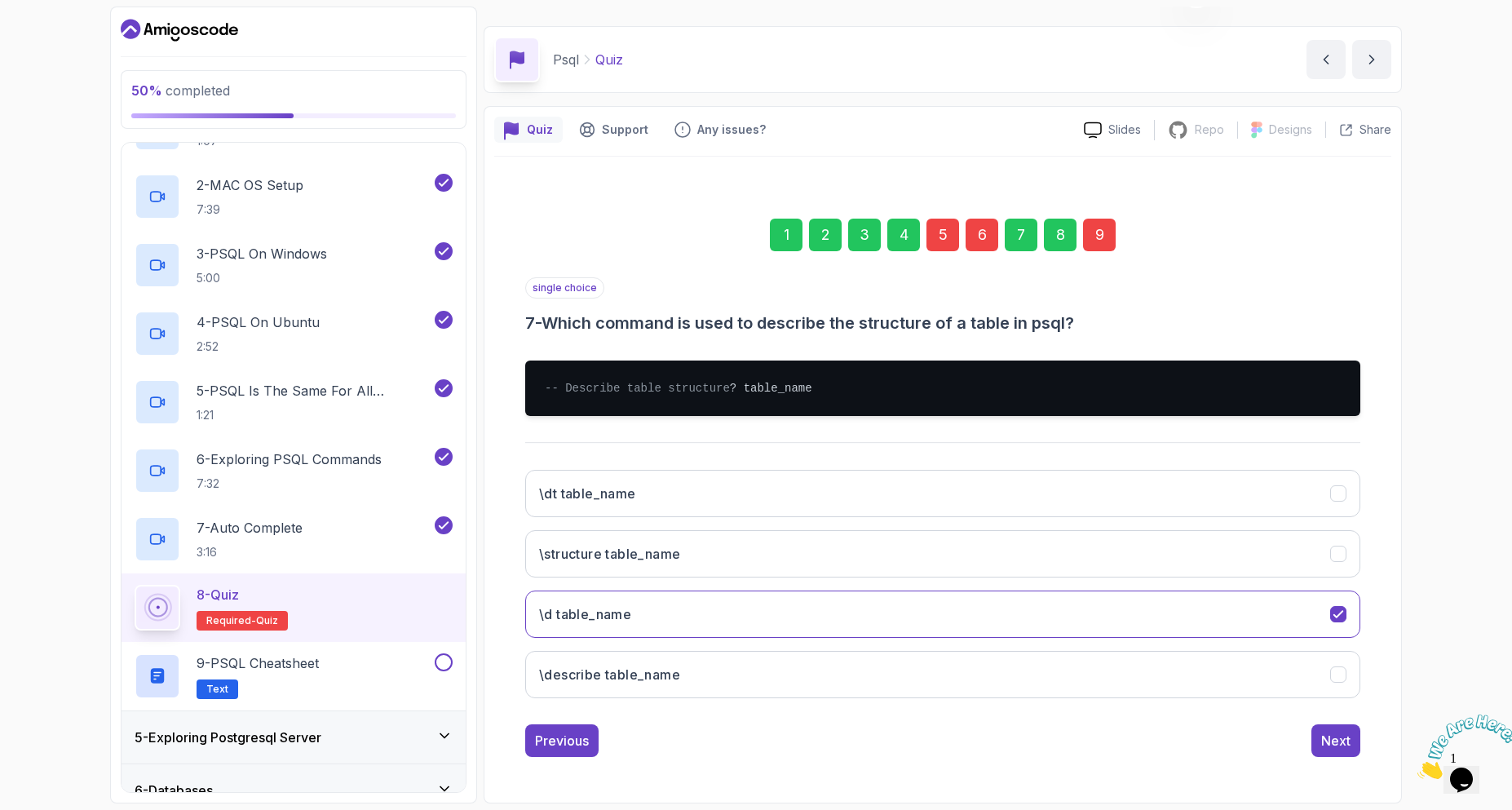
click at [1092, 218] on div "9" at bounding box center [1100, 235] width 32 height 32
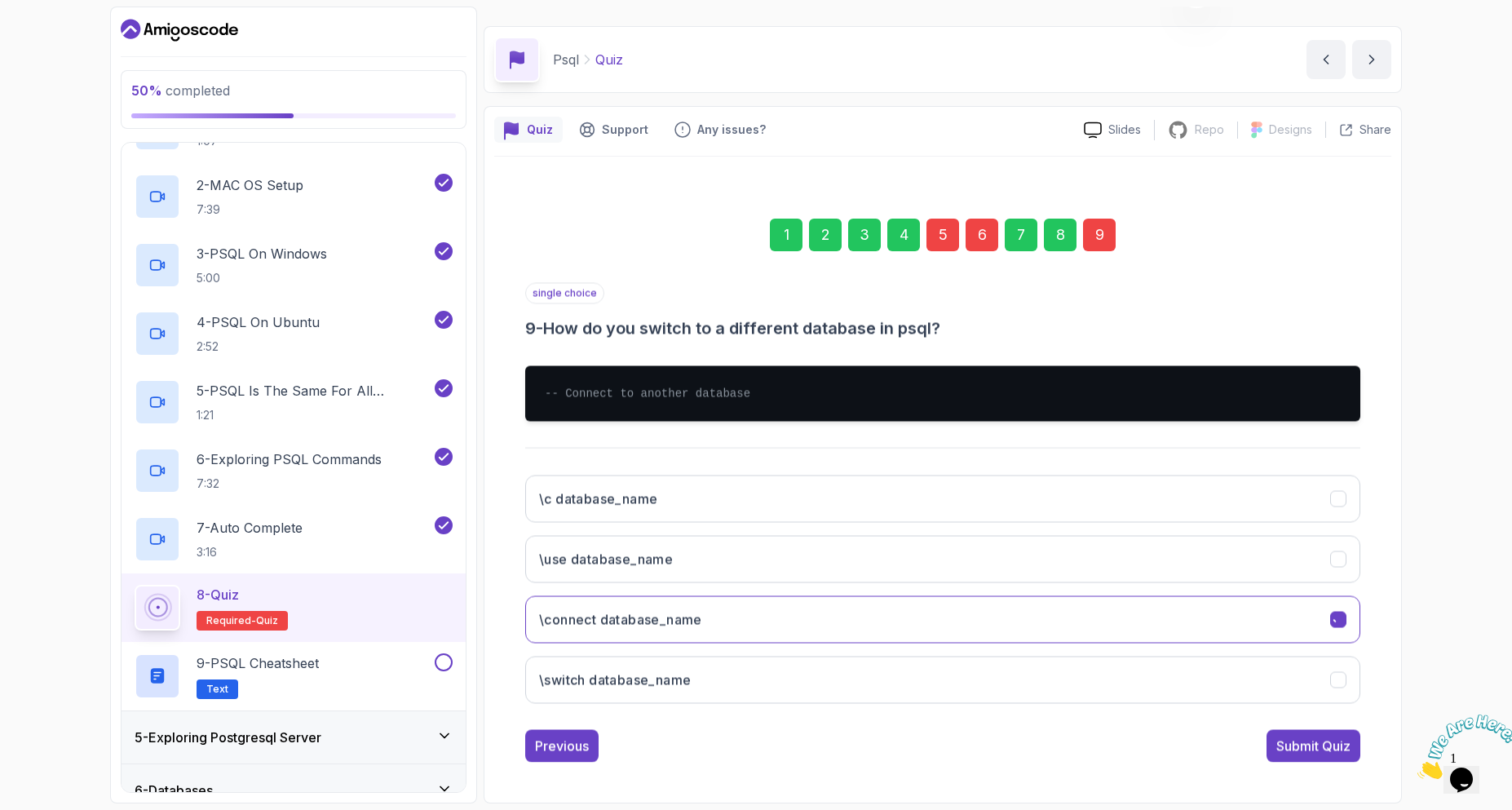
scroll to position [39, 0]
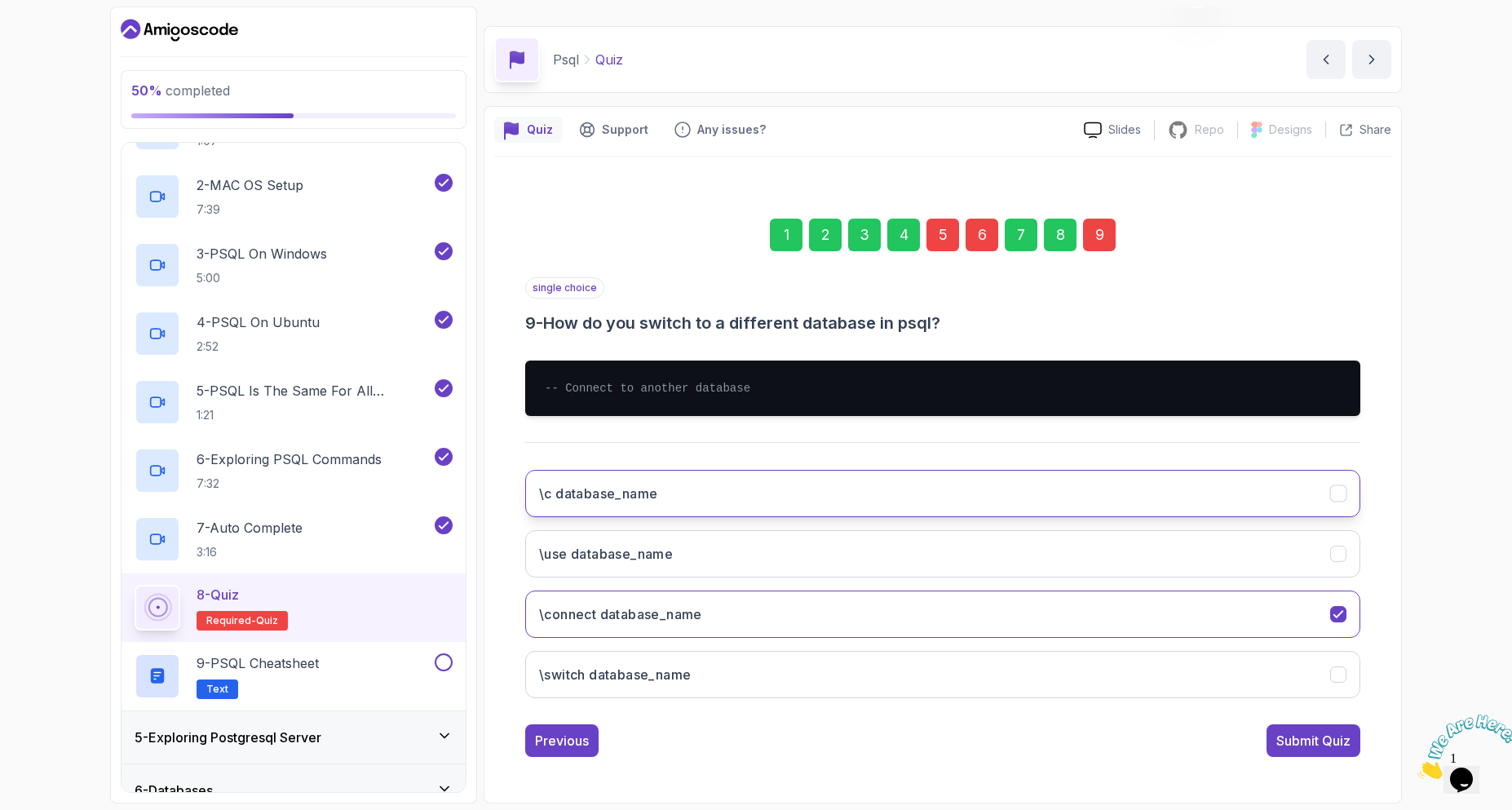
drag, startPoint x: 647, startPoint y: 508, endPoint x: 666, endPoint y: 509, distance: 19.0
click at [647, 508] on button "\c database_name" at bounding box center [942, 494] width 835 height 47
click at [946, 237] on div "5" at bounding box center [943, 235] width 32 height 32
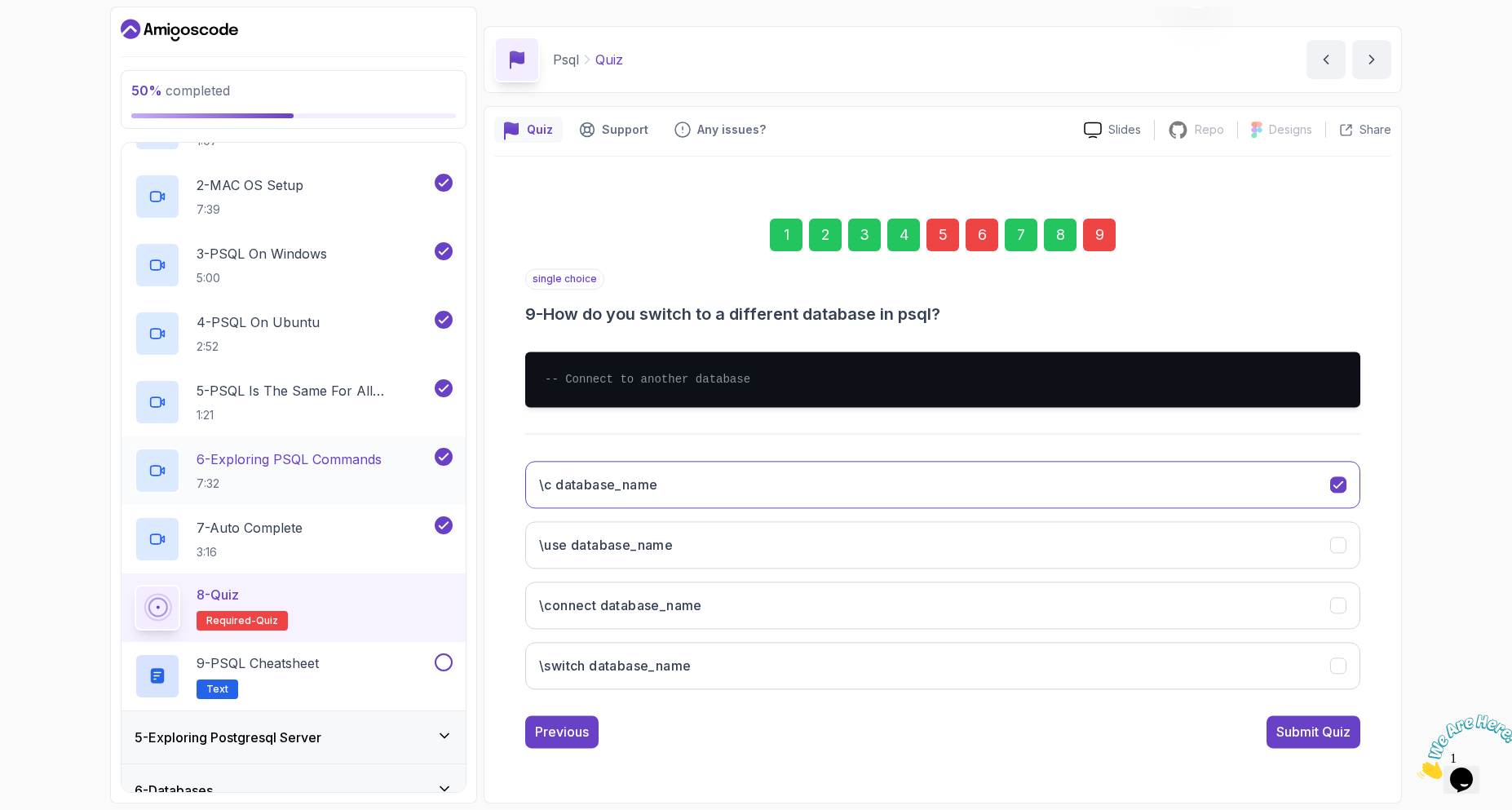
scroll to position [0, 0]
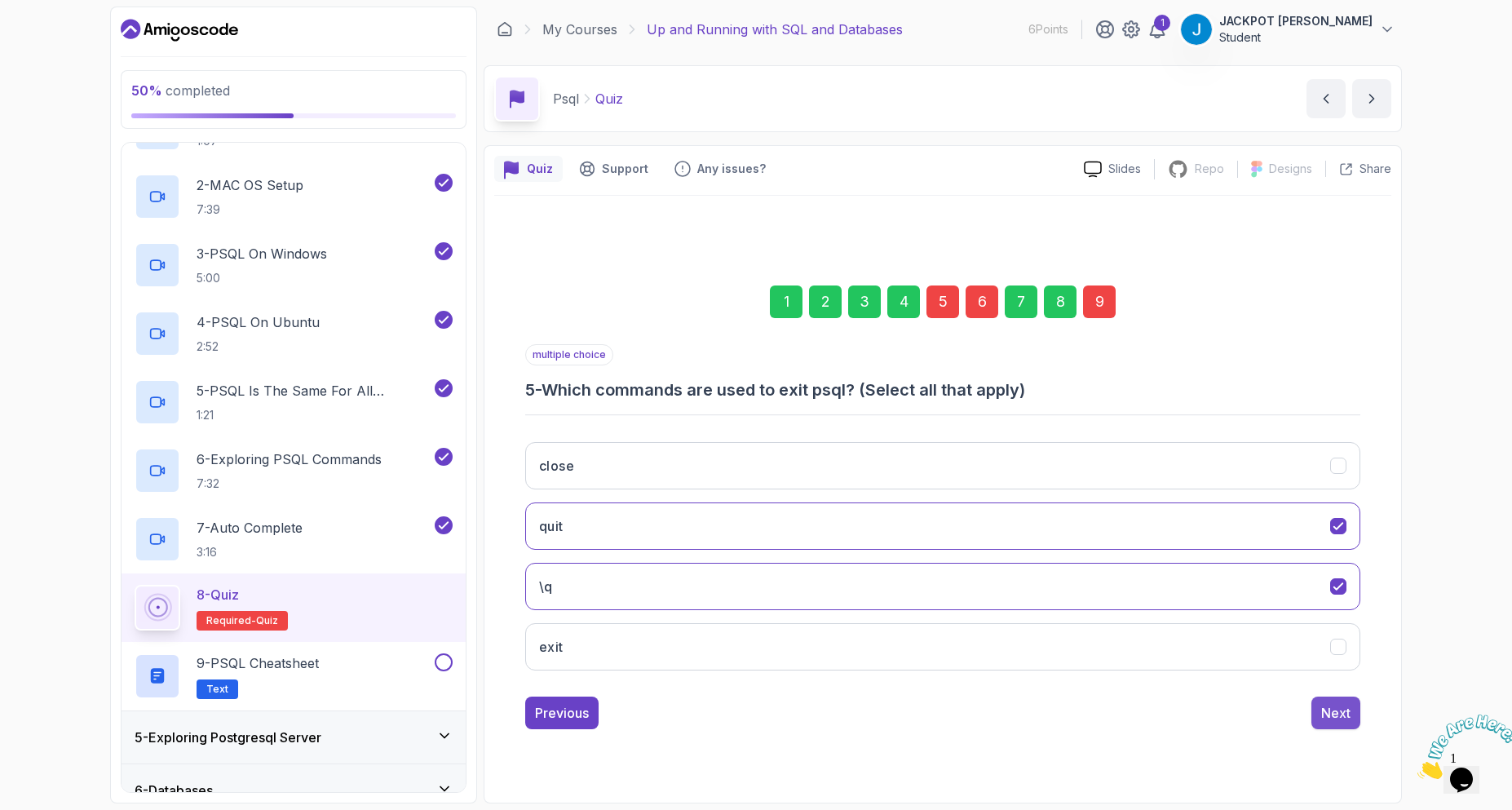
click at [1343, 714] on div "Next" at bounding box center [1335, 712] width 29 height 20
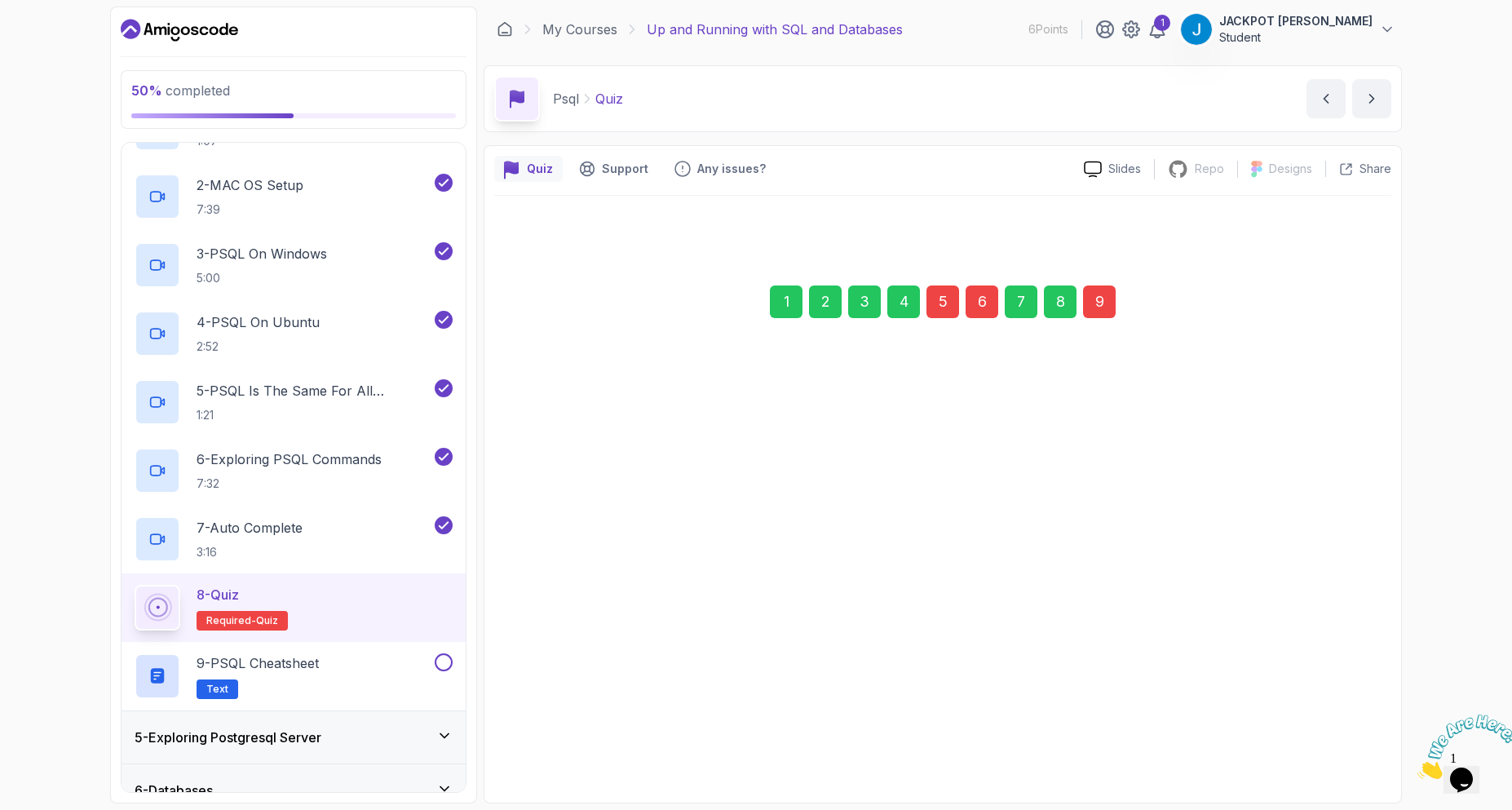
click at [1343, 714] on button "Next" at bounding box center [1336, 705] width 49 height 32
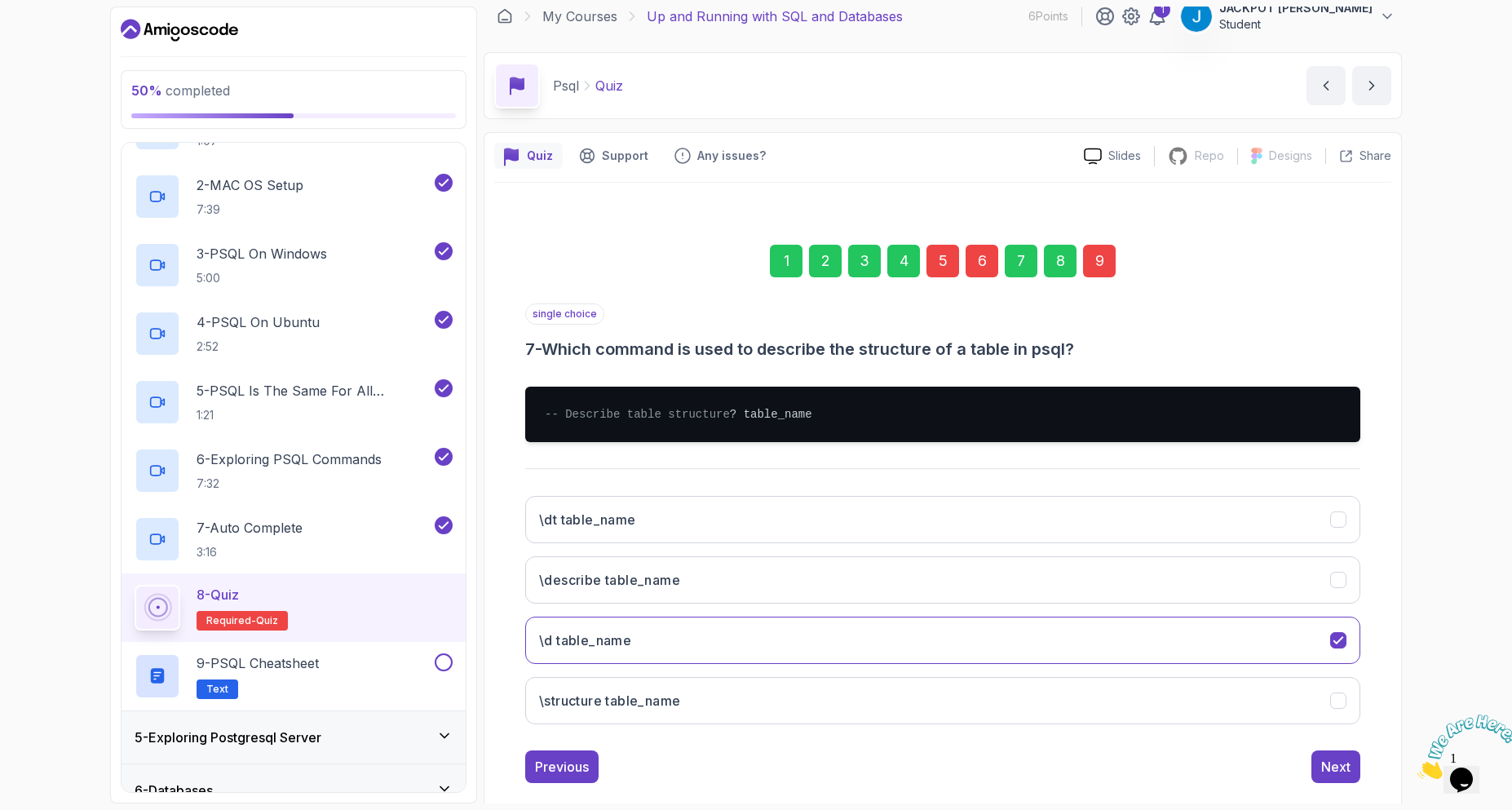
scroll to position [55, 0]
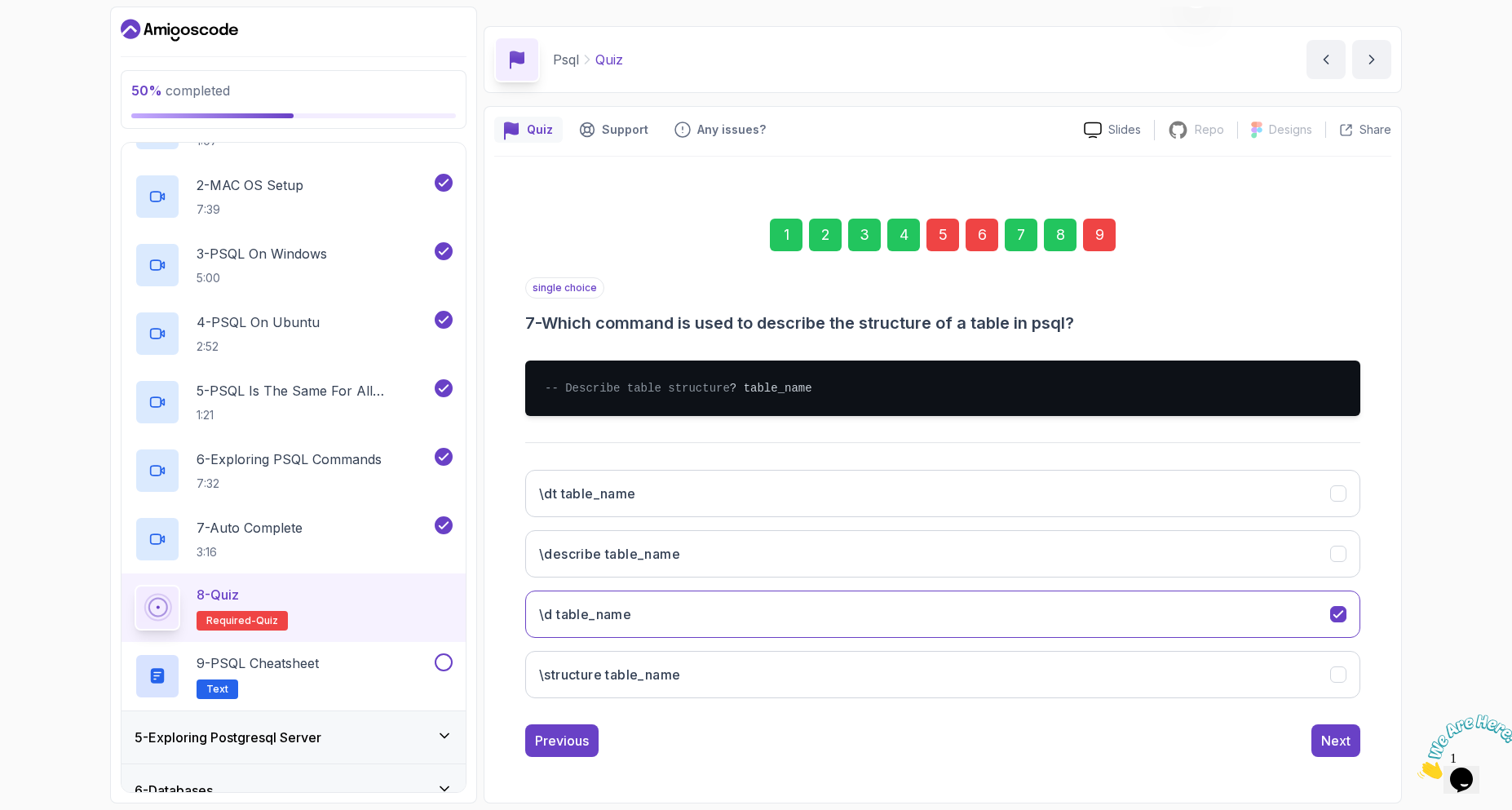
click at [1110, 221] on div "9" at bounding box center [1100, 235] width 32 height 32
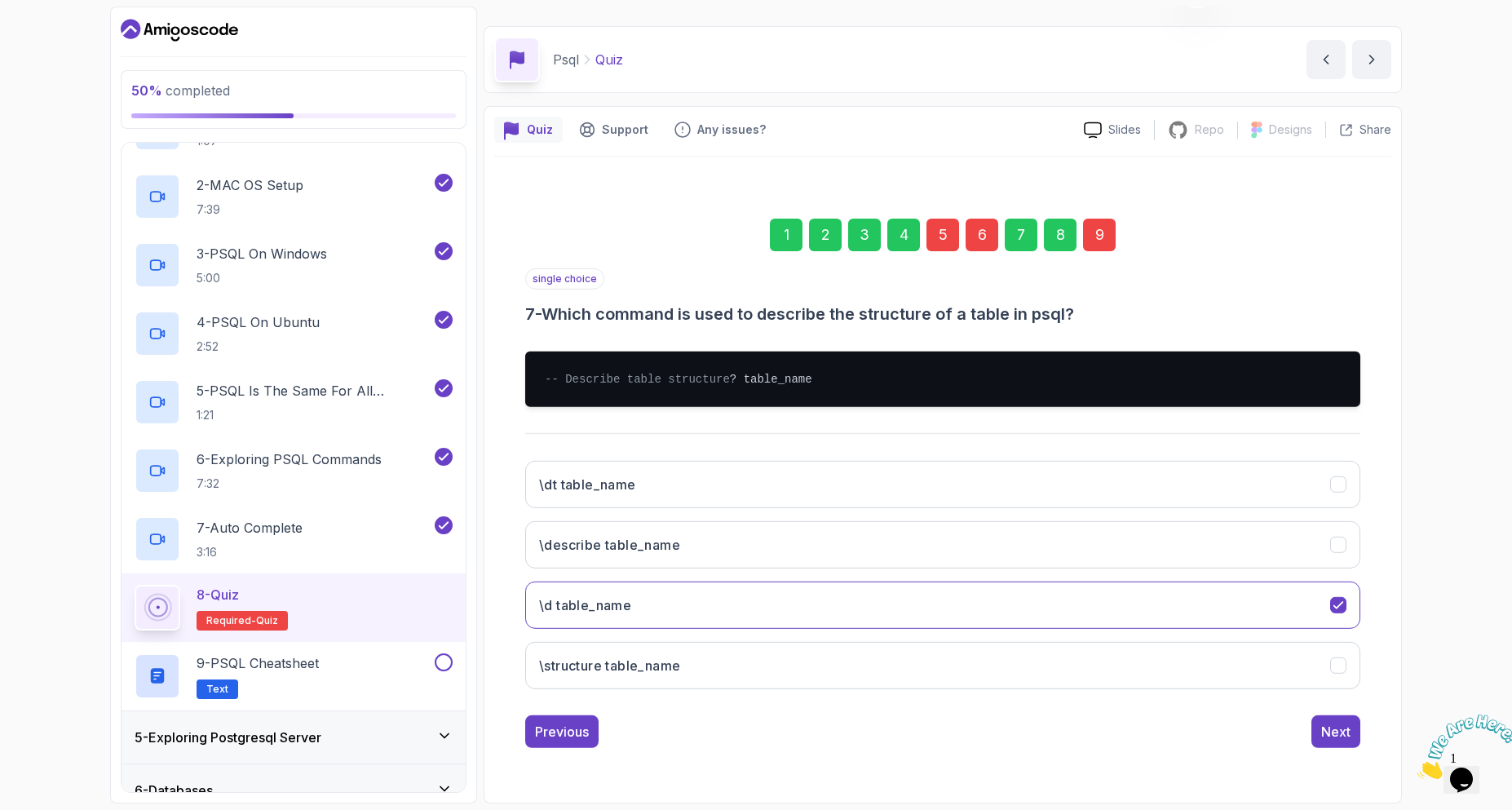
scroll to position [39, 0]
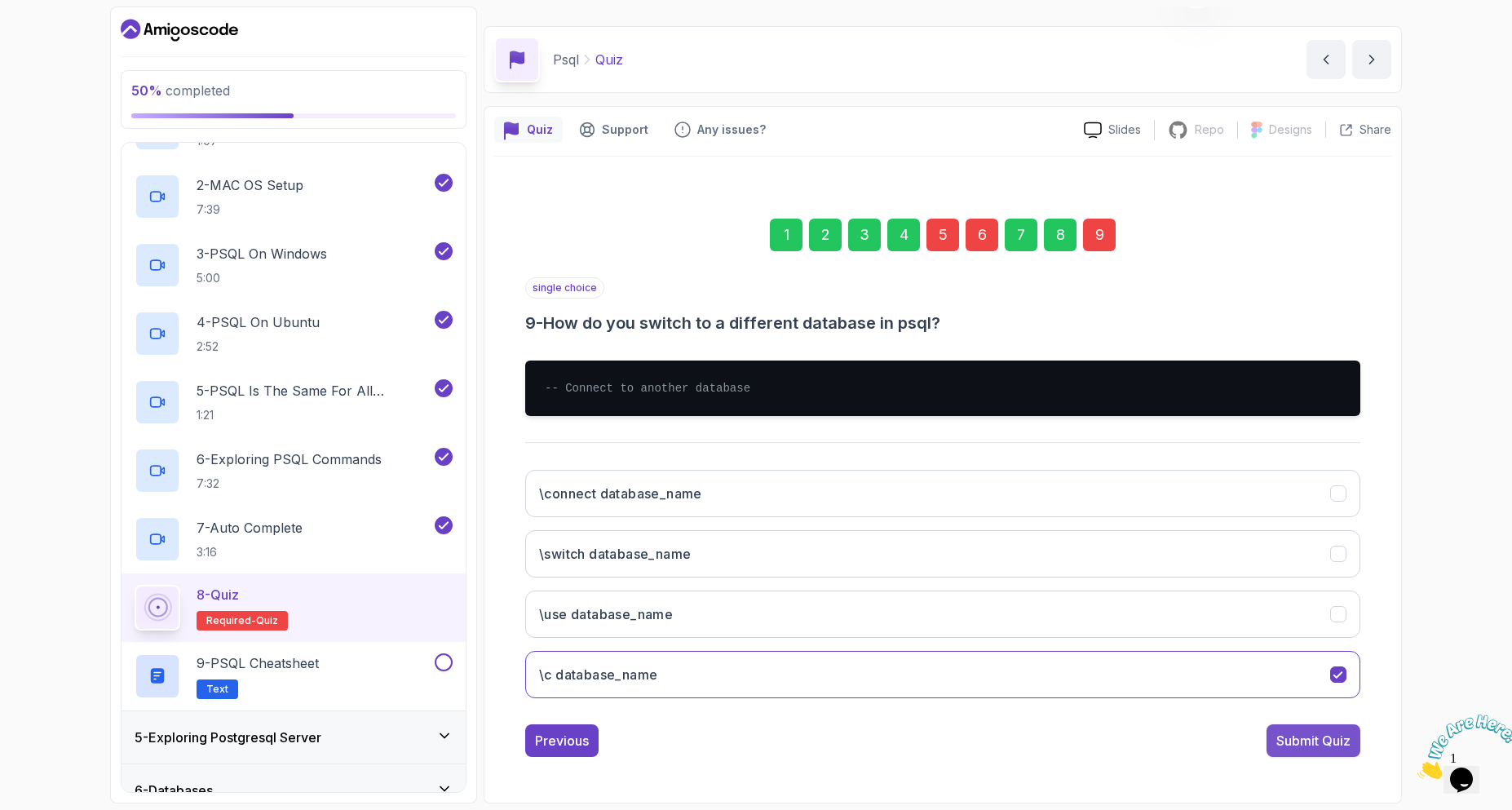
click at [1332, 747] on div "Submit Quiz" at bounding box center [1314, 741] width 74 height 20
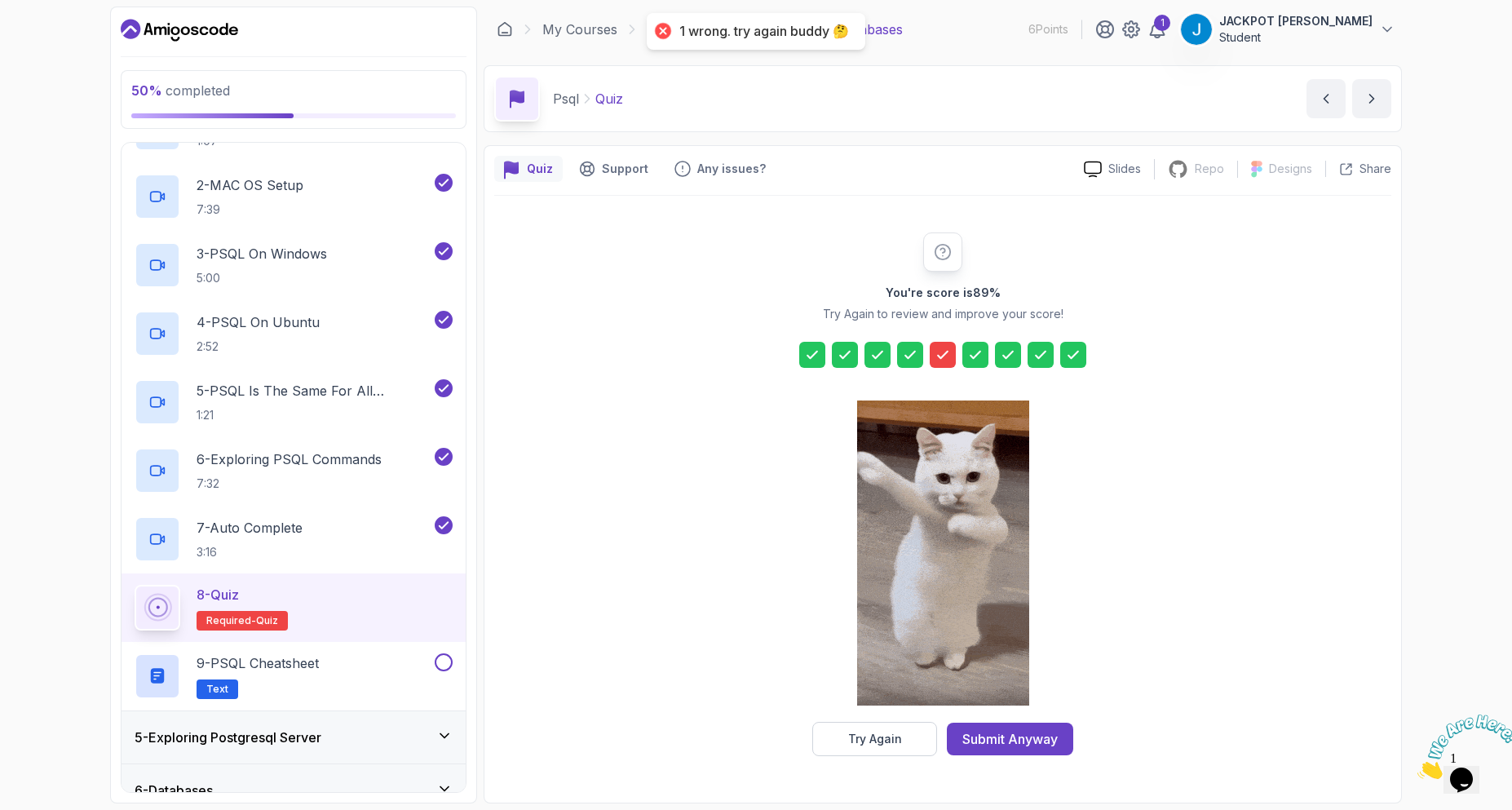
click at [945, 359] on icon at bounding box center [942, 354] width 16 height 16
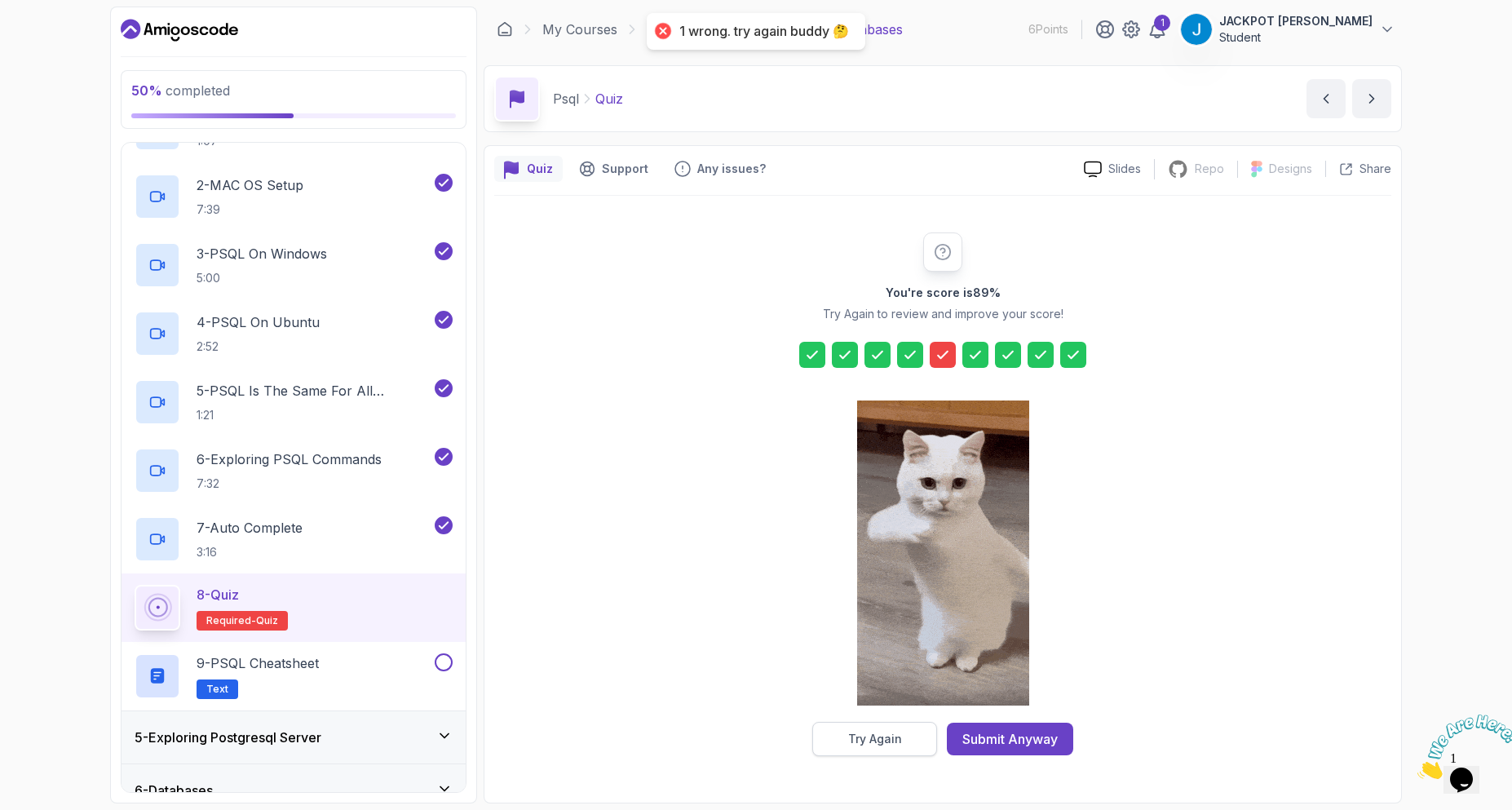
click at [902, 734] on button "Try Again" at bounding box center [874, 739] width 124 height 34
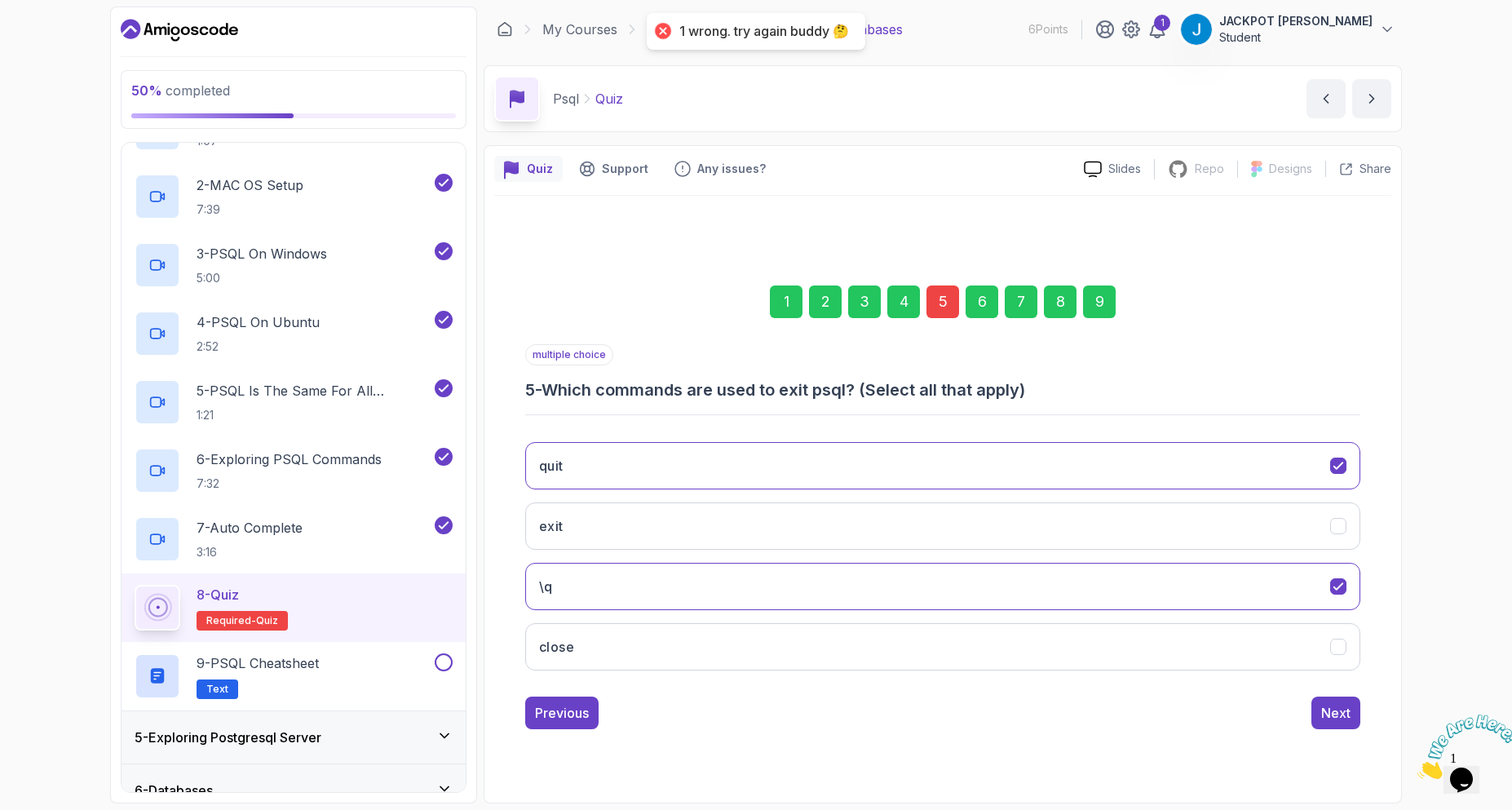
click at [947, 311] on div "5" at bounding box center [943, 302] width 32 height 32
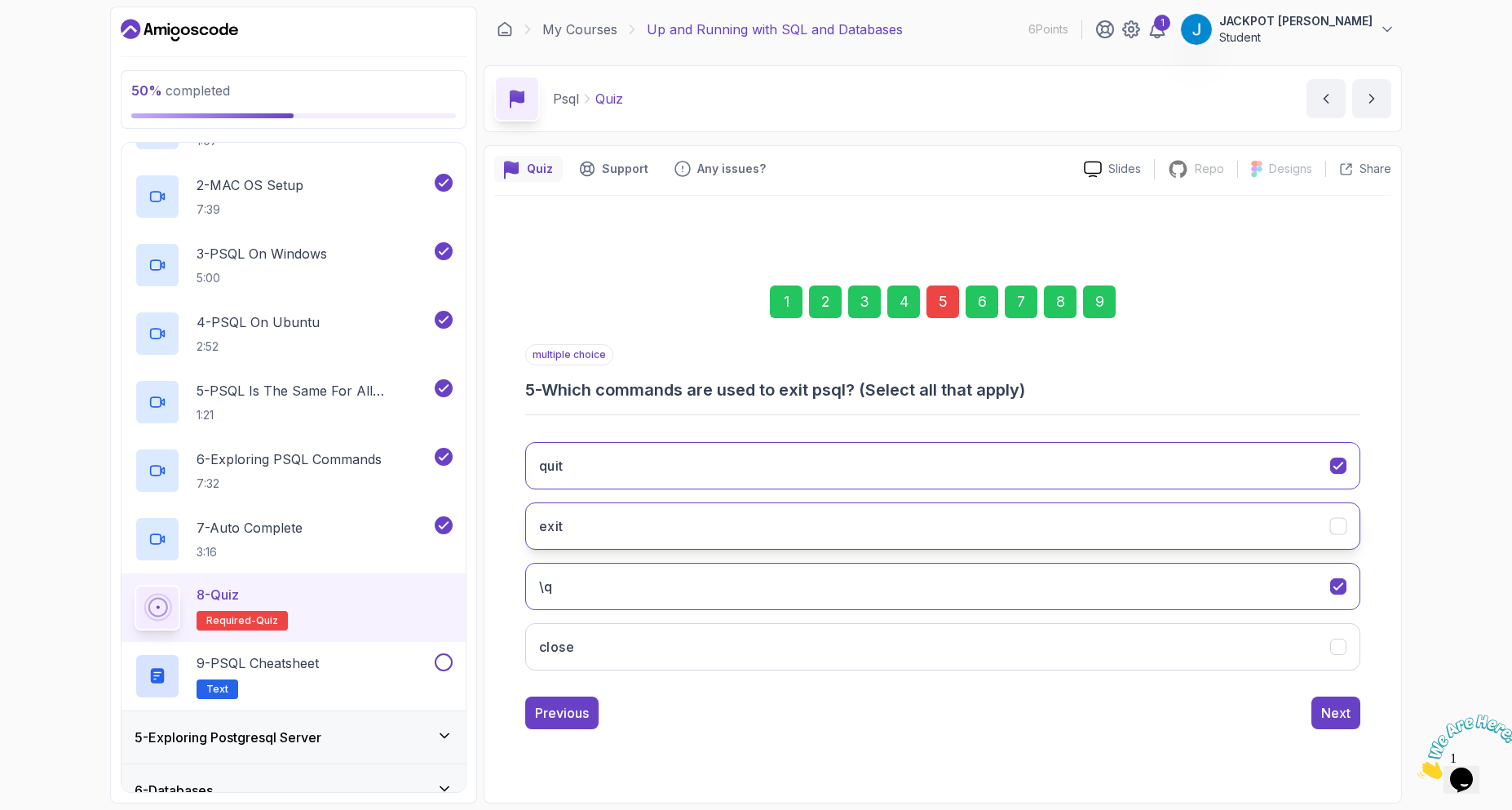
click at [728, 536] on button "exit" at bounding box center [942, 526] width 835 height 47
click at [1343, 704] on div "Next" at bounding box center [1335, 712] width 29 height 20
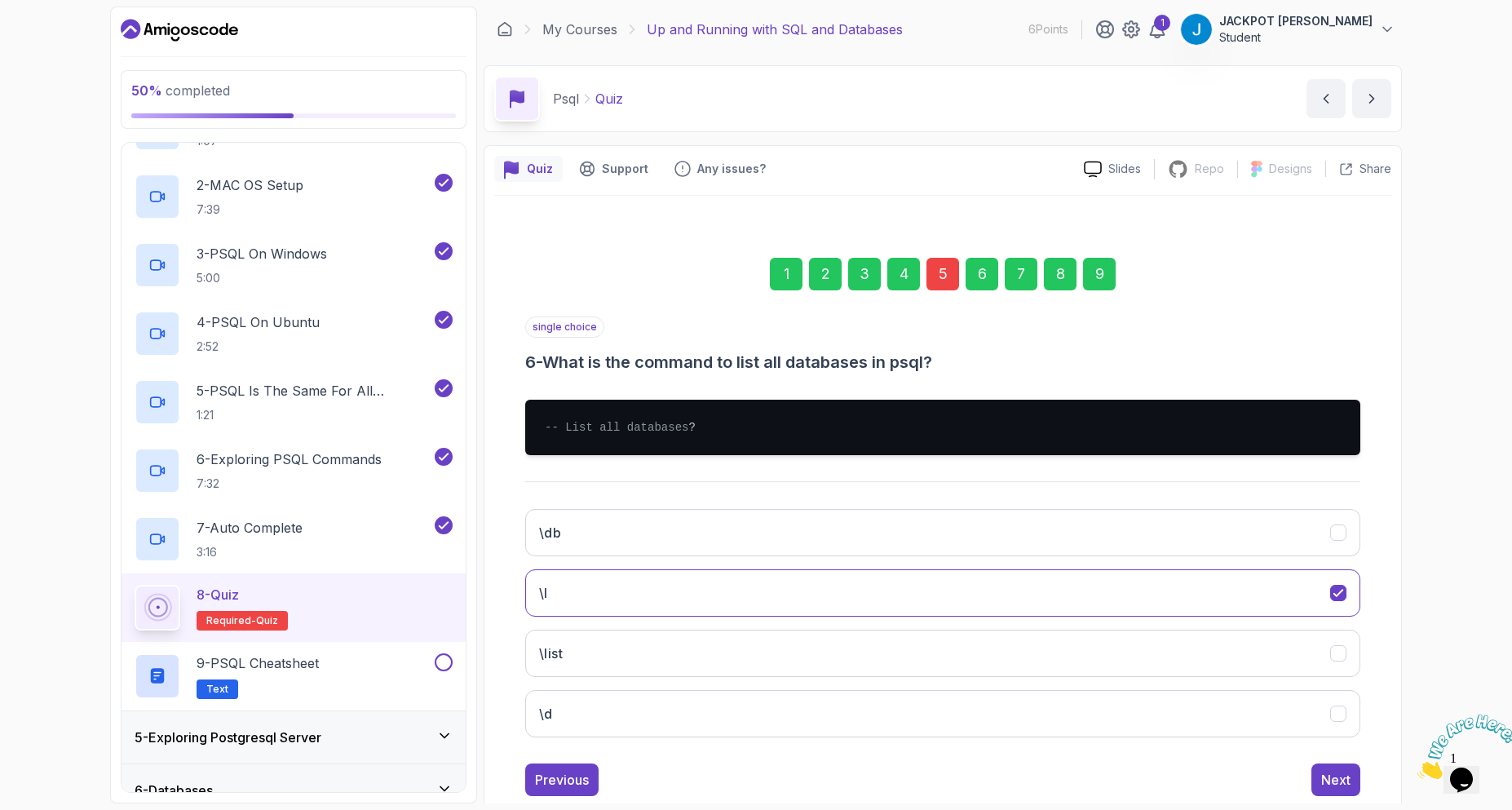
click at [1105, 286] on div "9" at bounding box center [1100, 273] width 32 height 32
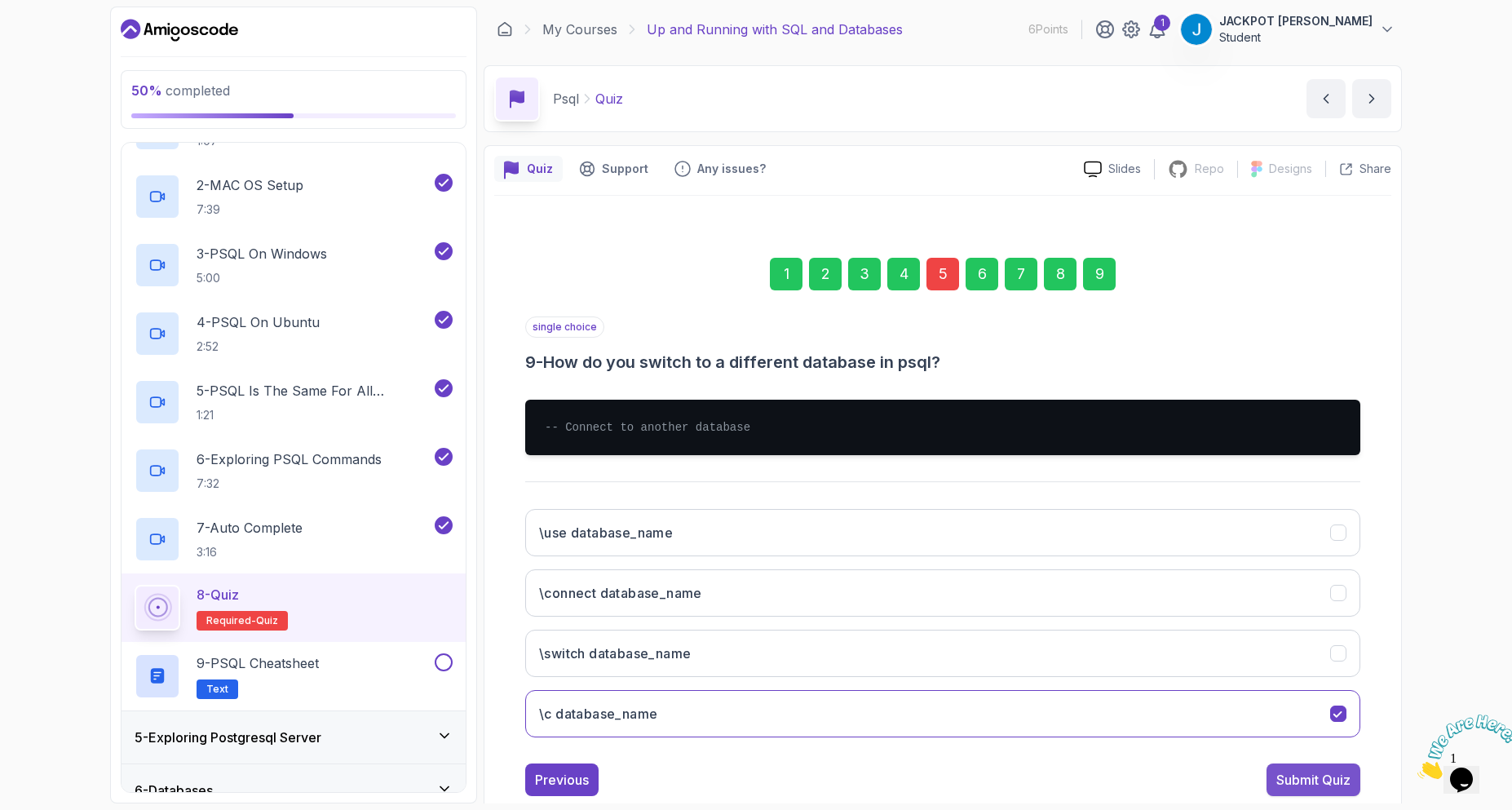
click at [1326, 783] on div "Submit Quiz" at bounding box center [1314, 780] width 74 height 20
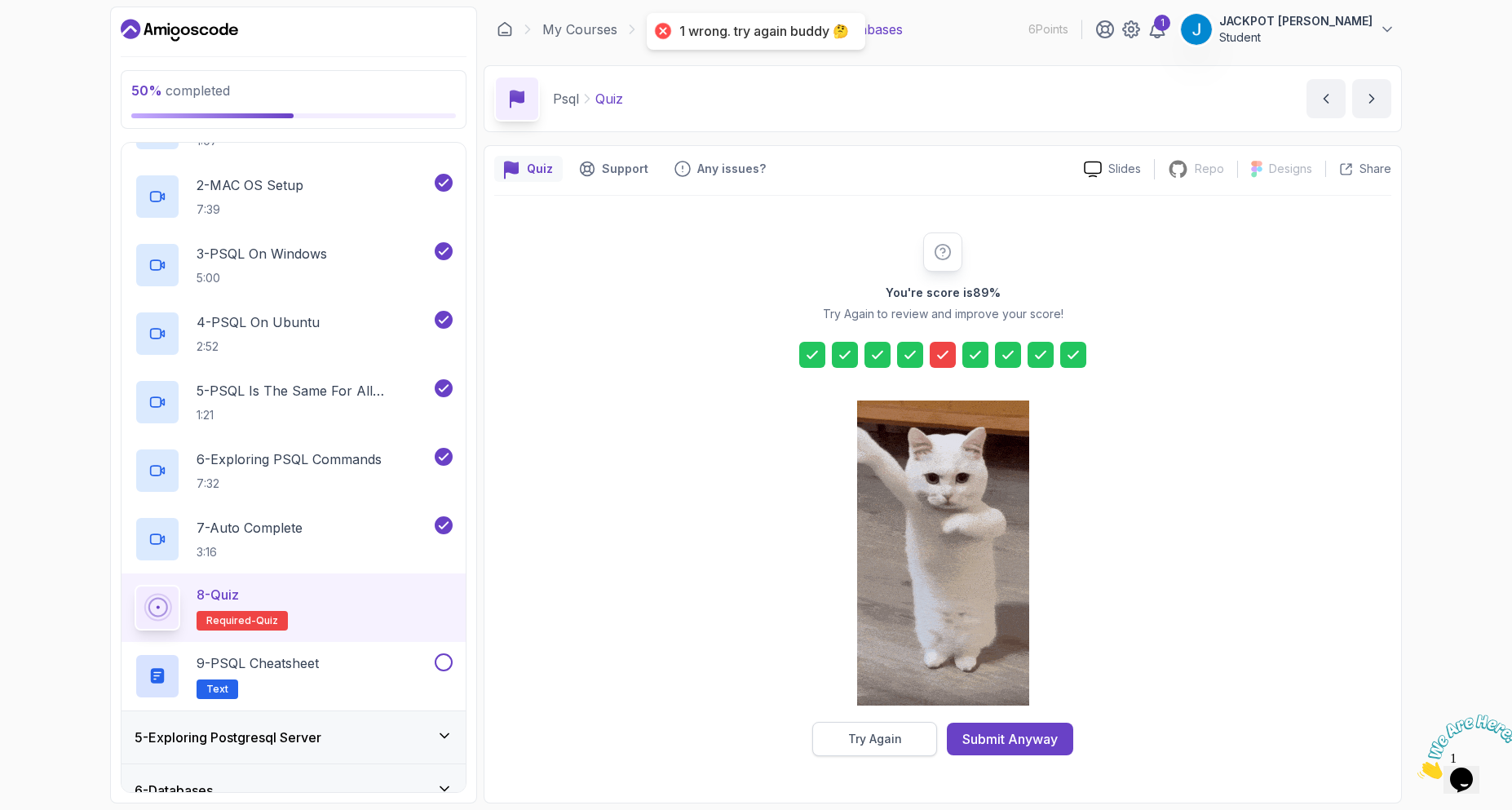
click at [898, 746] on div "Try Again" at bounding box center [875, 739] width 54 height 16
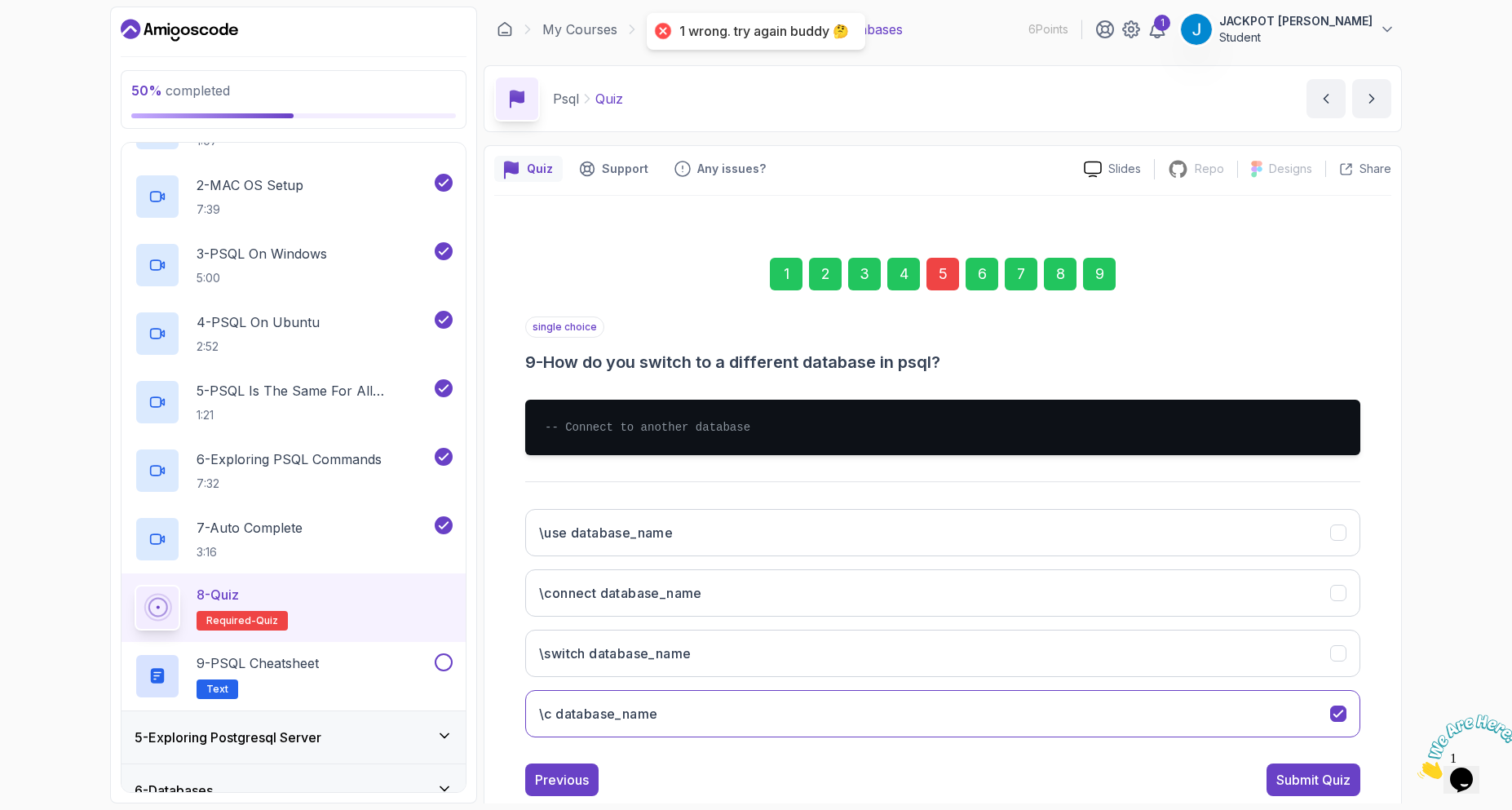
click at [944, 262] on div "5" at bounding box center [943, 273] width 32 height 32
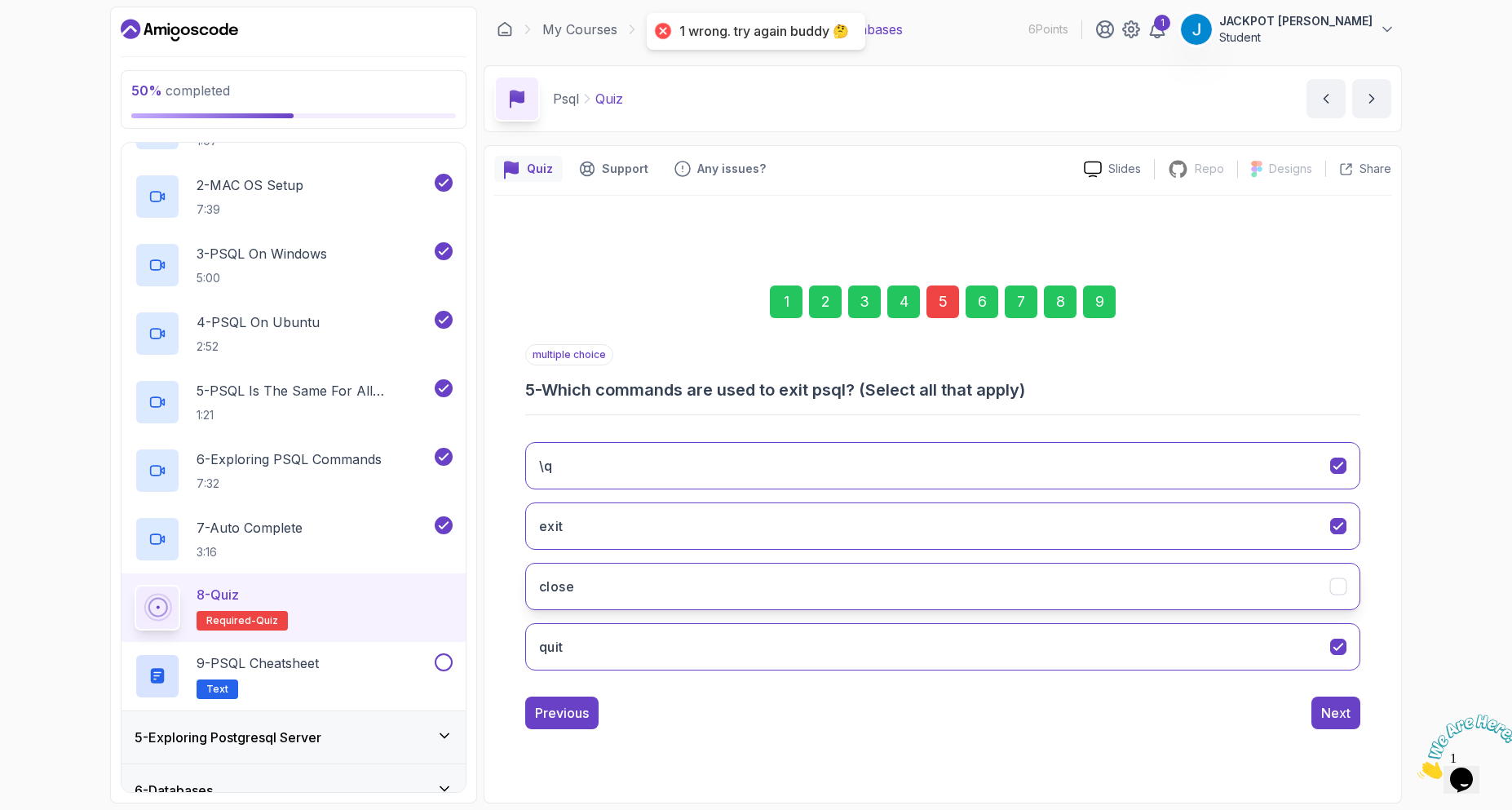
click at [735, 592] on button "close" at bounding box center [942, 587] width 835 height 47
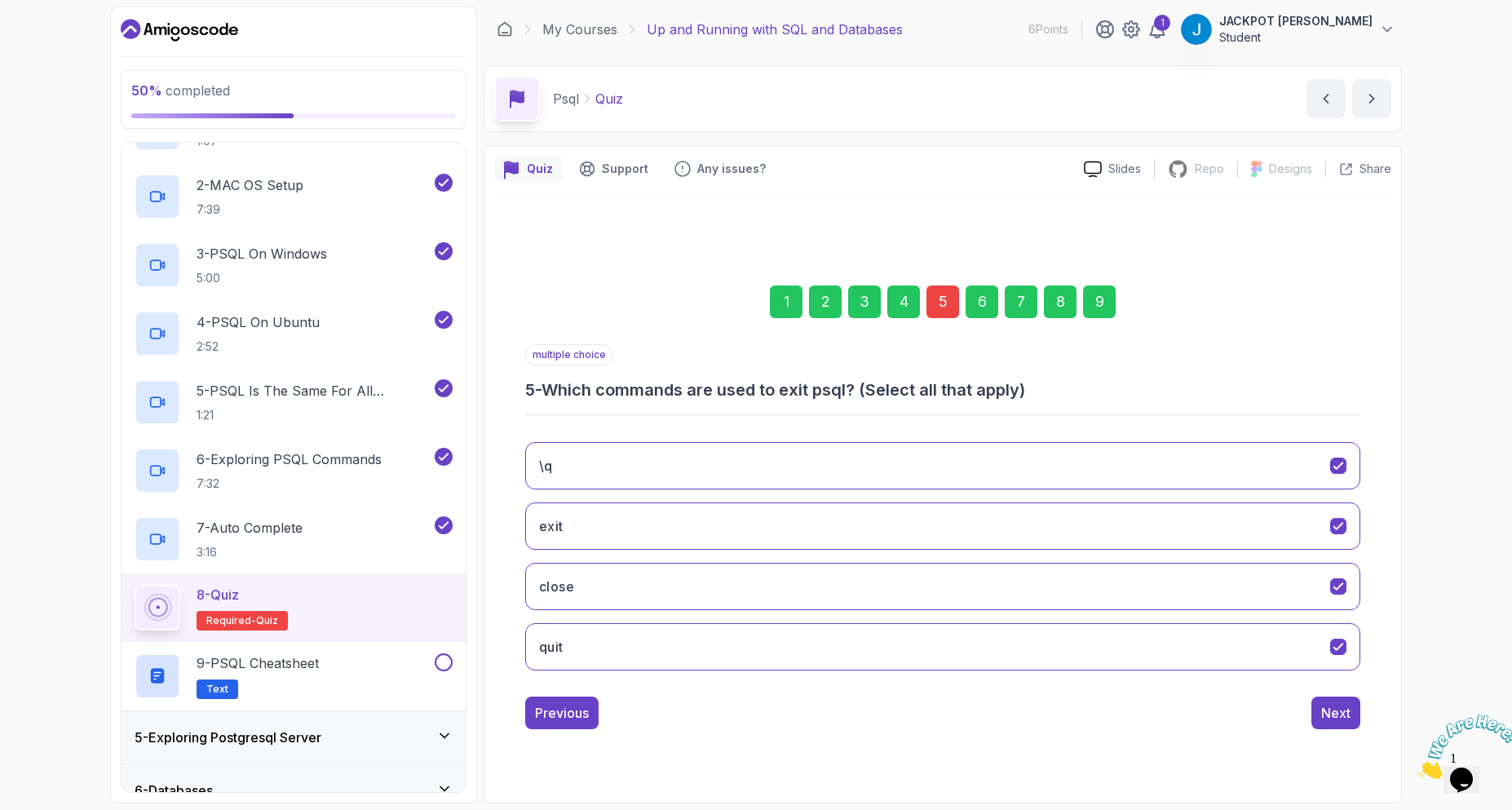
click at [1096, 305] on div "9" at bounding box center [1100, 302] width 32 height 32
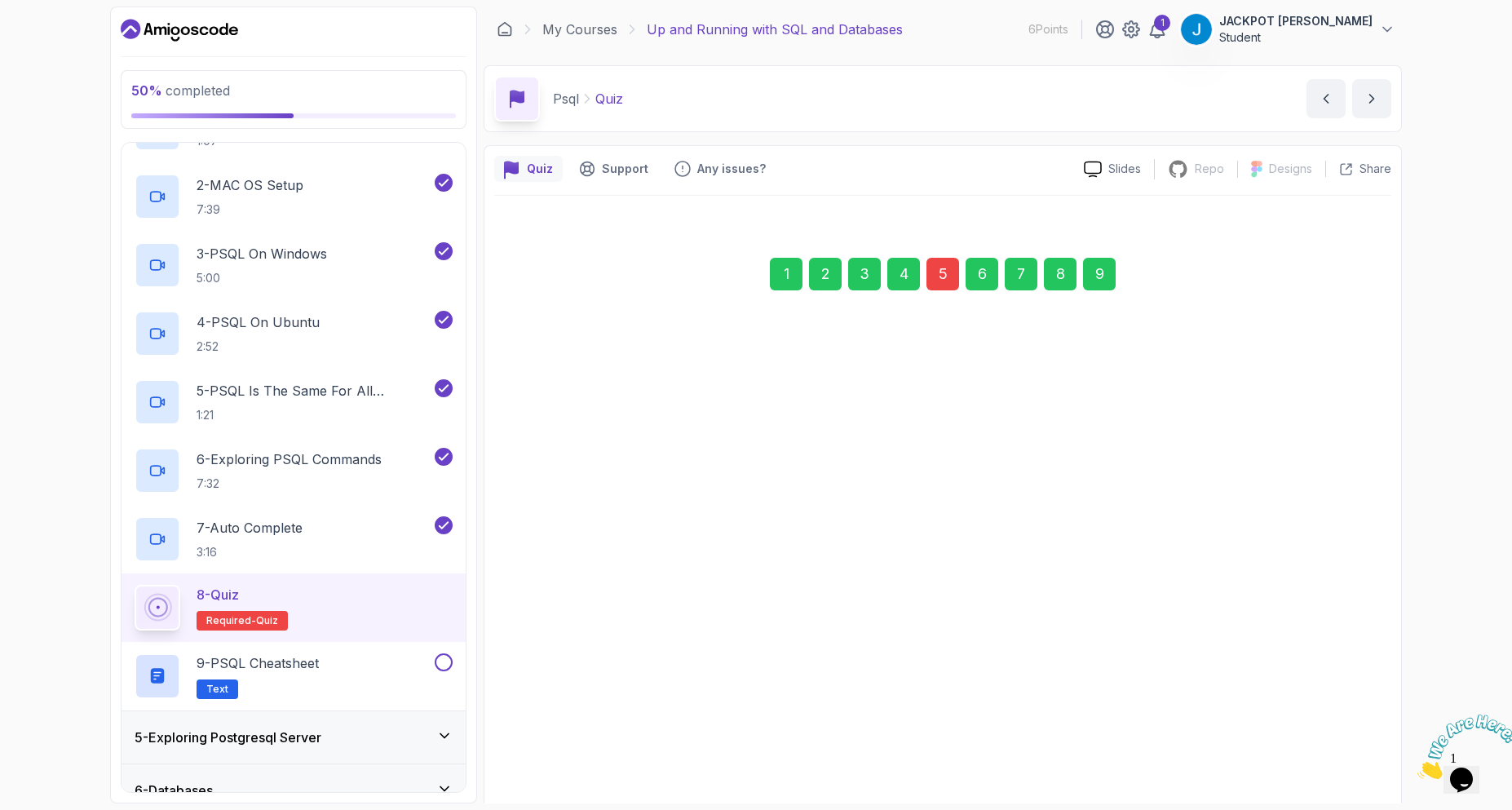
click at [1338, 772] on div "Submit Quiz" at bounding box center [1314, 780] width 74 height 20
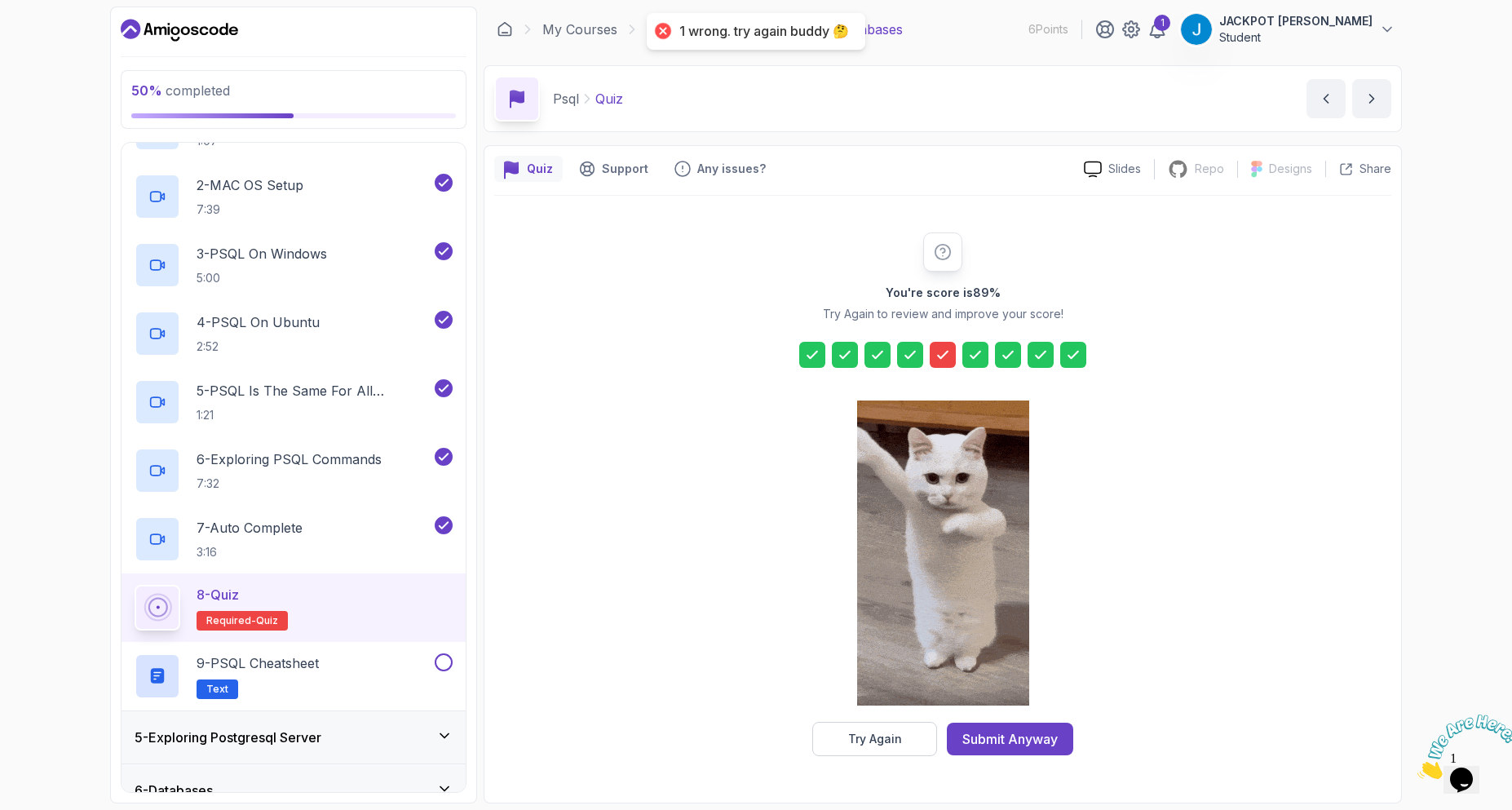
click at [950, 354] on icon at bounding box center [942, 354] width 16 height 16
click at [951, 349] on icon at bounding box center [942, 354] width 16 height 16
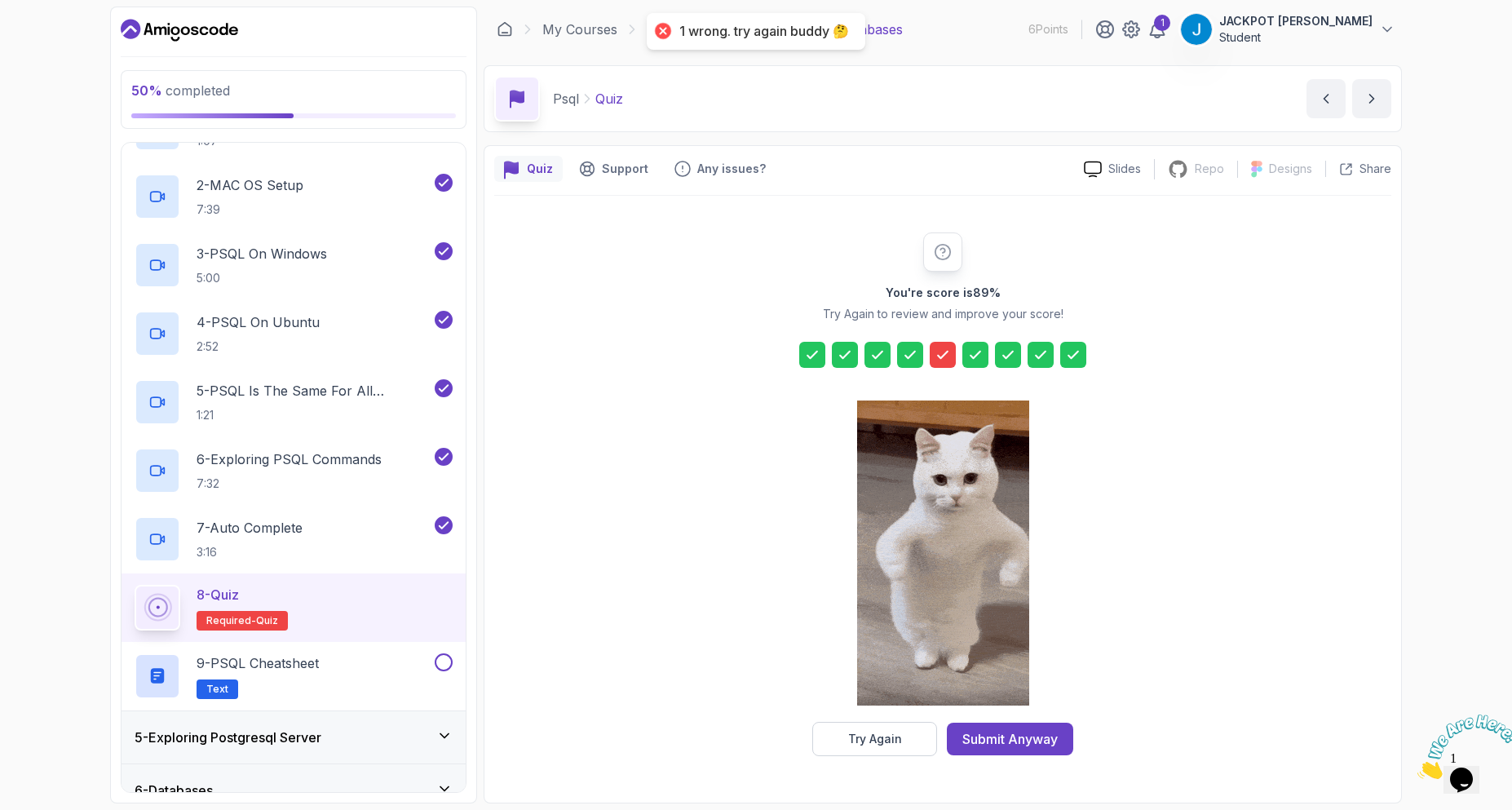
click at [1075, 359] on icon at bounding box center [1073, 354] width 16 height 16
click at [898, 726] on button "Try Again" at bounding box center [874, 739] width 124 height 34
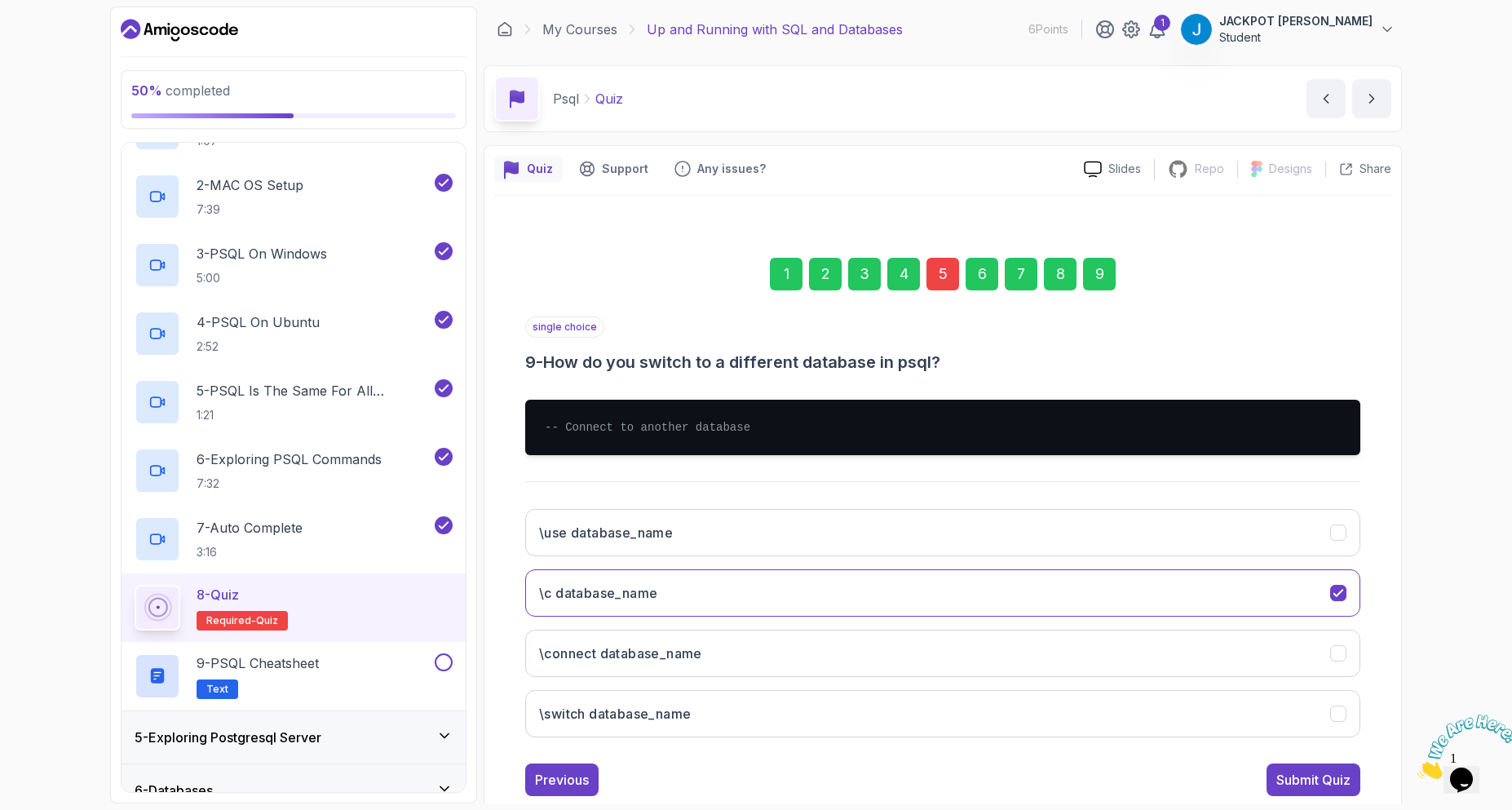
click at [943, 268] on div "5" at bounding box center [943, 273] width 32 height 32
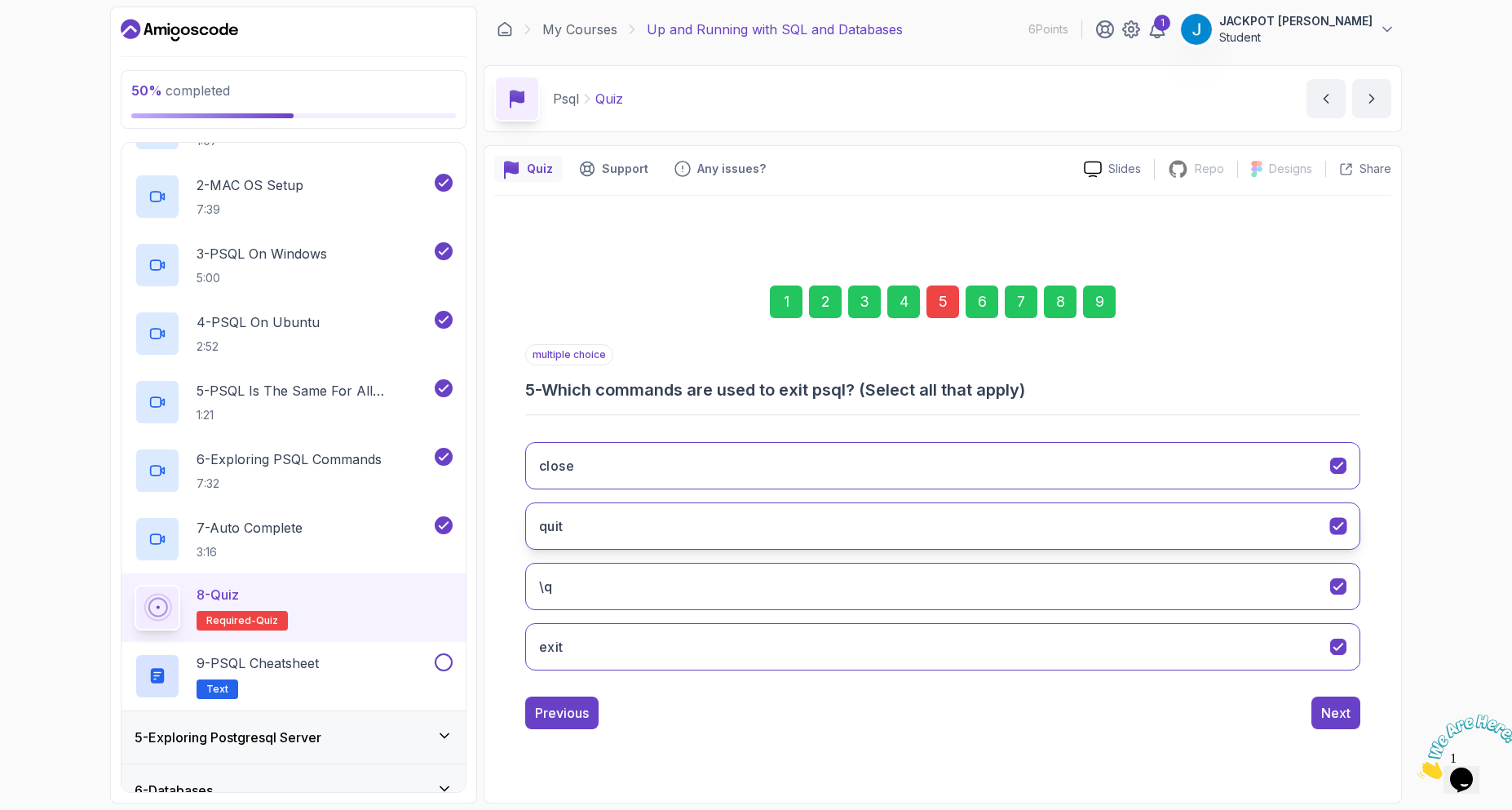
click at [645, 531] on button "quit" at bounding box center [942, 526] width 835 height 47
click at [1099, 308] on div "9" at bounding box center [1100, 302] width 32 height 32
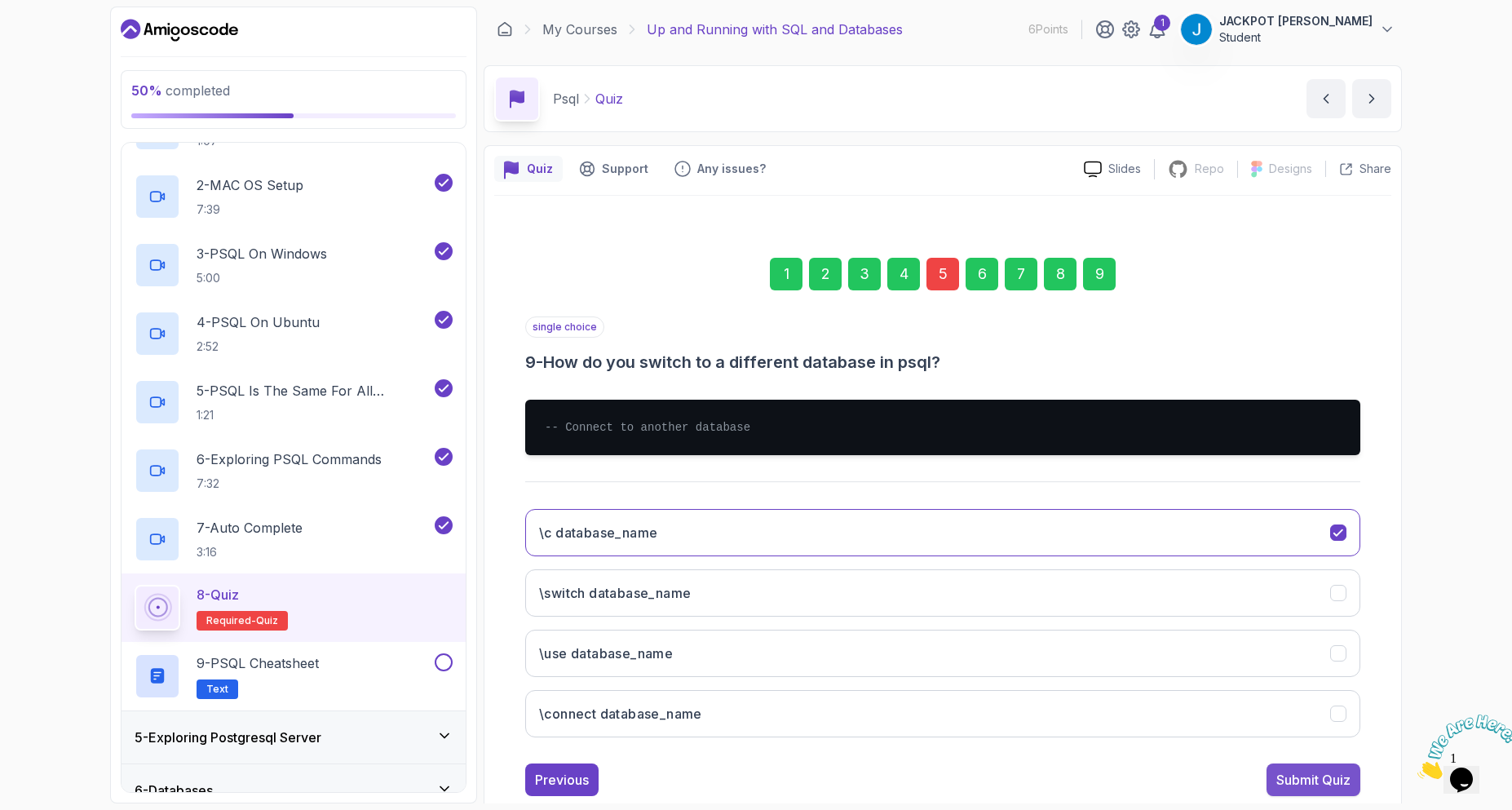
click at [1336, 776] on div "Submit Quiz" at bounding box center [1314, 780] width 74 height 20
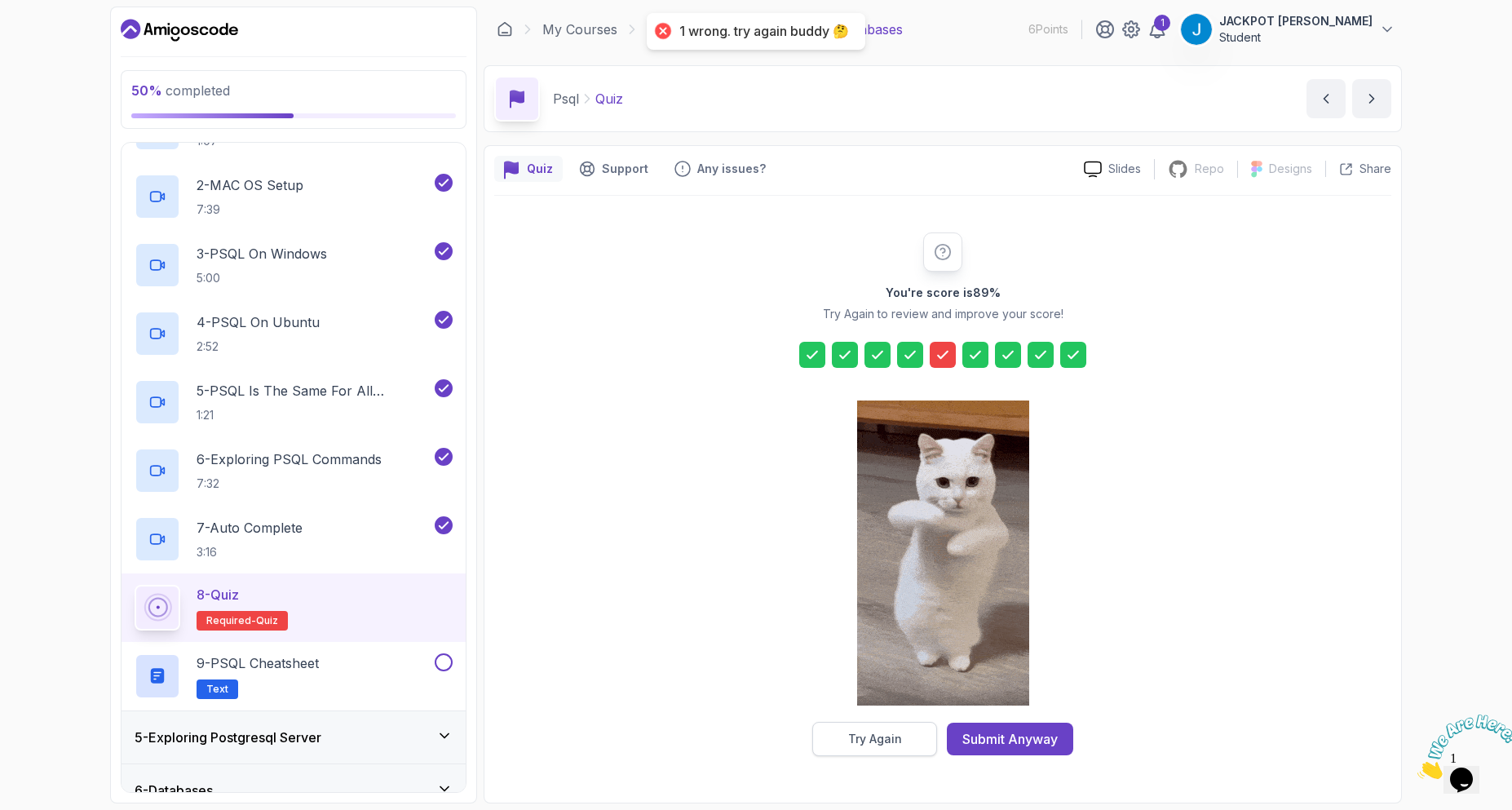
click at [907, 740] on button "Try Again" at bounding box center [874, 739] width 124 height 34
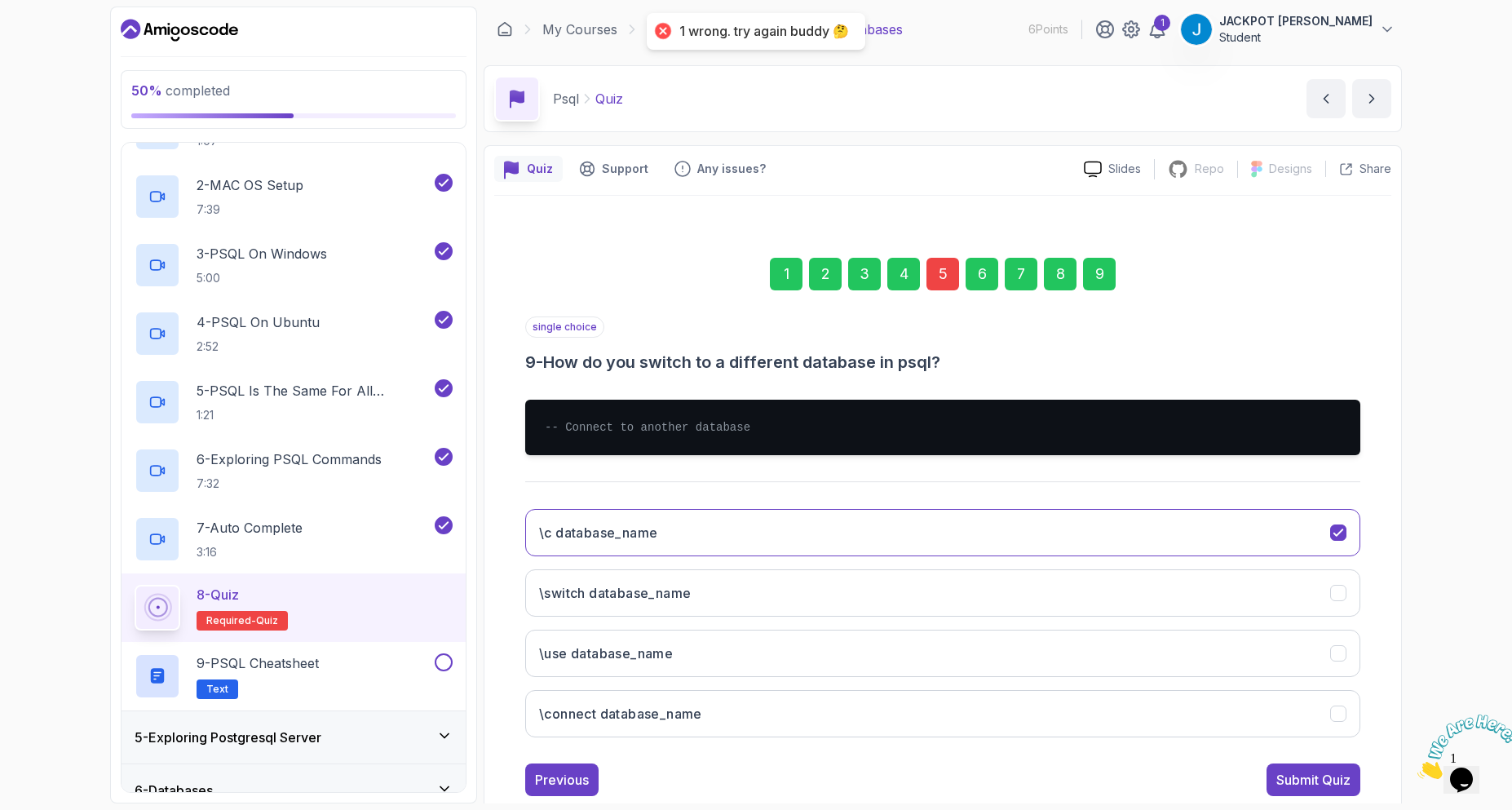
click at [942, 263] on div "5" at bounding box center [943, 273] width 32 height 32
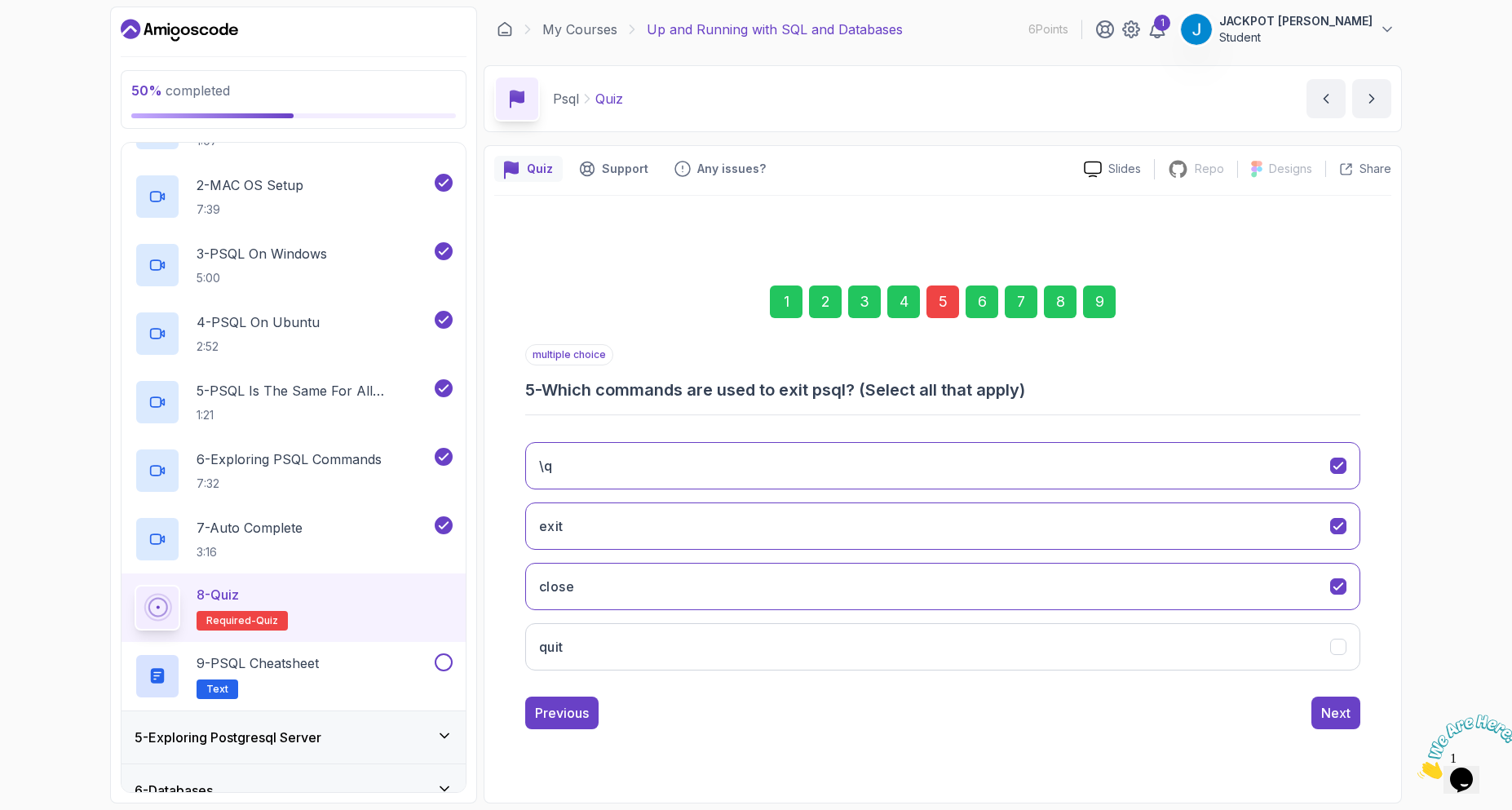
click at [705, 556] on div "\q exit close quit" at bounding box center [942, 556] width 835 height 254
click at [690, 518] on button "exit" at bounding box center [942, 526] width 835 height 47
click at [720, 599] on button "close" at bounding box center [942, 587] width 835 height 47
click at [1024, 605] on button "close" at bounding box center [942, 587] width 835 height 47
click at [1025, 660] on button "quit" at bounding box center [942, 647] width 835 height 47
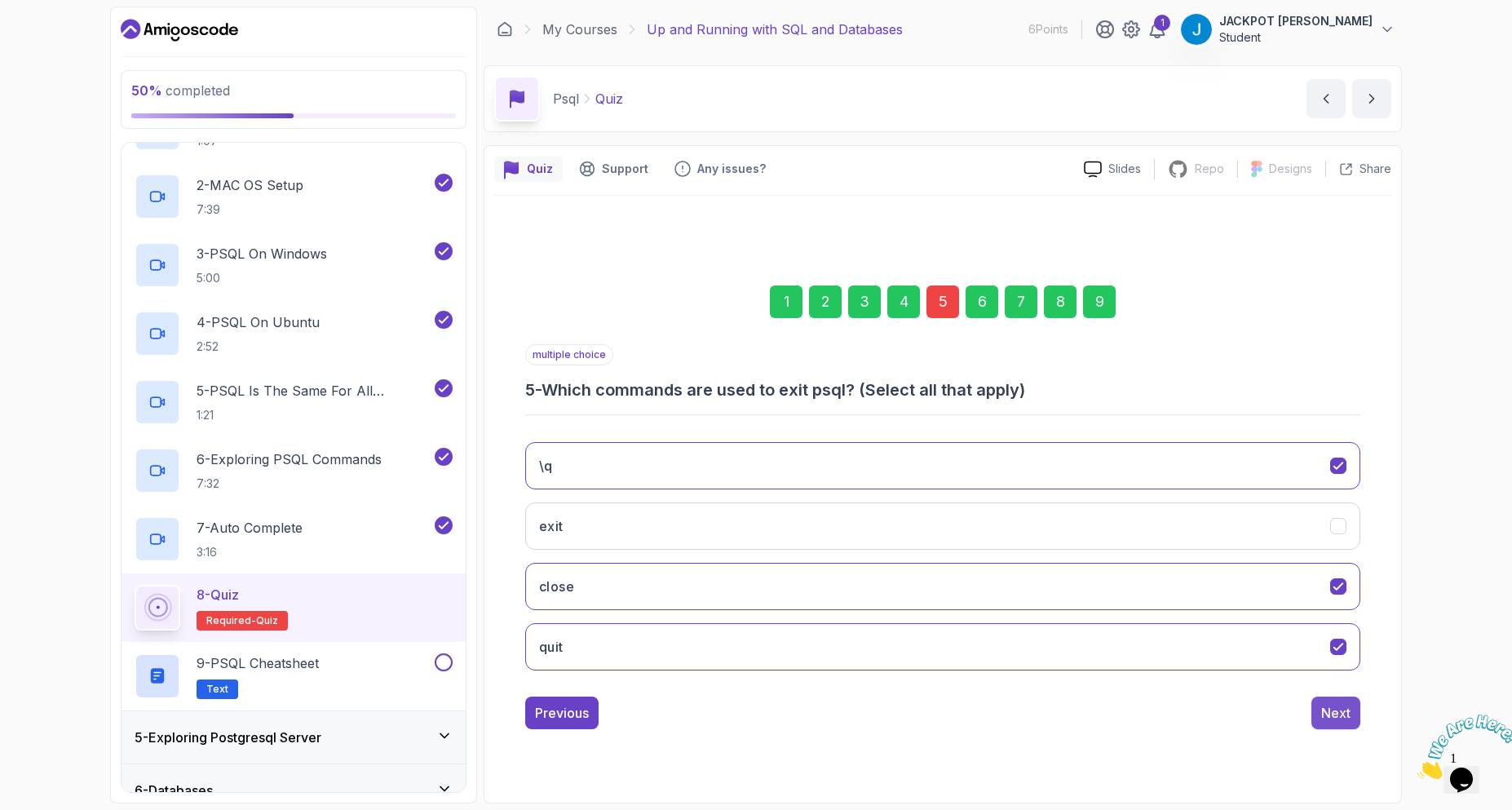
click at [1346, 722] on div "Next" at bounding box center [1335, 712] width 29 height 20
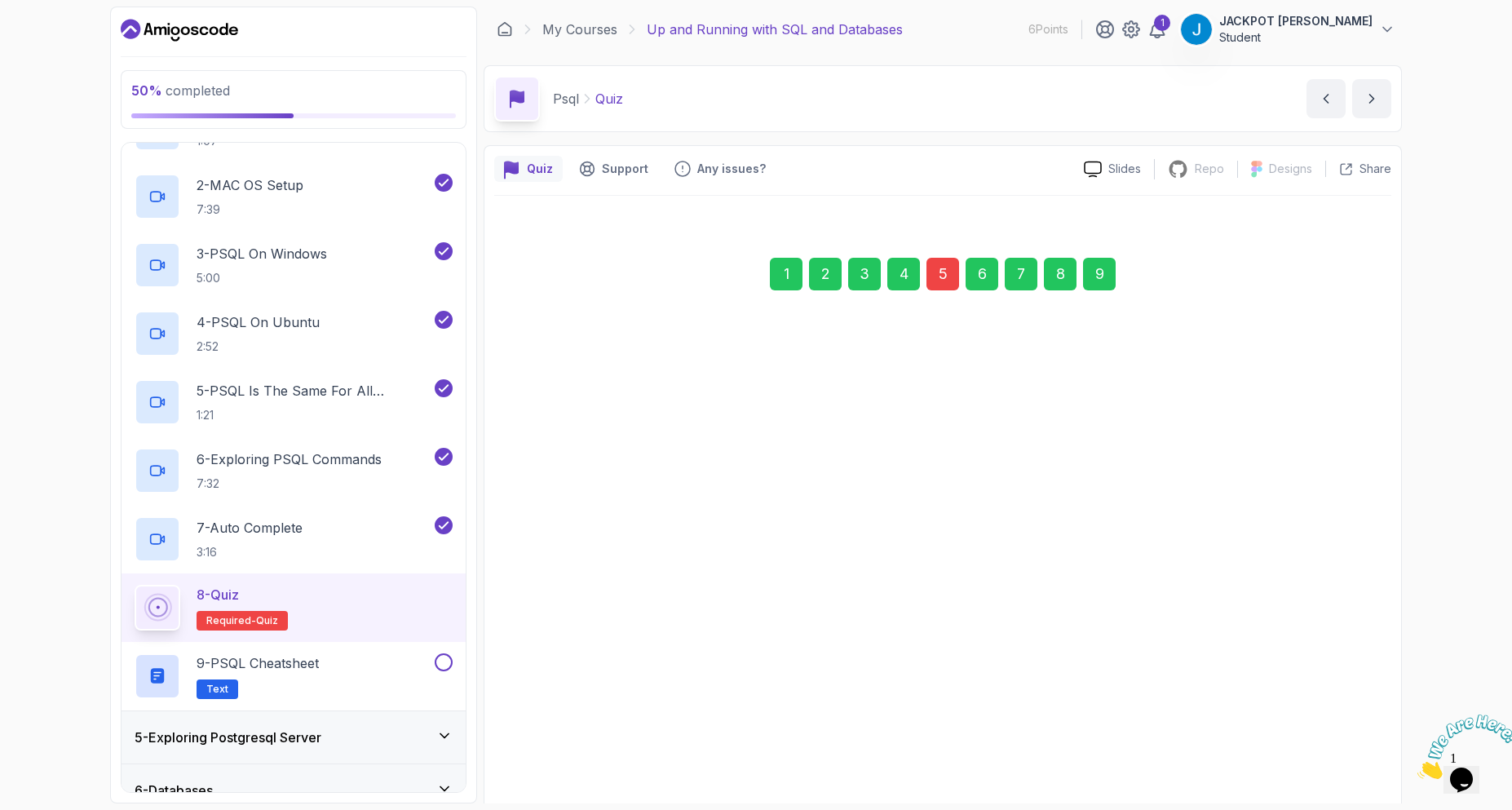
click at [1104, 278] on div "9" at bounding box center [1100, 273] width 32 height 32
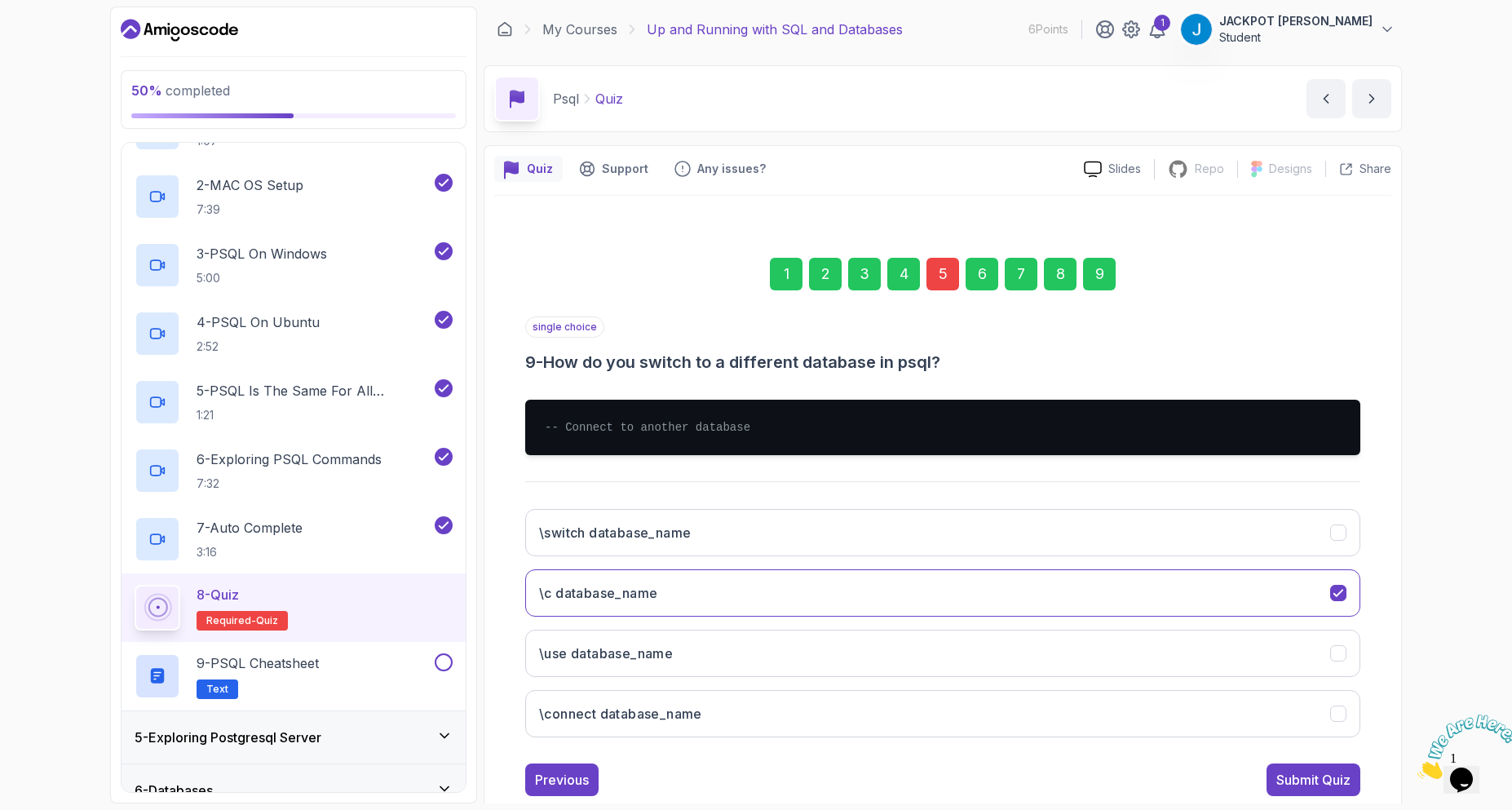
click at [1320, 781] on div "Submit Quiz" at bounding box center [1314, 780] width 74 height 20
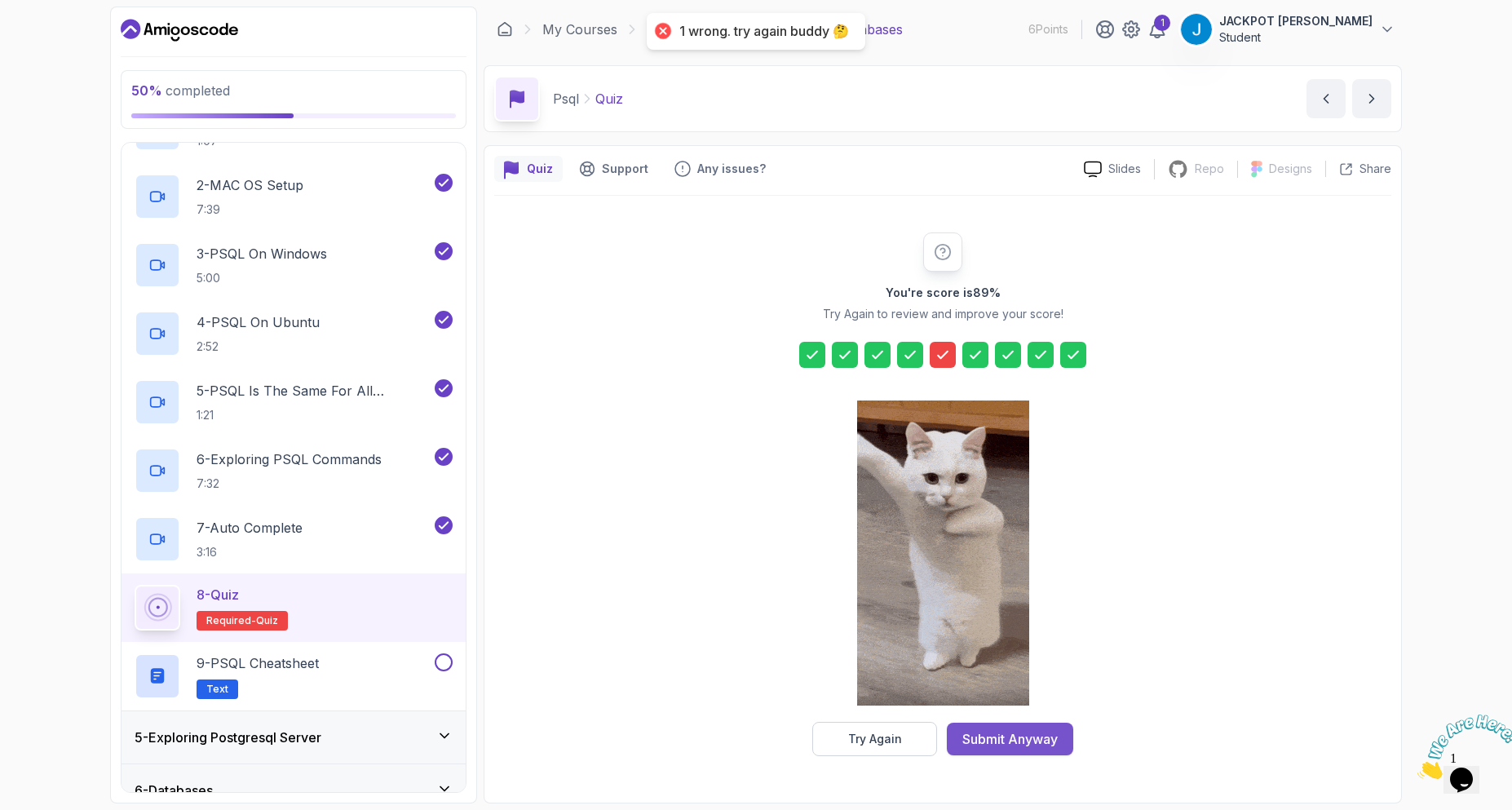
click at [1049, 742] on div "Submit Anyway" at bounding box center [1010, 739] width 95 height 20
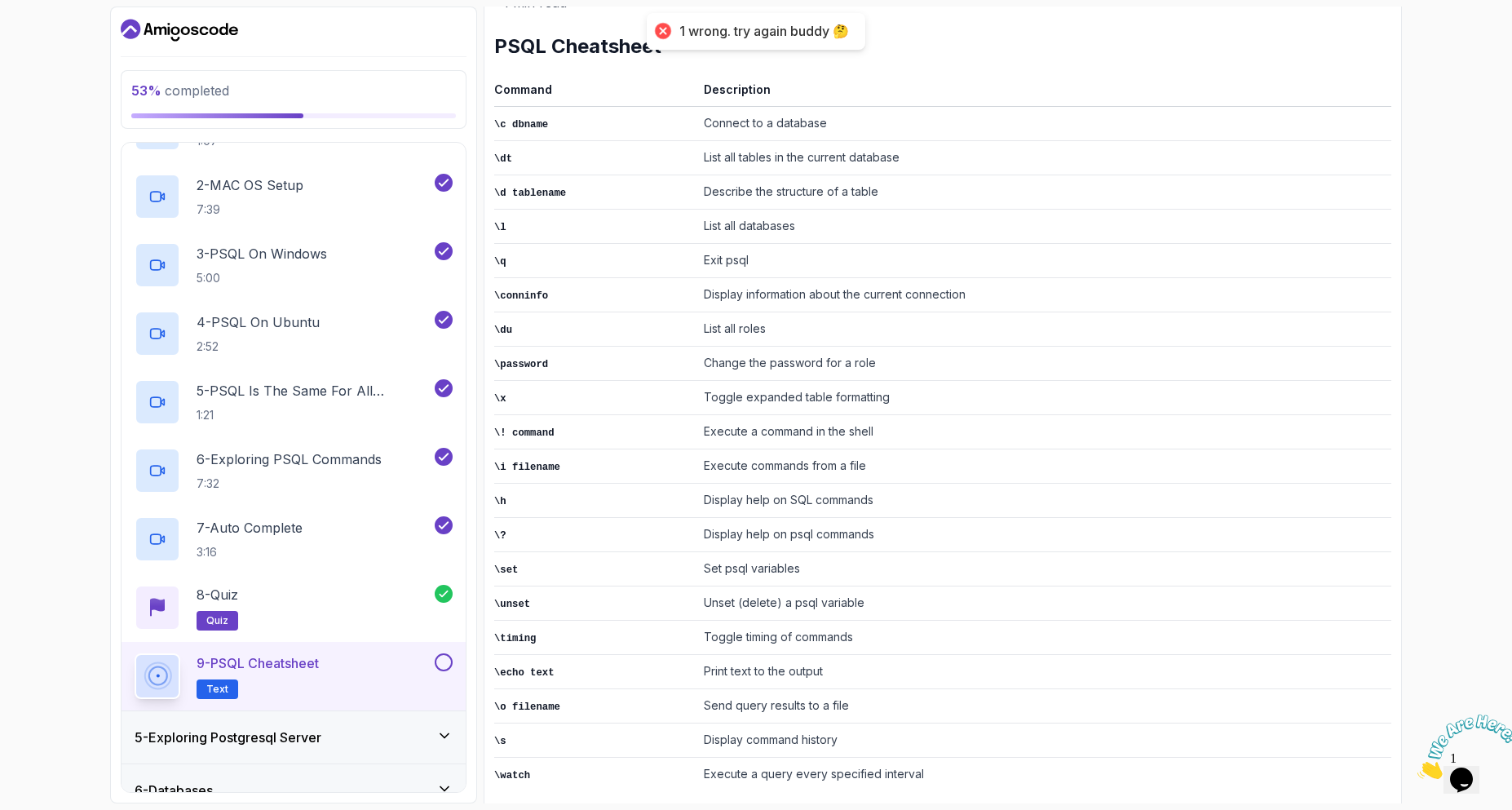
scroll to position [233, 0]
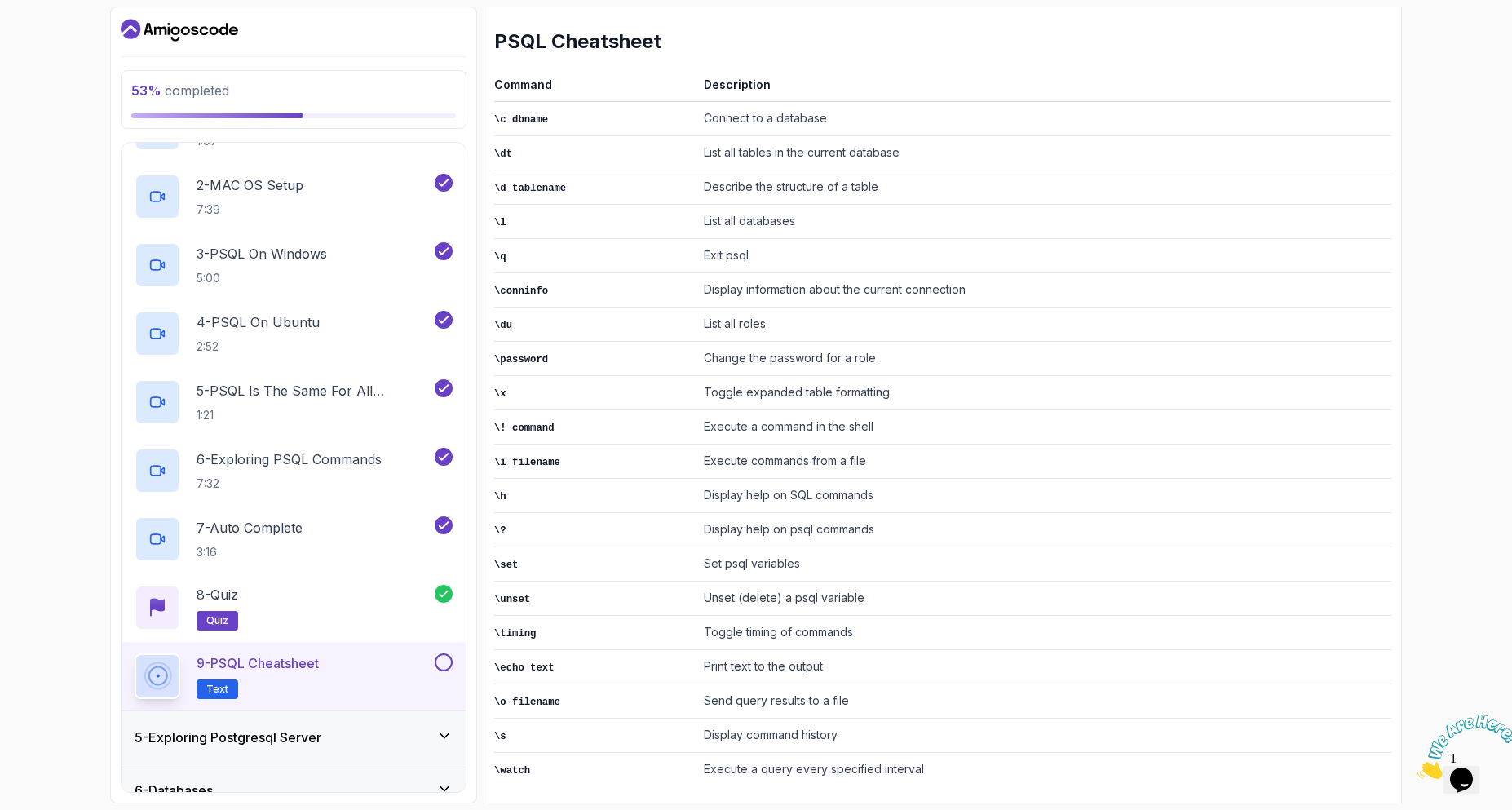
click at [445, 662] on button at bounding box center [444, 662] width 18 height 18
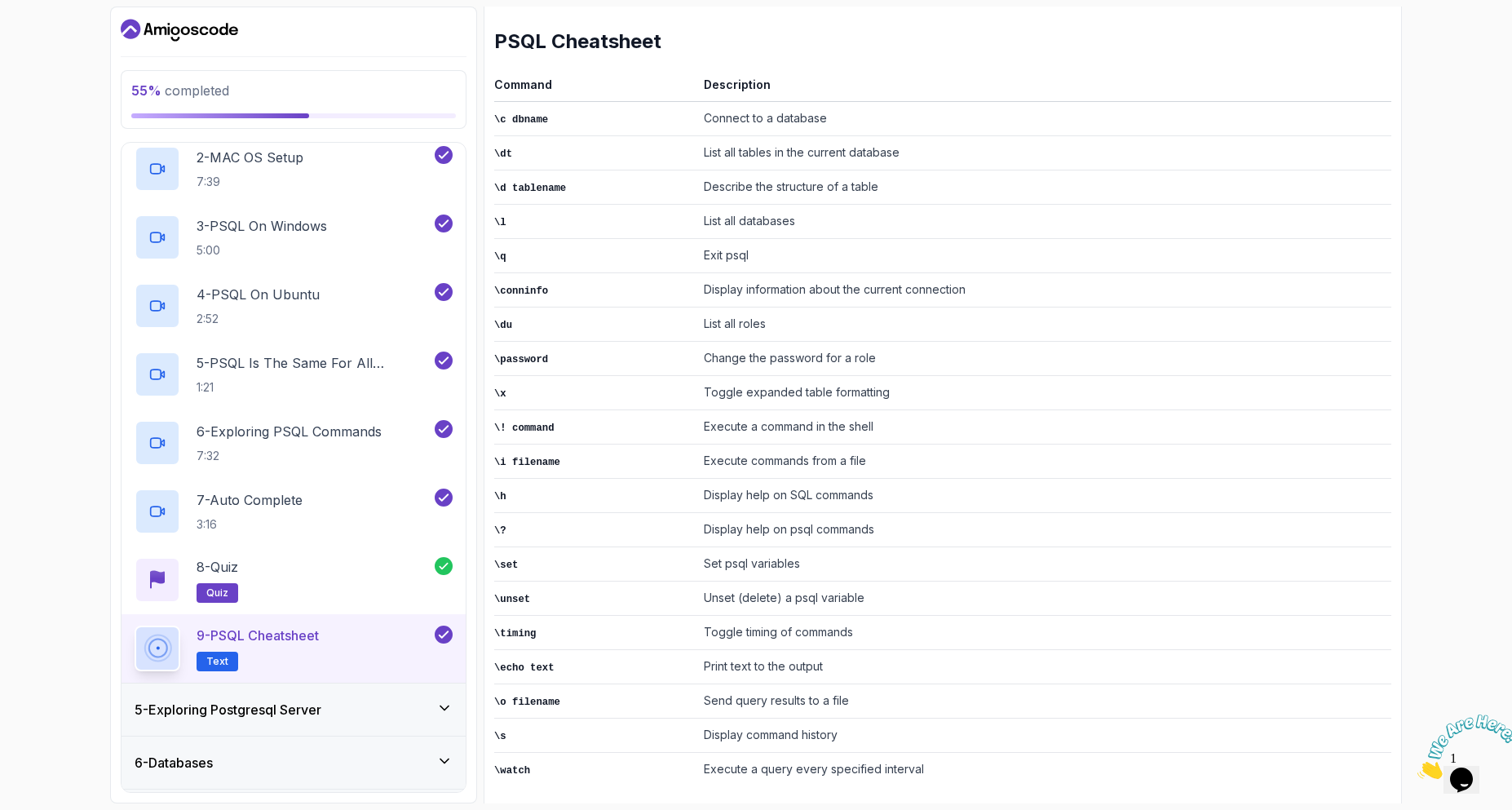
scroll to position [390, 0]
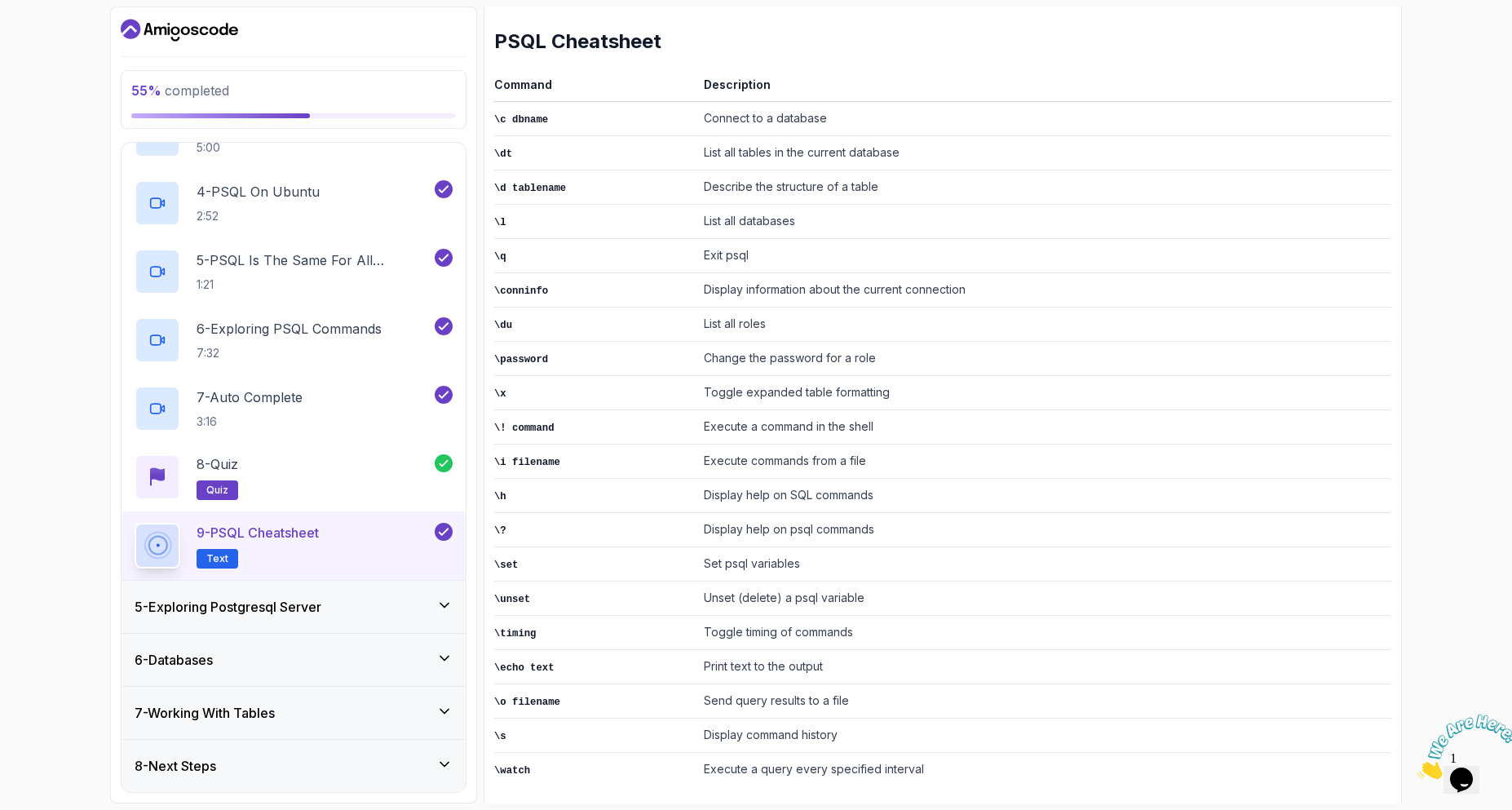
click at [355, 617] on div "5 - Exploring Postgresql Server" at bounding box center [293, 606] width 344 height 52
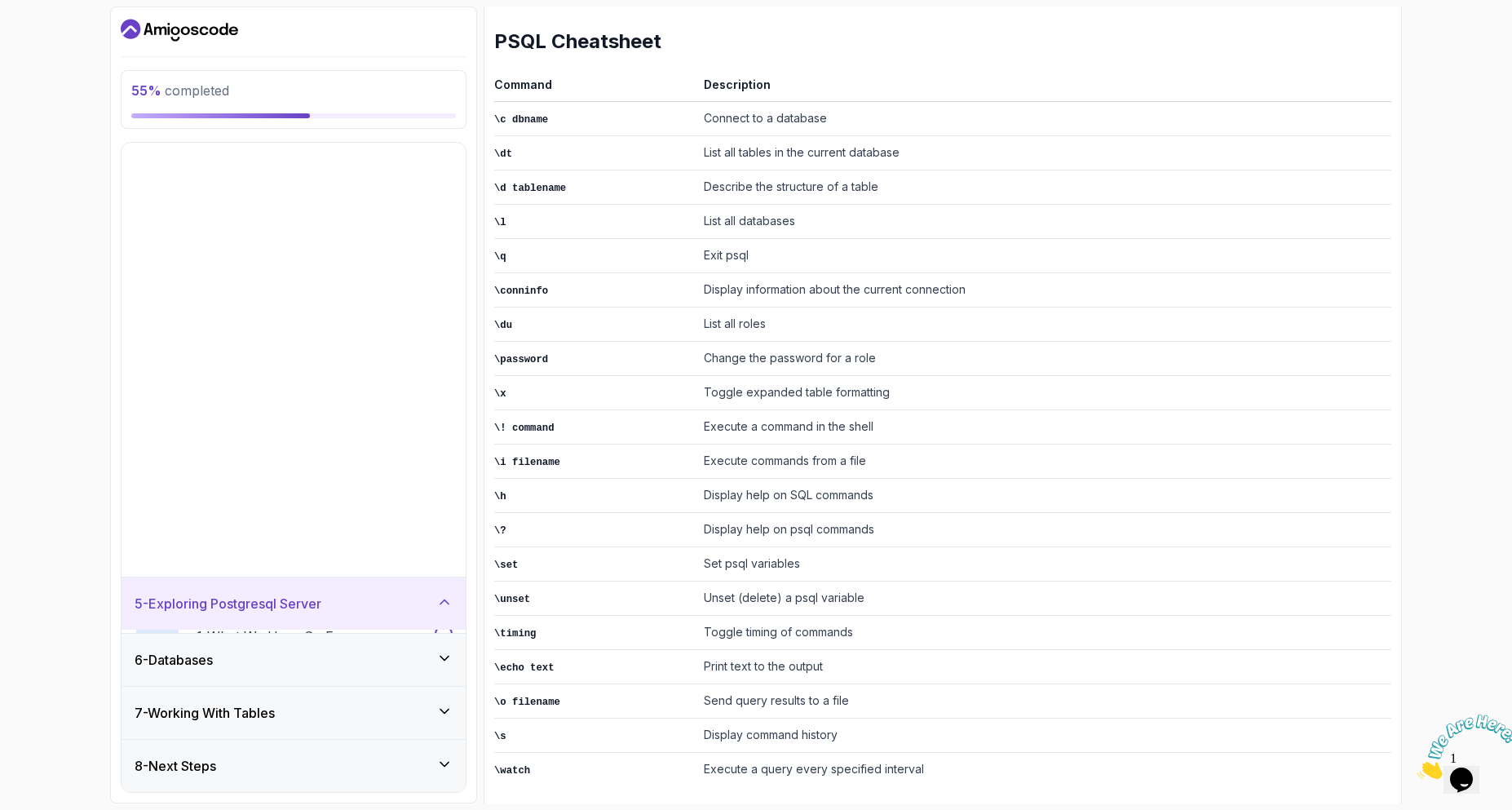
scroll to position [0, 0]
